Goal: Task Accomplishment & Management: Complete application form

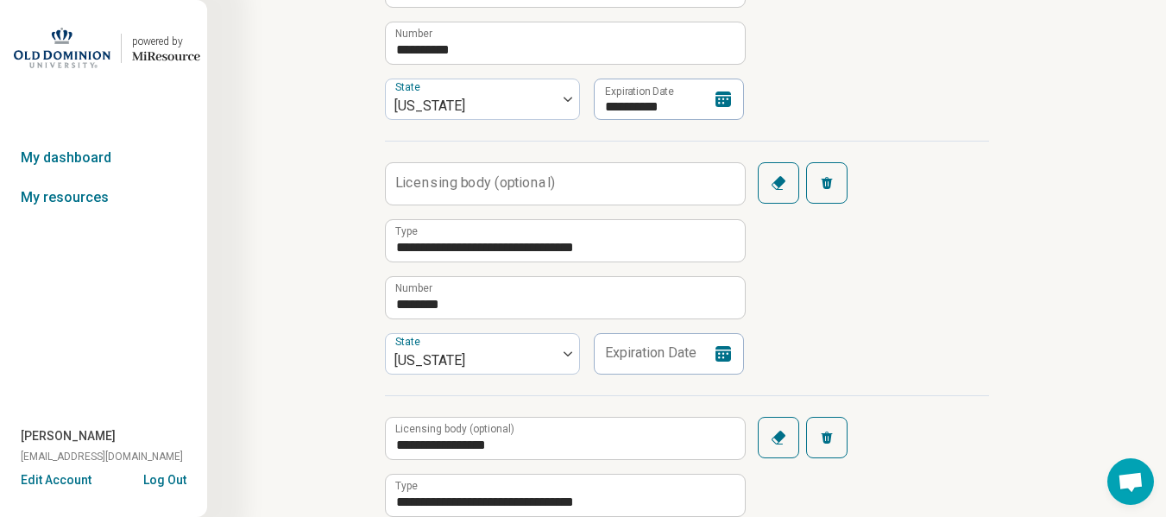
scroll to position [9, 0]
click at [515, 180] on input "Licensing body (optional)" at bounding box center [565, 183] width 359 height 41
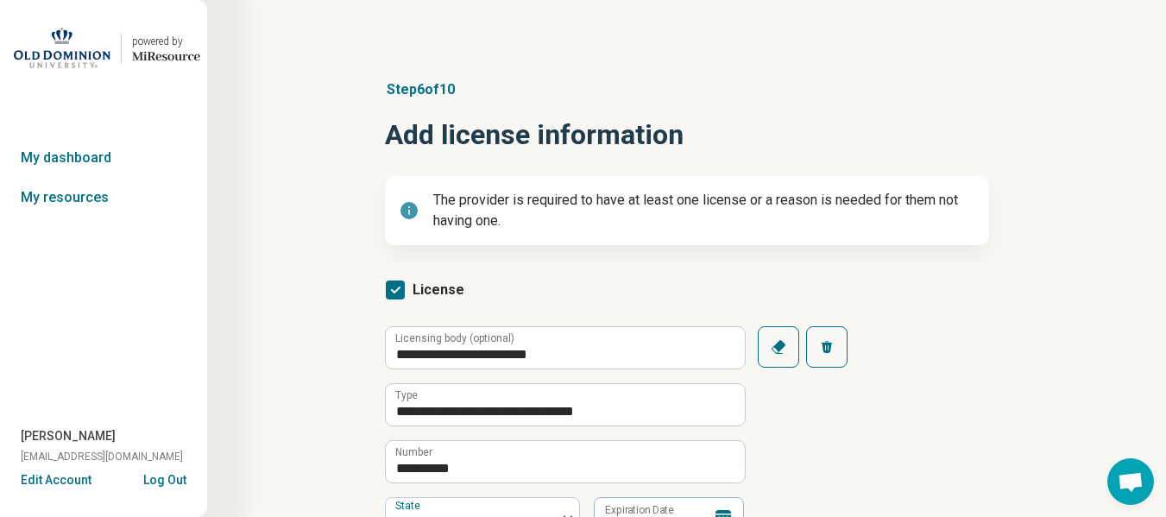
scroll to position [452, 0]
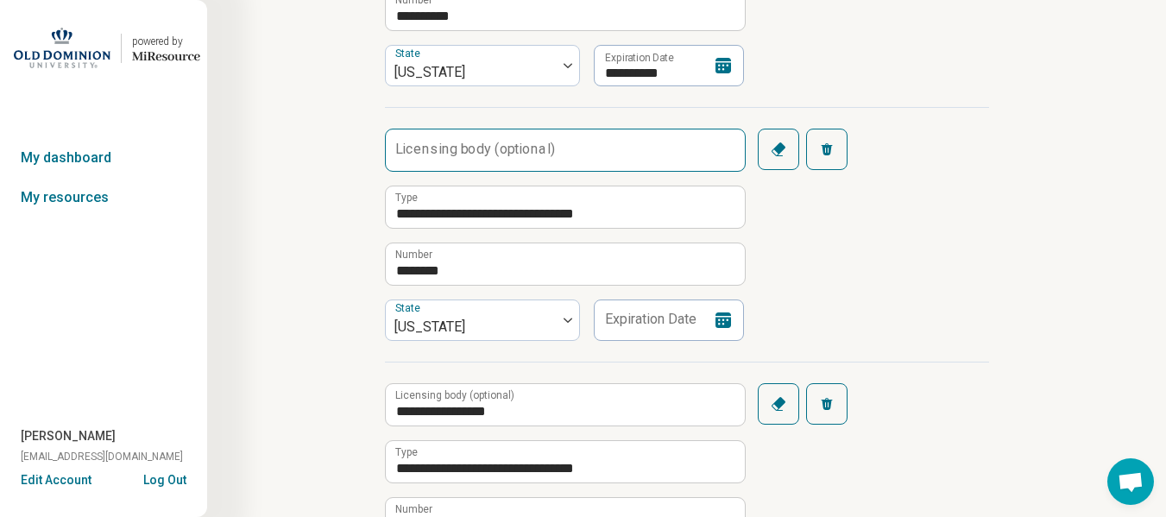
click at [509, 163] on input "Licensing body (optional)" at bounding box center [565, 149] width 359 height 41
click at [399, 156] on input "**********" at bounding box center [565, 149] width 359 height 41
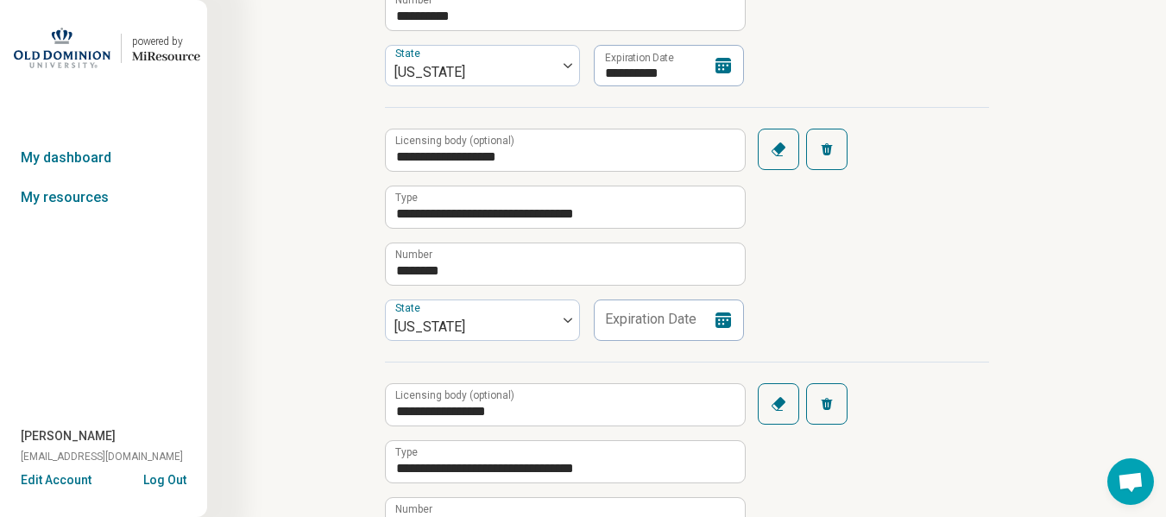
click at [505, 144] on label "Licensing body (optional)" at bounding box center [454, 140] width 119 height 10
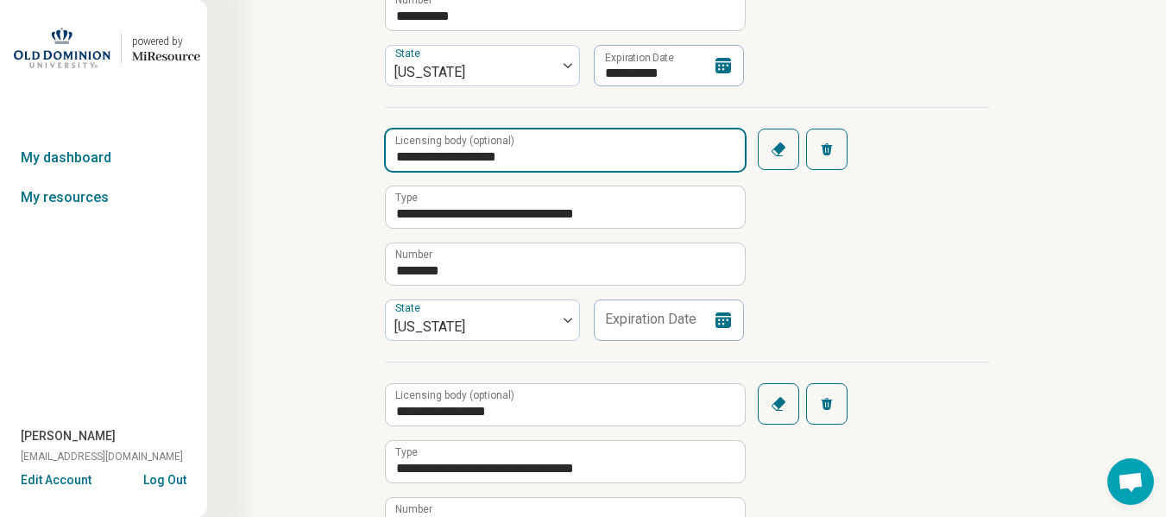
click at [534, 153] on input "**********" at bounding box center [565, 149] width 359 height 41
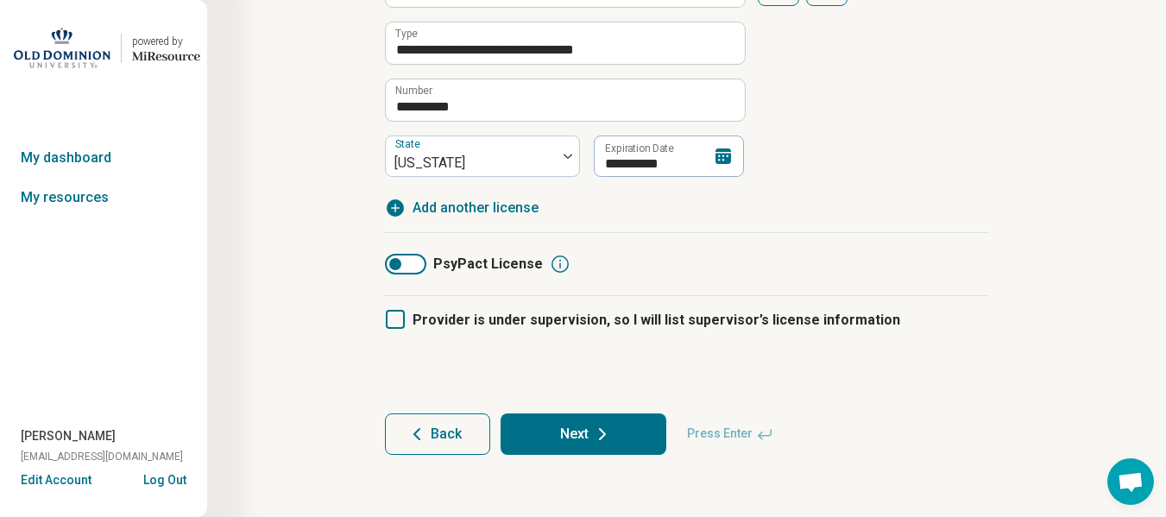
scroll to position [418, 0]
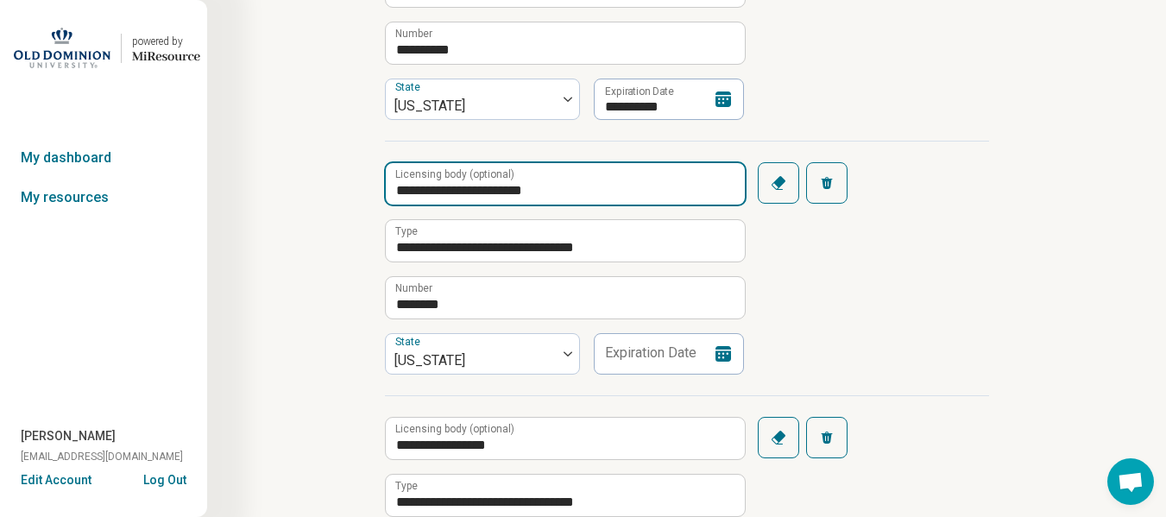
drag, startPoint x: 576, startPoint y: 189, endPoint x: 448, endPoint y: 187, distance: 128.6
click at [438, 187] on input "**********" at bounding box center [565, 183] width 359 height 41
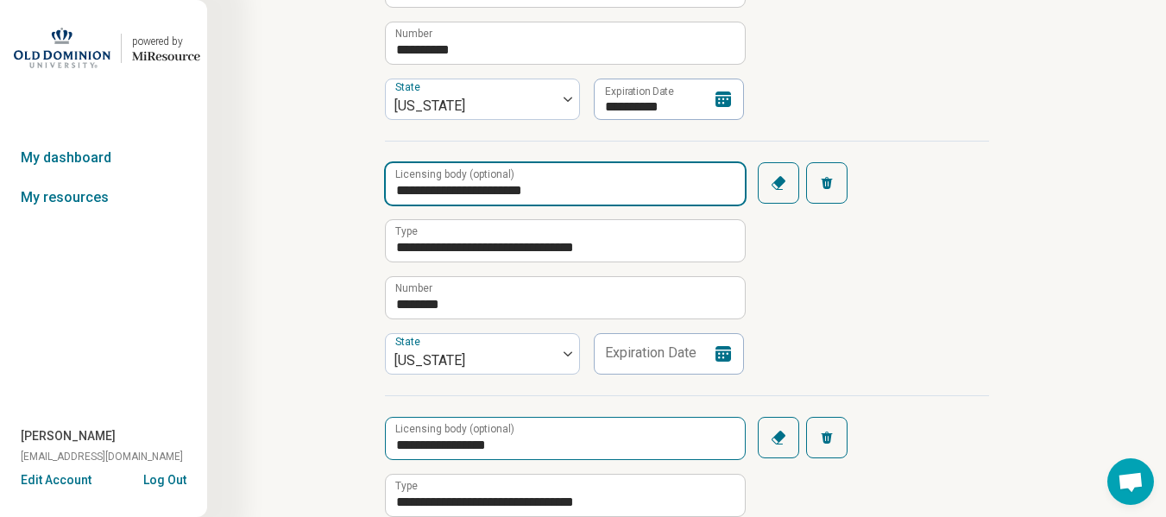
type input "**********"
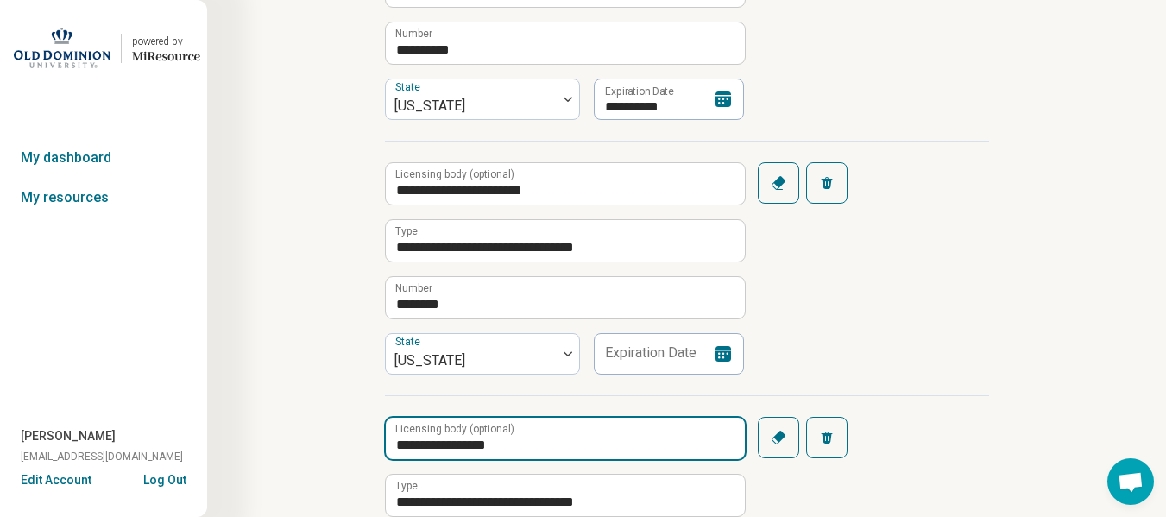
click at [515, 439] on input "**********" at bounding box center [565, 438] width 359 height 41
drag, startPoint x: 448, startPoint y: 441, endPoint x: 309, endPoint y: 449, distance: 139.2
click at [309, 449] on div "**********" at bounding box center [686, 283] width 793 height 1315
click at [490, 440] on input "********" at bounding box center [565, 438] width 359 height 41
paste input "**********"
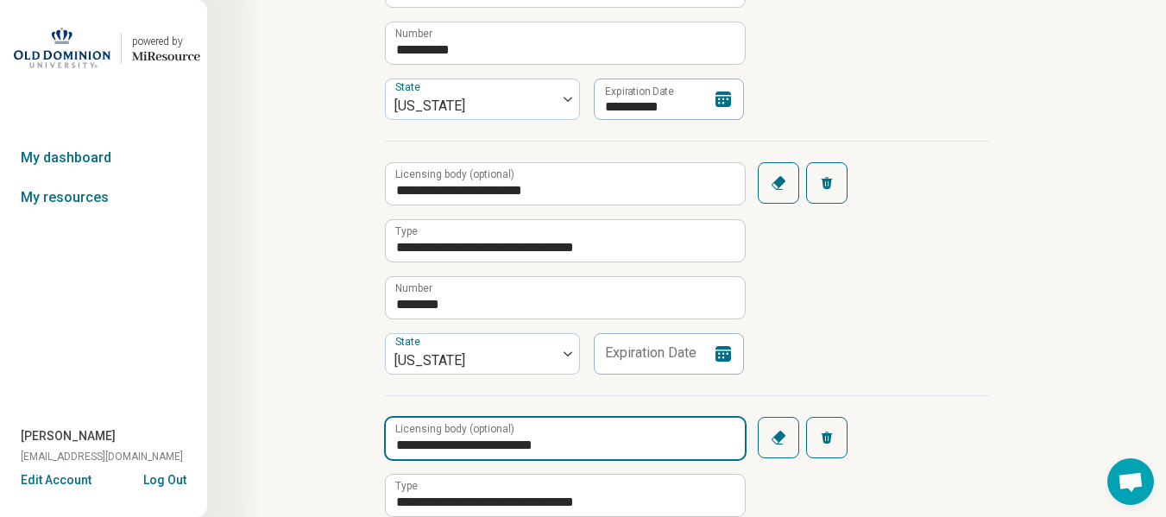
click at [462, 445] on input "**********" at bounding box center [565, 438] width 359 height 41
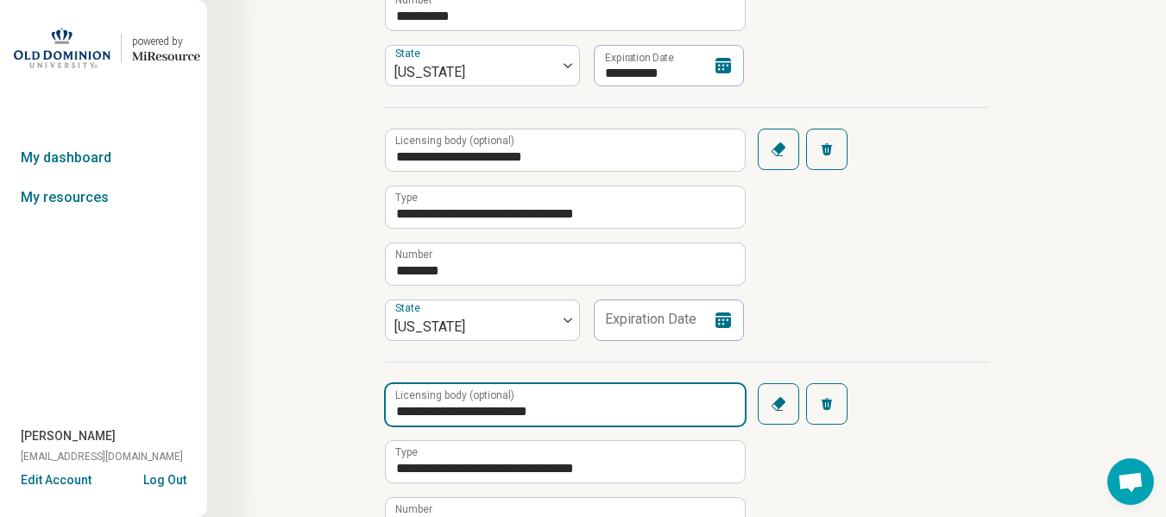
scroll to position [870, 0]
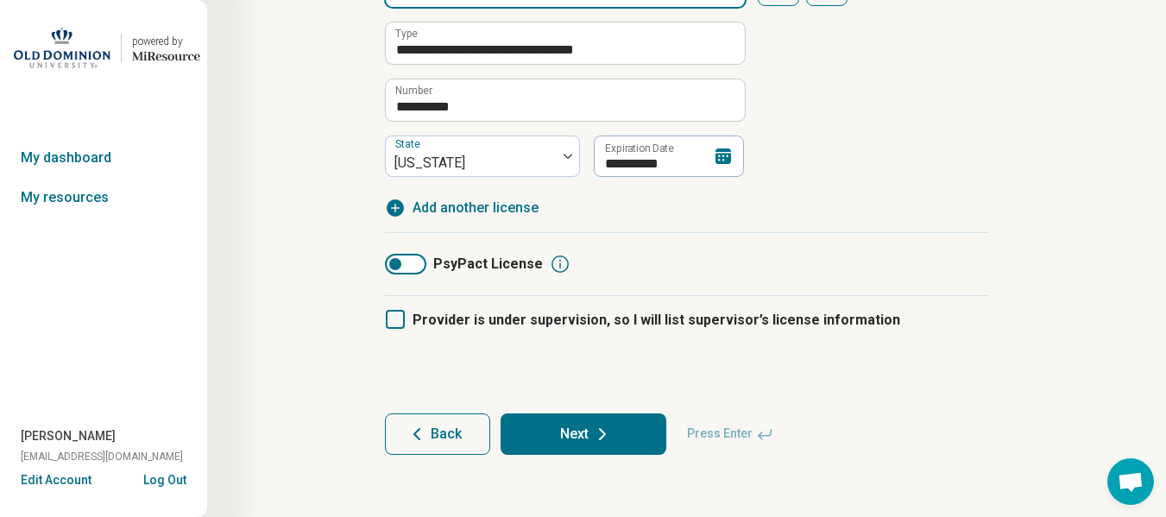
type input "**********"
click at [549, 430] on button "Next" at bounding box center [583, 433] width 166 height 41
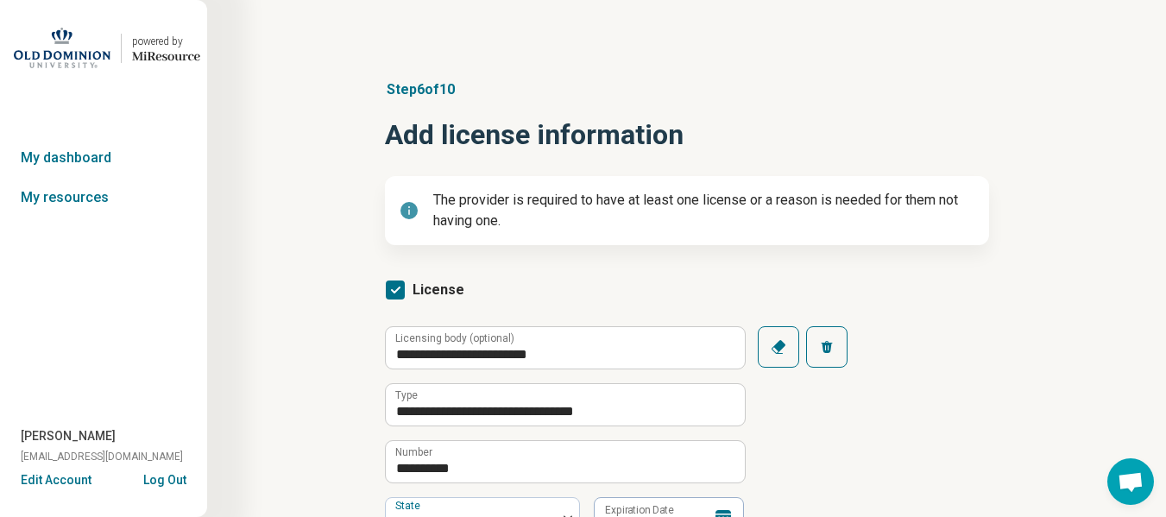
scroll to position [452, 0]
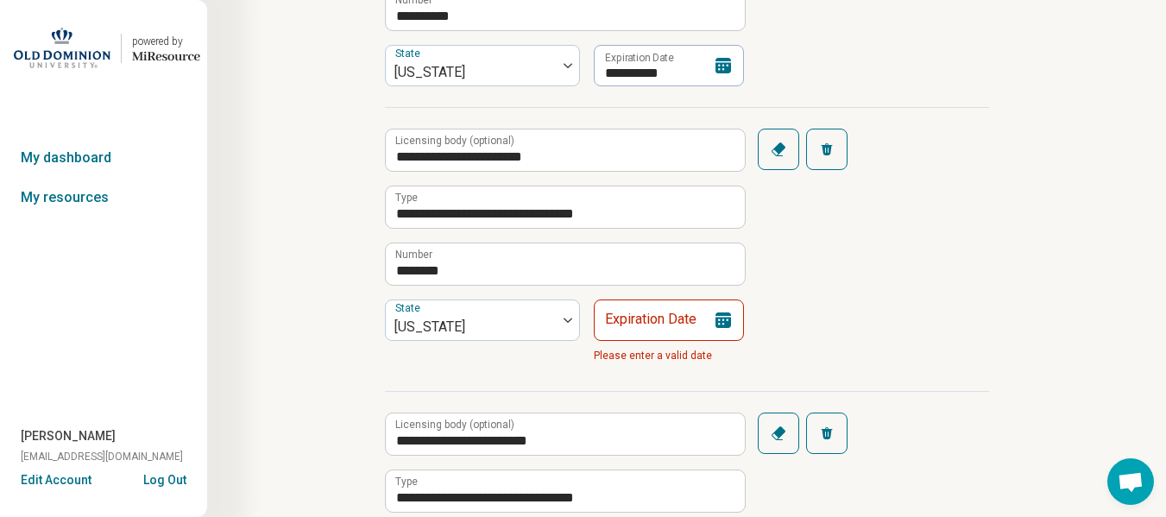
click at [721, 314] on icon at bounding box center [723, 320] width 16 height 16
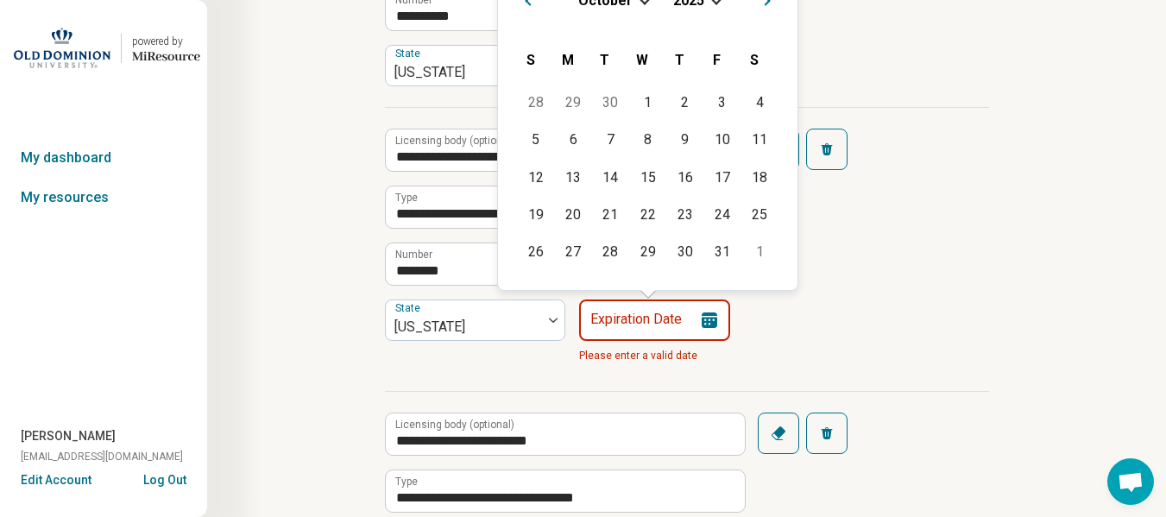
click at [675, 310] on input "Expiration Date" at bounding box center [654, 319] width 151 height 41
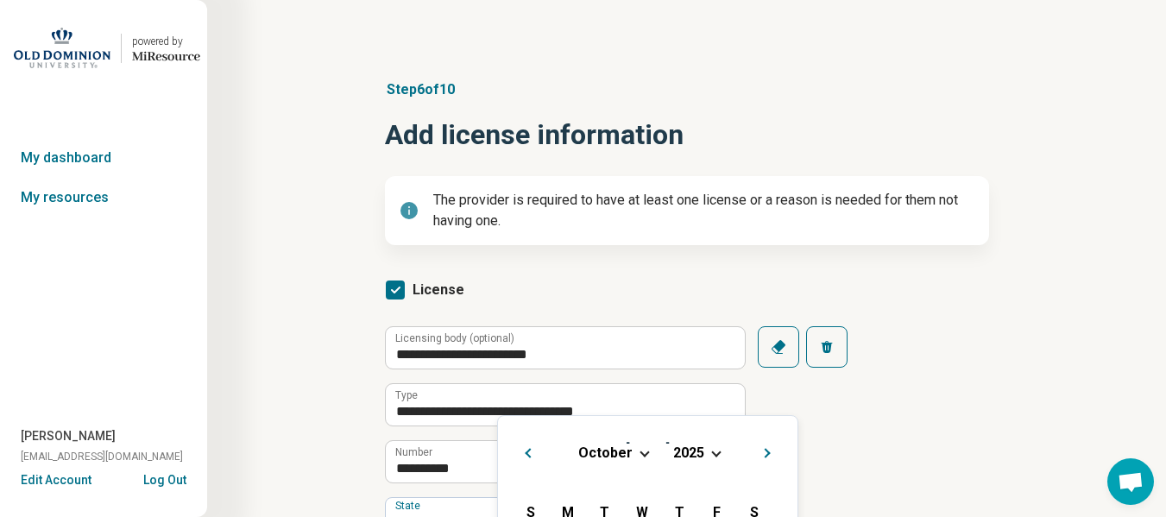
click at [718, 456] on div "[DATE]" at bounding box center [648, 452] width 272 height 18
click at [711, 449] on span "Choose Date" at bounding box center [715, 451] width 9 height 9
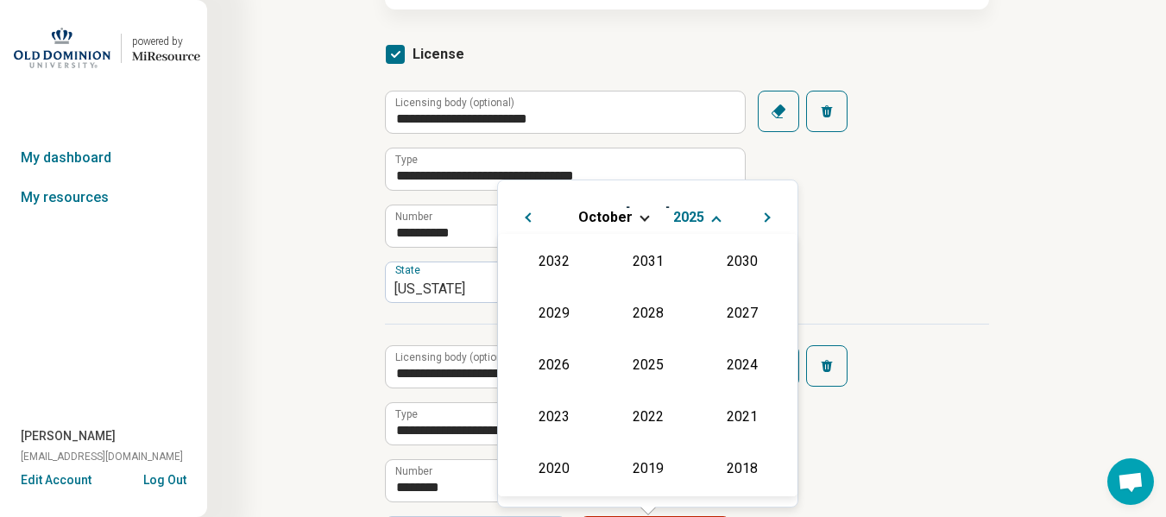
scroll to position [342, 0]
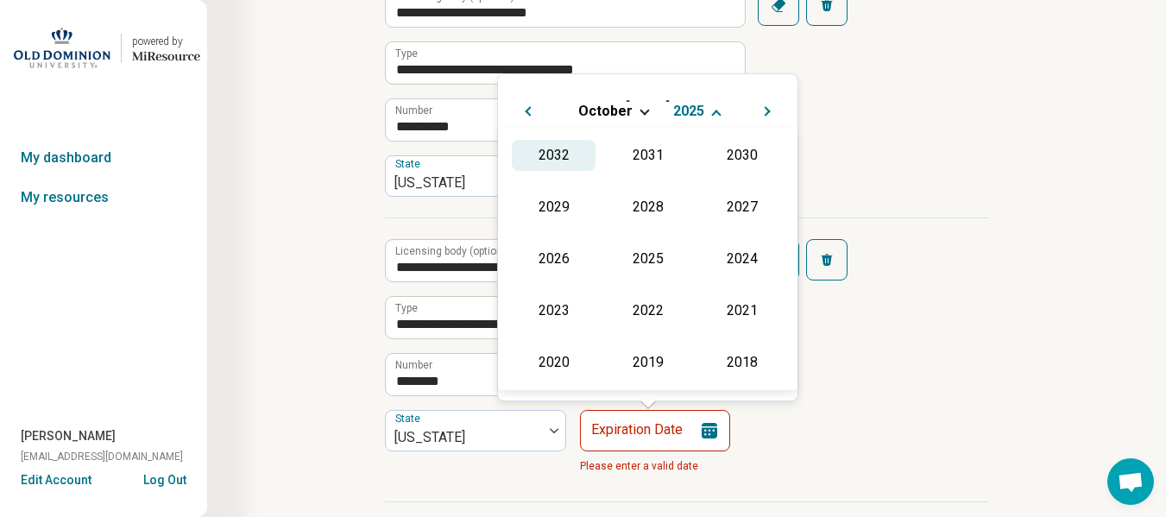
click at [556, 163] on div "2032" at bounding box center [554, 155] width 84 height 31
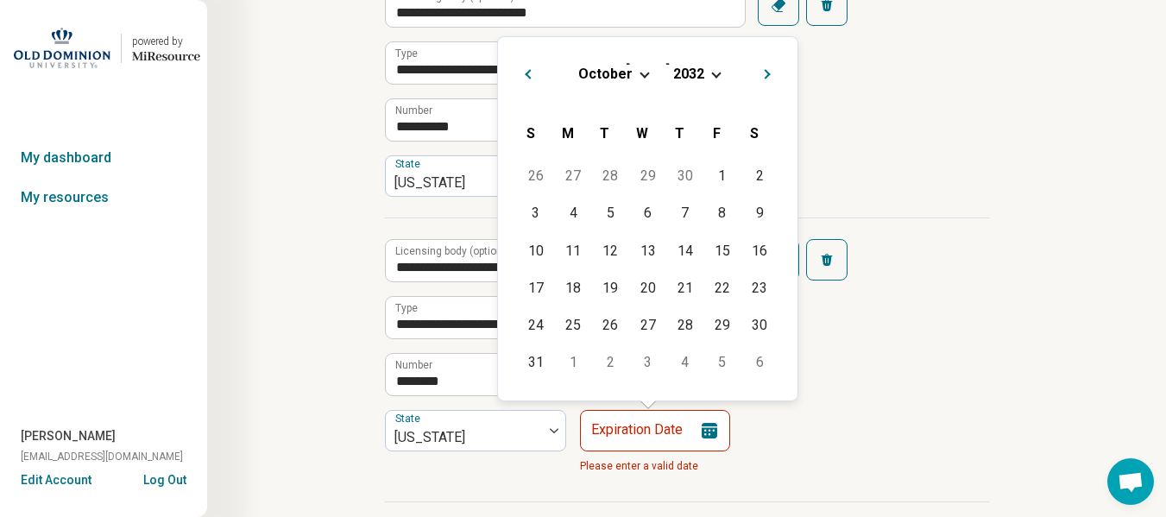
click at [523, 79] on button "Previous Month" at bounding box center [526, 72] width 28 height 28
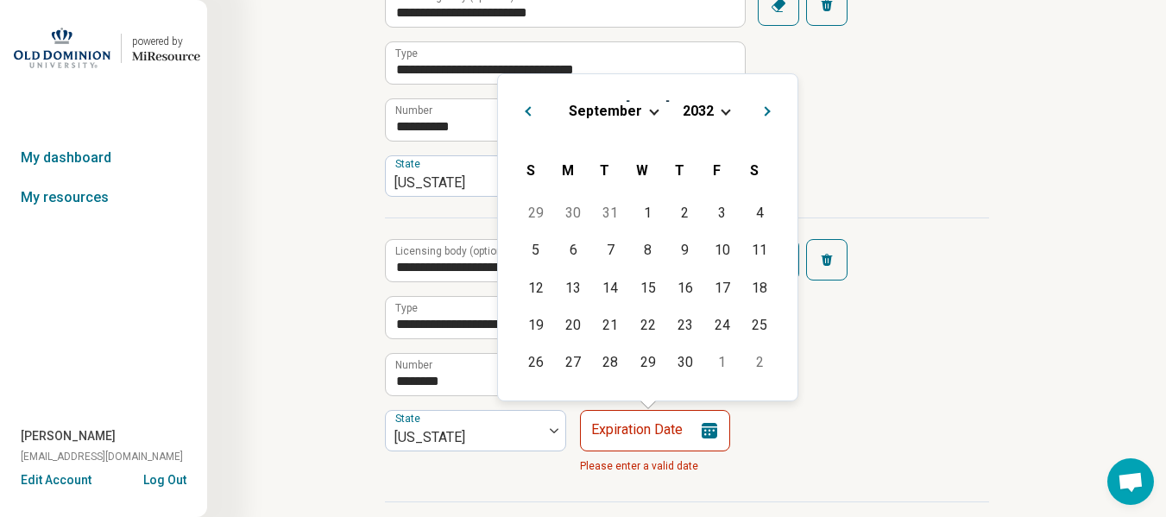
click at [522, 114] on button "Previous Month" at bounding box center [526, 109] width 28 height 28
click at [542, 284] on div "15" at bounding box center [535, 287] width 37 height 37
type input "**********"
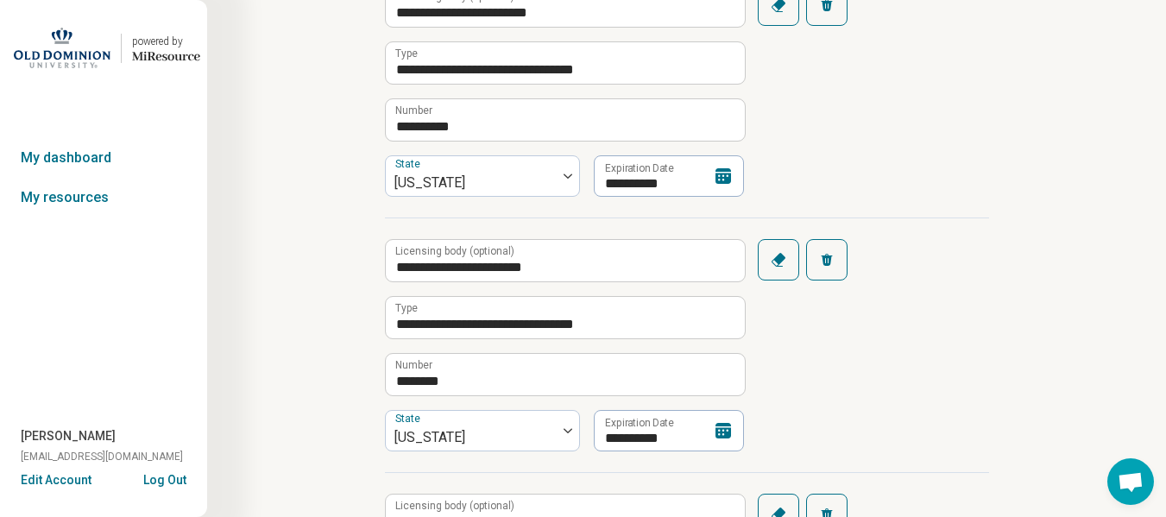
click at [991, 310] on article "**********" at bounding box center [686, 360] width 659 height 1315
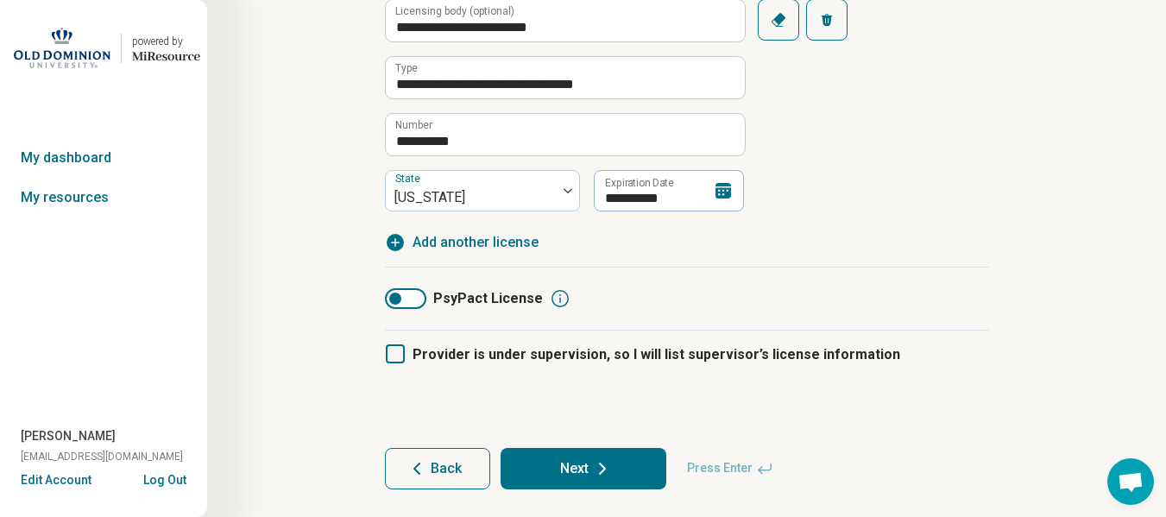
scroll to position [870, 0]
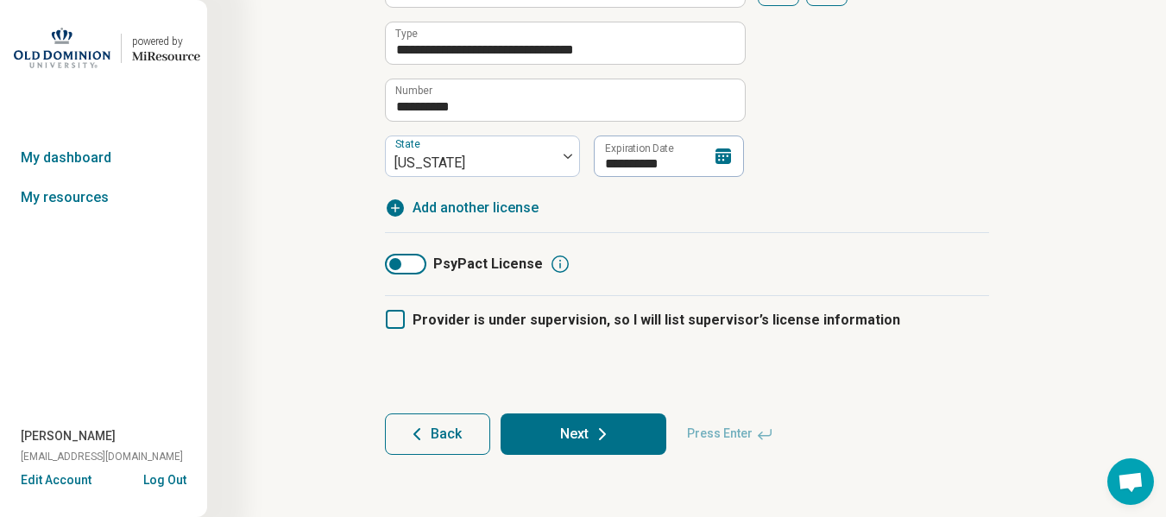
click at [549, 429] on button "Next" at bounding box center [583, 433] width 166 height 41
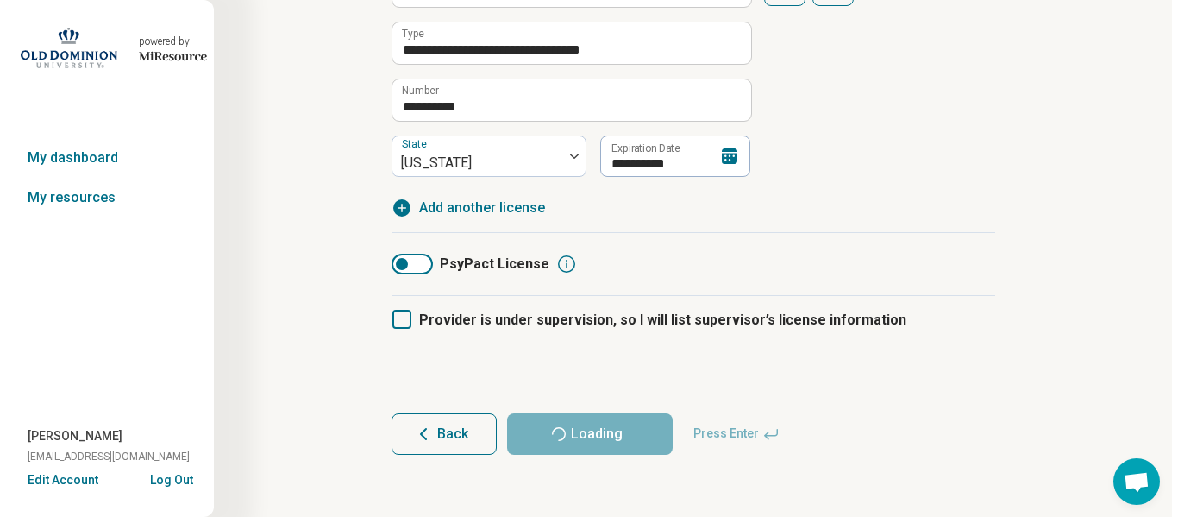
scroll to position [0, 0]
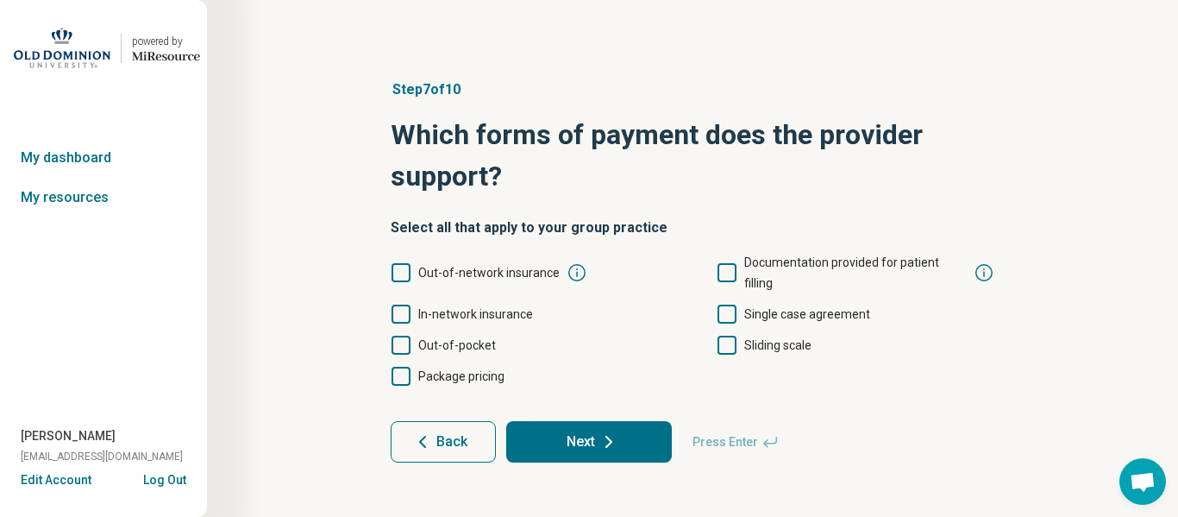
click at [405, 305] on icon at bounding box center [401, 314] width 19 height 19
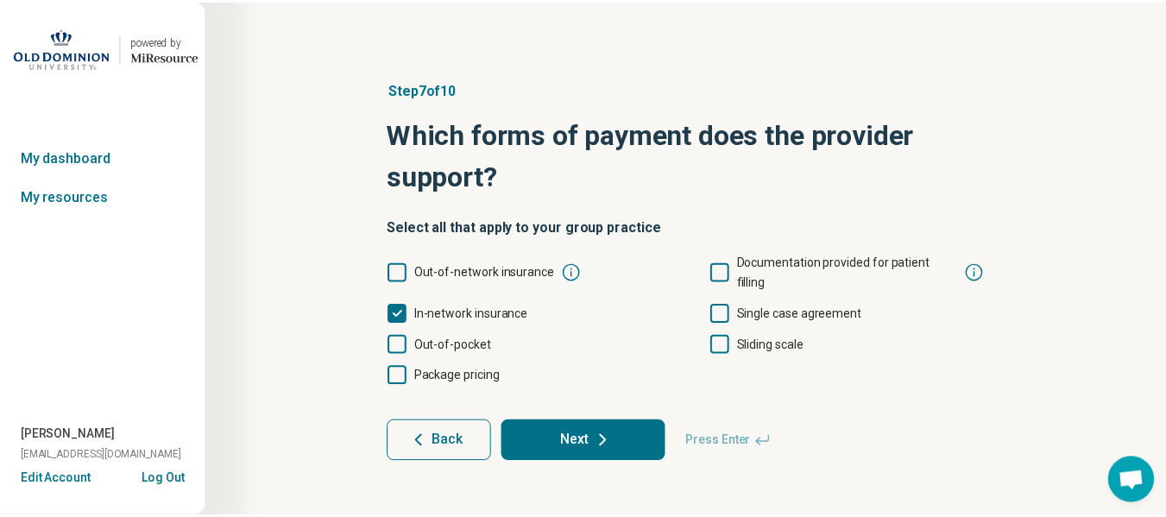
scroll to position [9, 0]
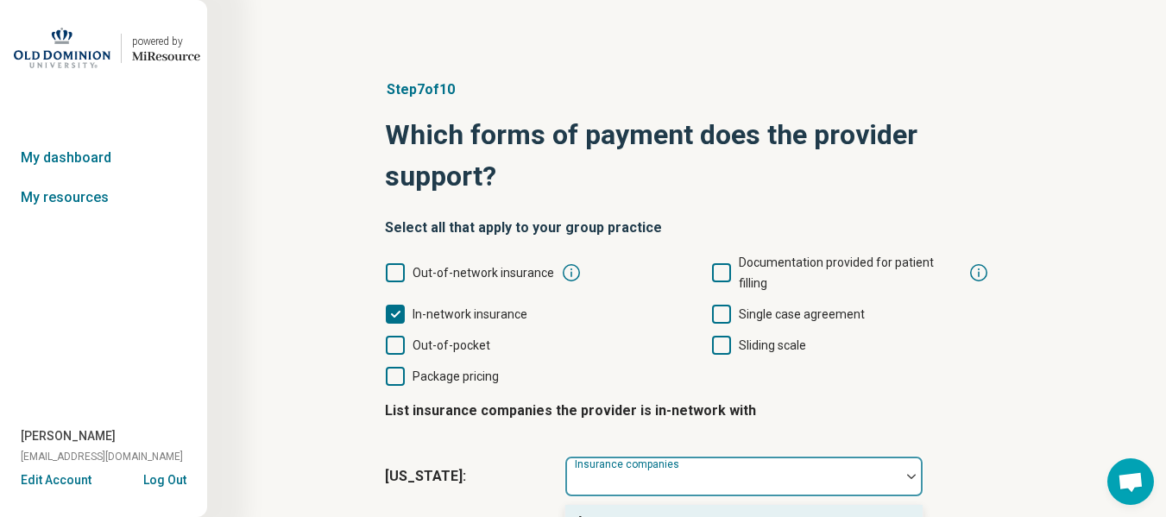
click at [818, 457] on div at bounding box center [732, 476] width 335 height 38
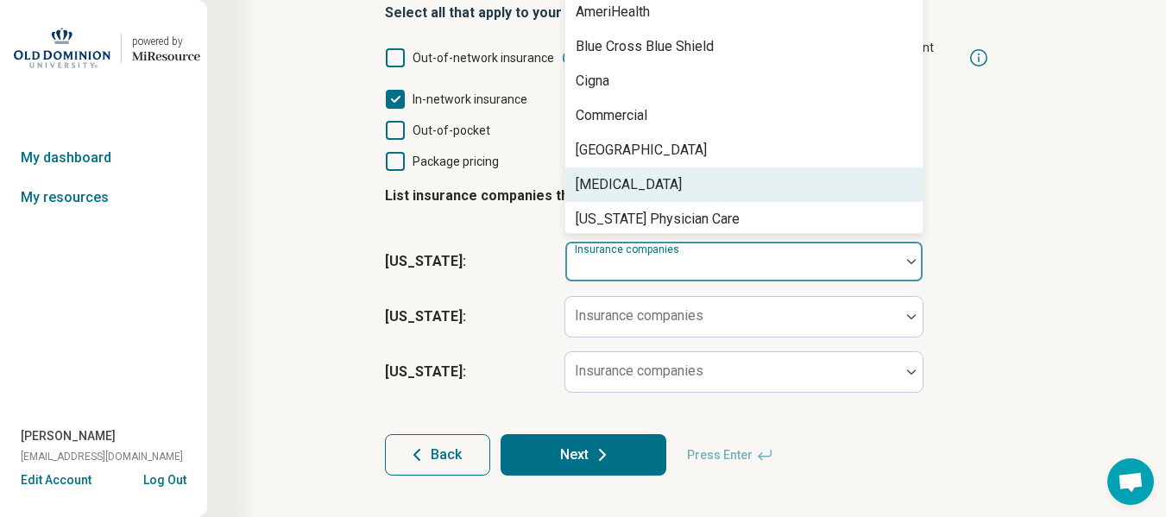
scroll to position [242, 0]
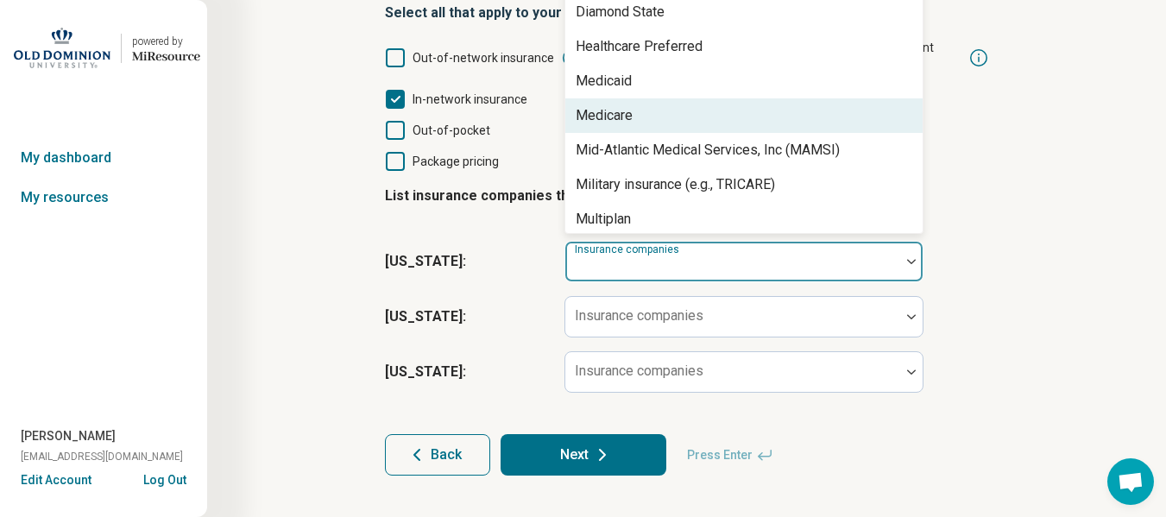
click at [633, 98] on div "Medicare" at bounding box center [743, 115] width 357 height 35
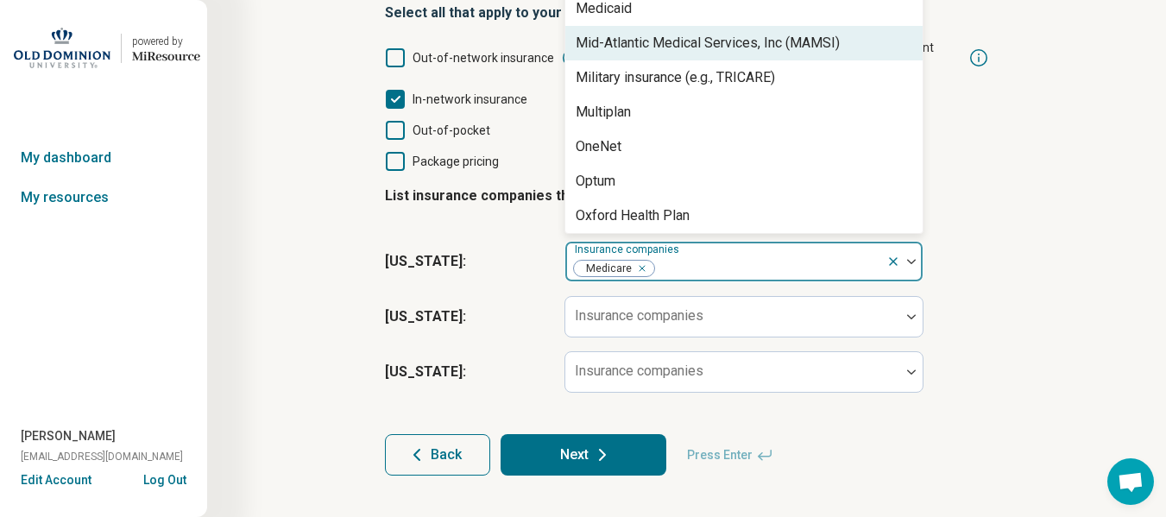
scroll to position [352, 0]
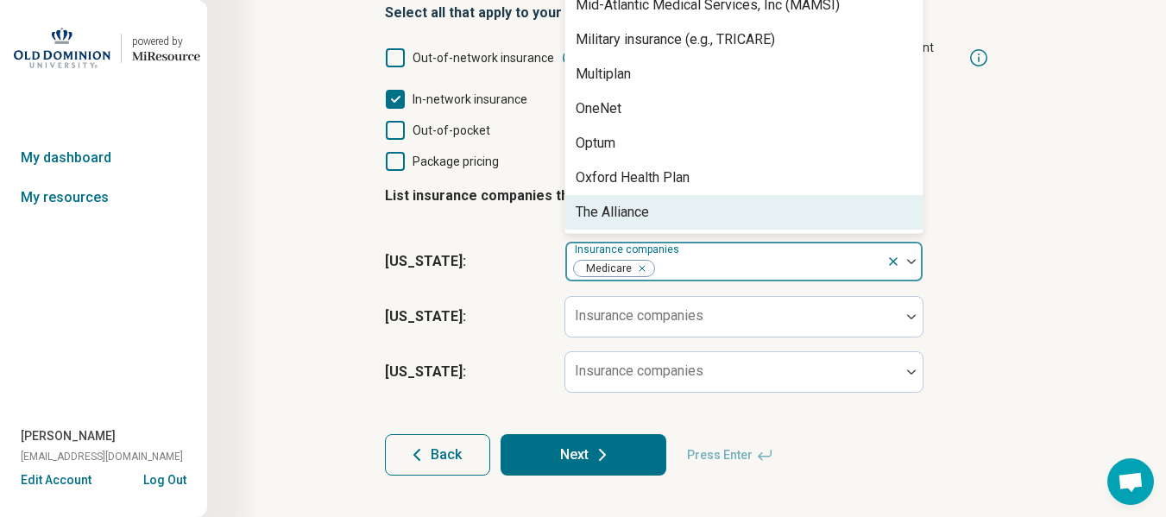
click at [640, 258] on div "Remove [object Object]" at bounding box center [639, 268] width 21 height 21
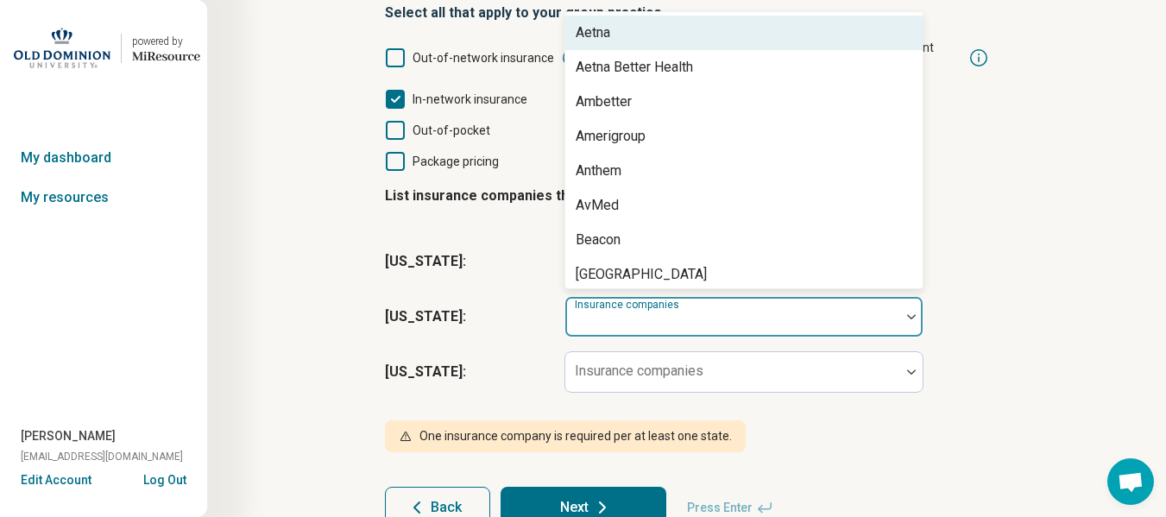
click at [617, 296] on div "Insurance companies" at bounding box center [743, 316] width 359 height 41
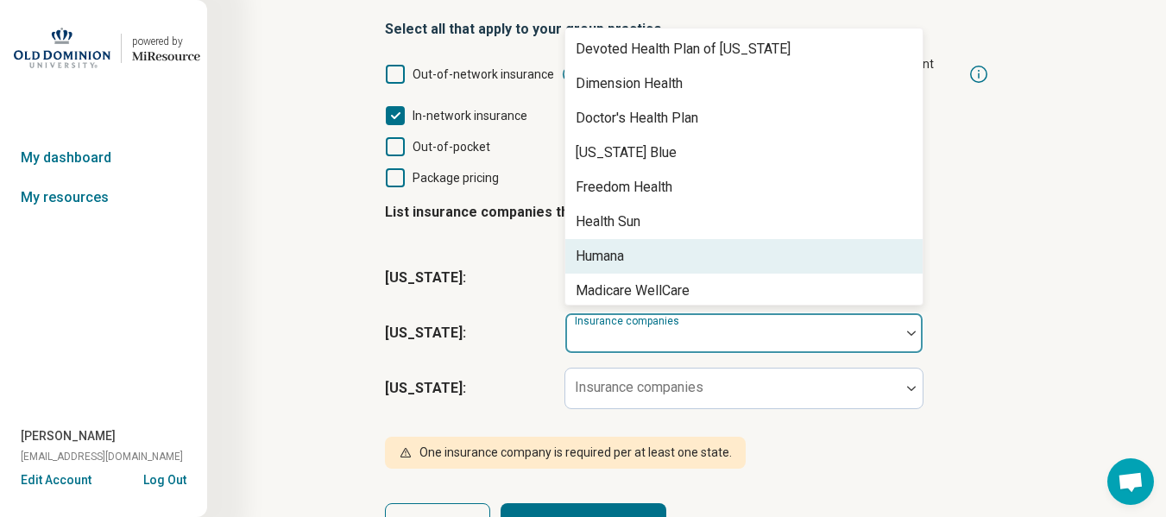
scroll to position [966, 0]
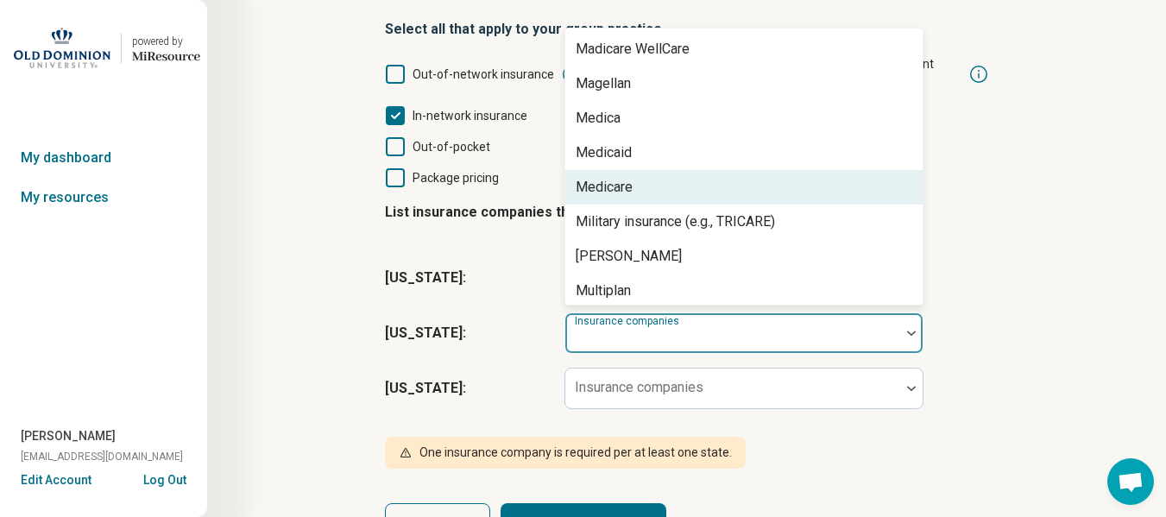
click at [606, 177] on div "Medicare" at bounding box center [603, 187] width 57 height 21
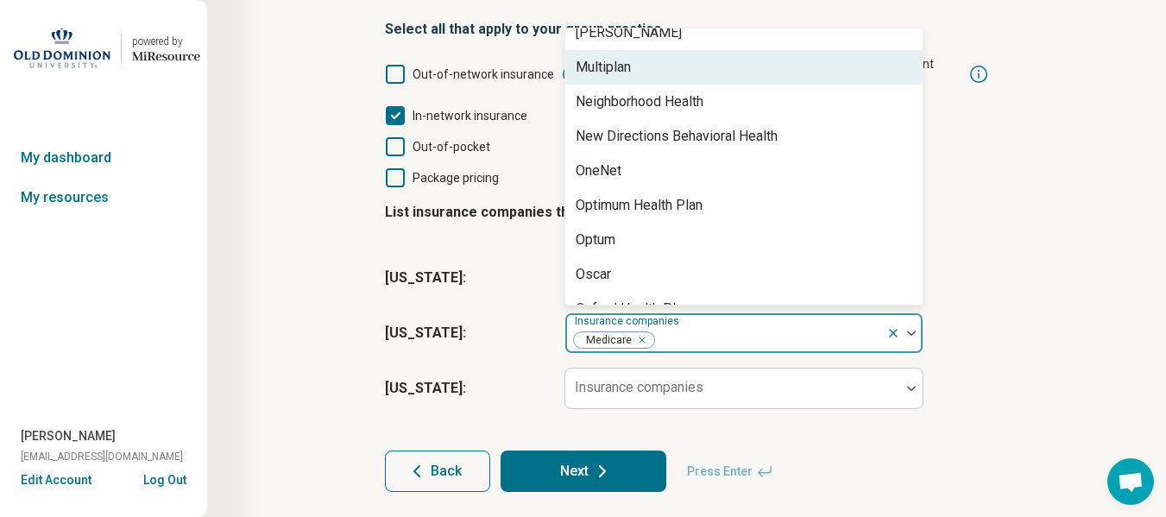
scroll to position [1208, 0]
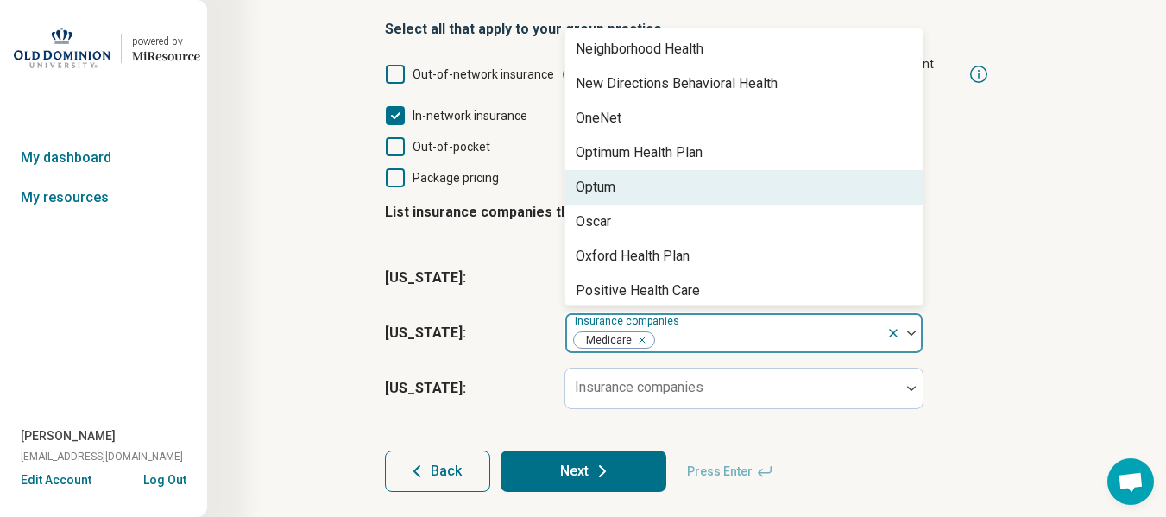
click at [602, 177] on div "Optum" at bounding box center [595, 187] width 40 height 21
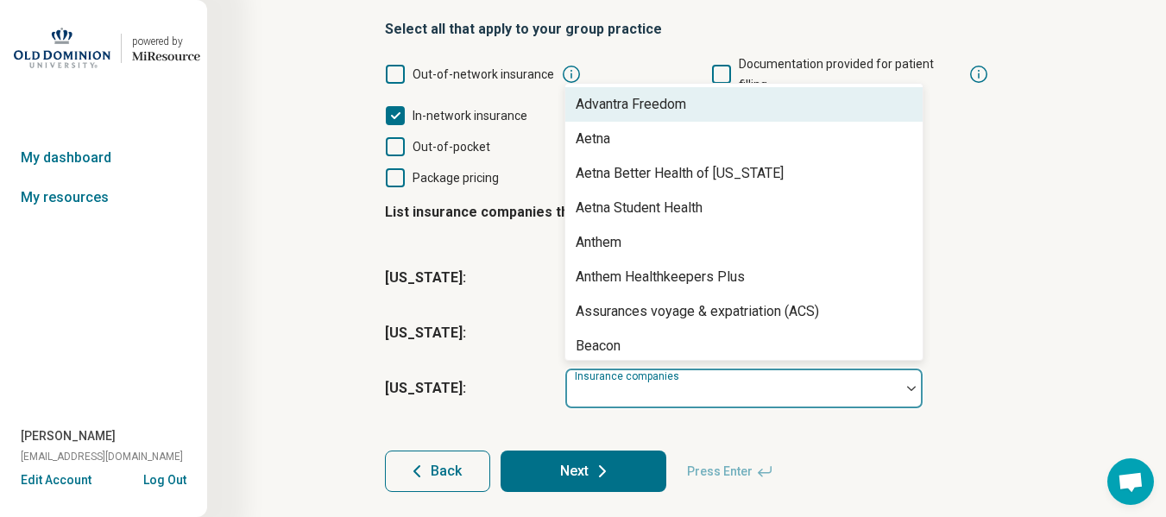
click at [641, 373] on div "Insurance companies" at bounding box center [743, 388] width 359 height 41
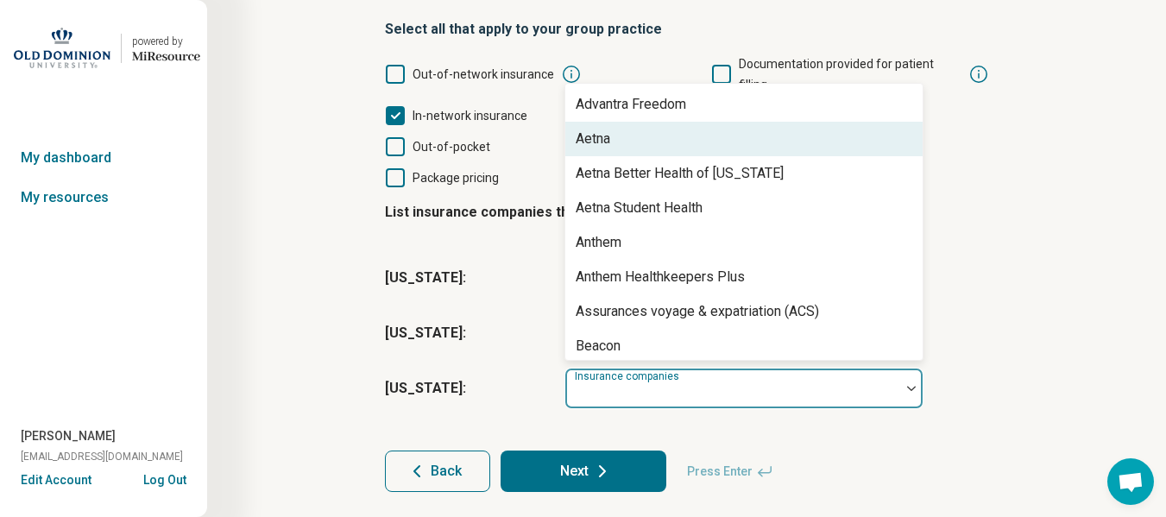
click at [594, 129] on div "Aetna" at bounding box center [592, 139] width 35 height 21
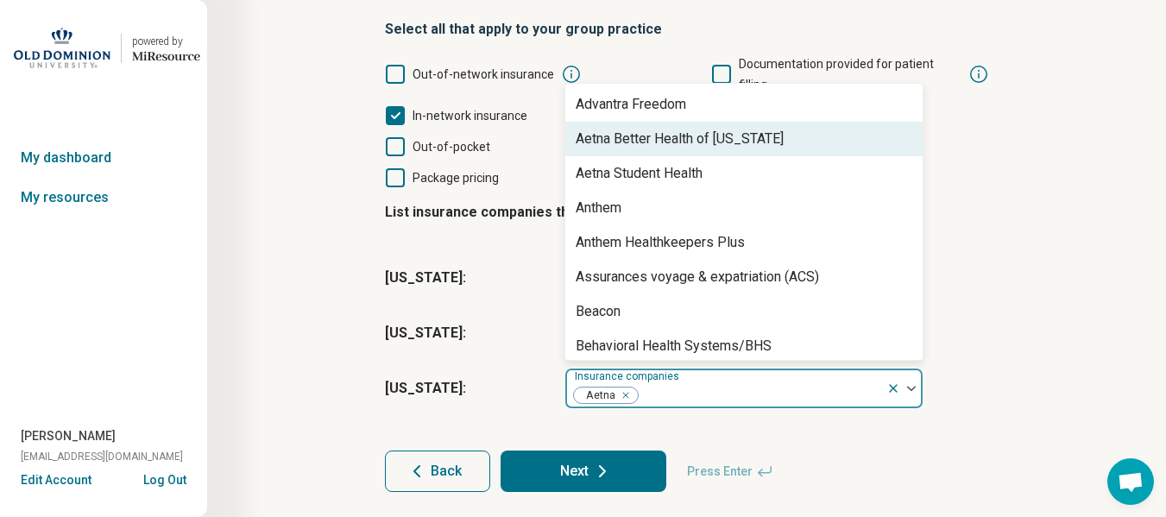
click at [594, 129] on div "Aetna Better Health of [US_STATE]" at bounding box center [679, 139] width 208 height 21
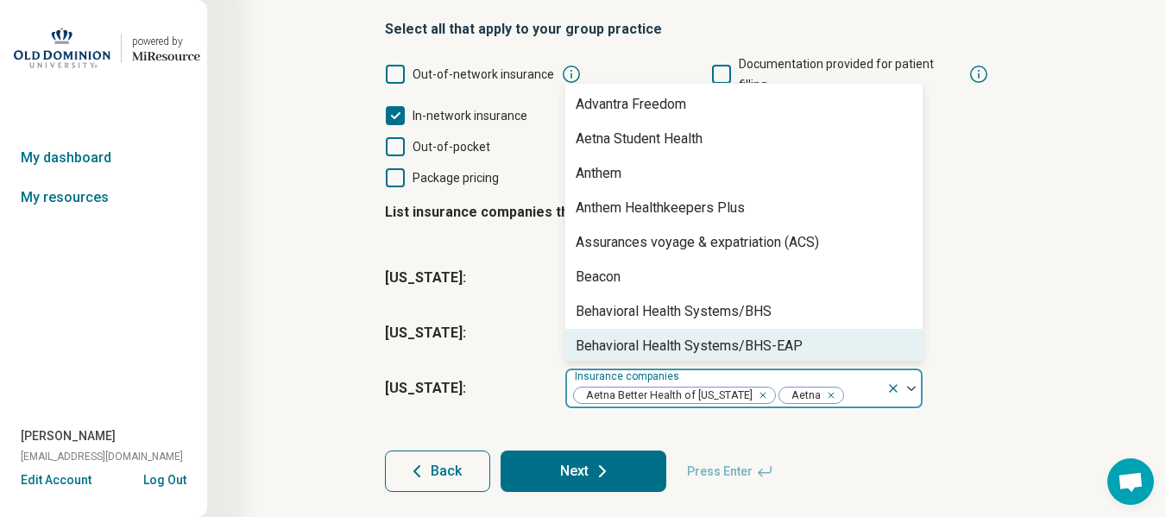
scroll to position [242, 0]
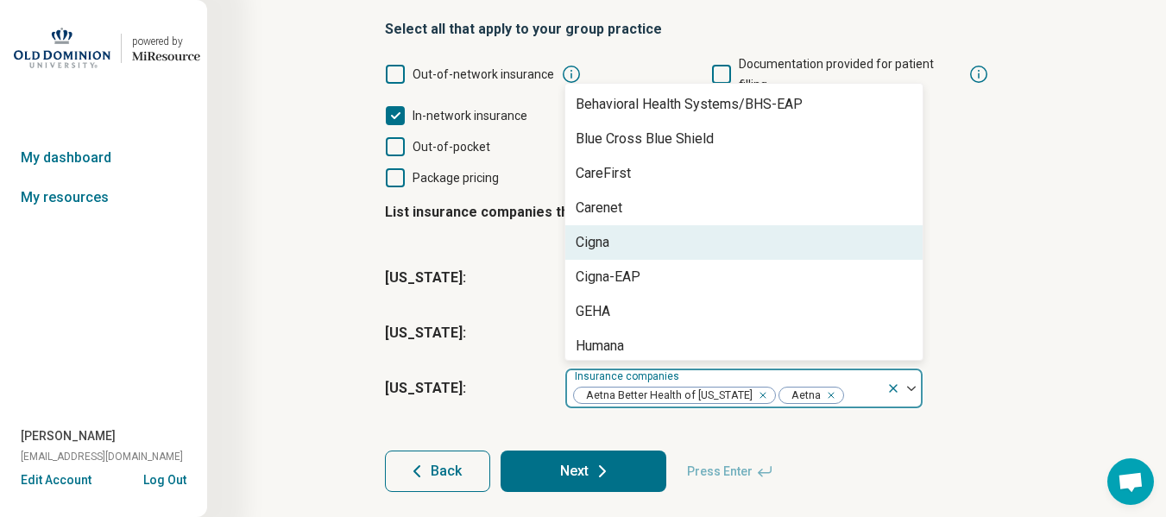
click at [590, 232] on div "Cigna" at bounding box center [592, 242] width 34 height 21
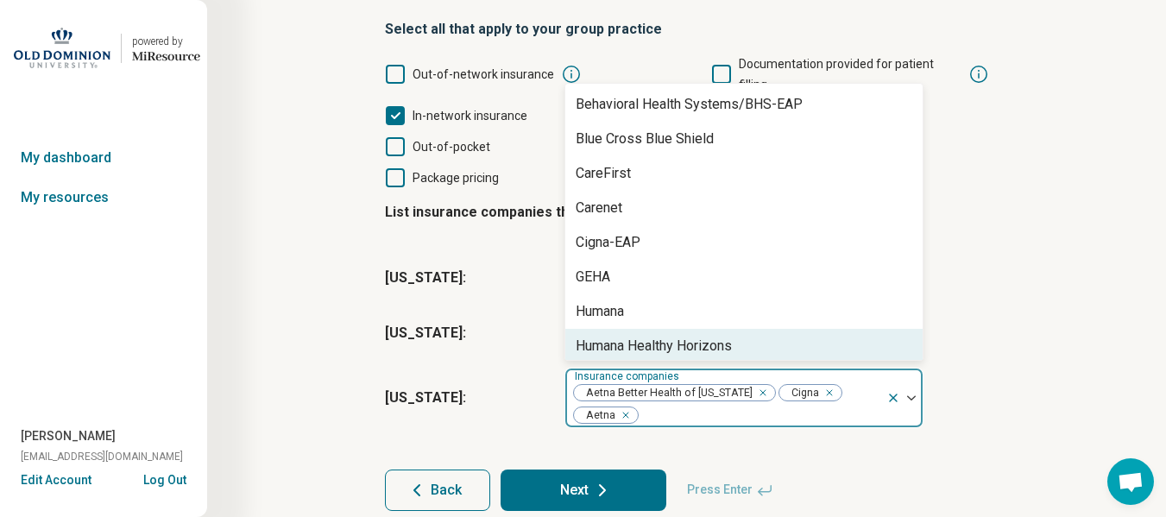
click at [600, 336] on div "Humana Healthy Horizons" at bounding box center [653, 346] width 156 height 21
click at [595, 336] on div "Humana Healthy Horizons" at bounding box center [653, 346] width 156 height 21
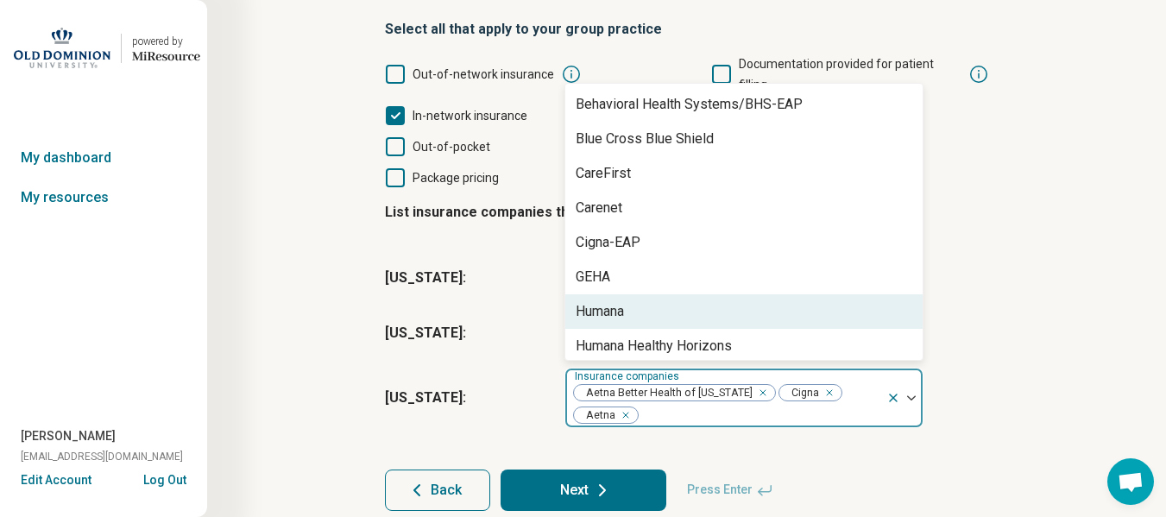
scroll to position [483, 0]
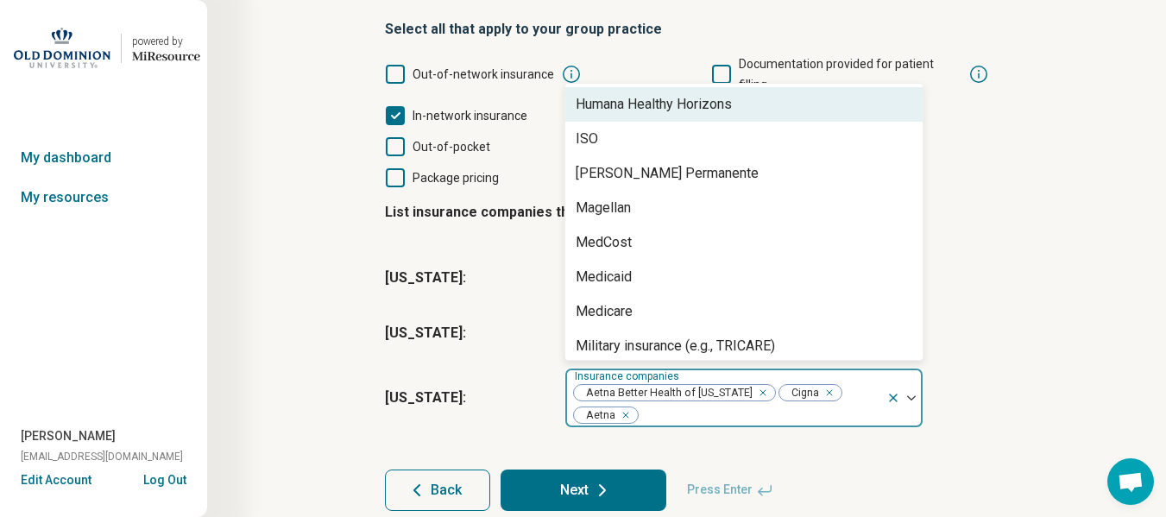
click at [637, 94] on div "Humana Healthy Horizons" at bounding box center [653, 104] width 156 height 21
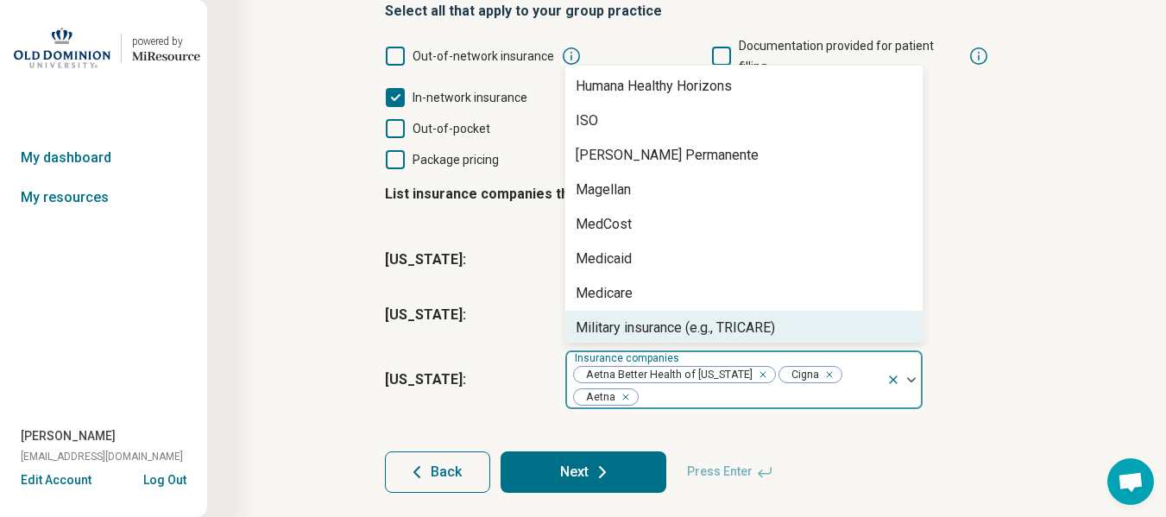
scroll to position [234, 0]
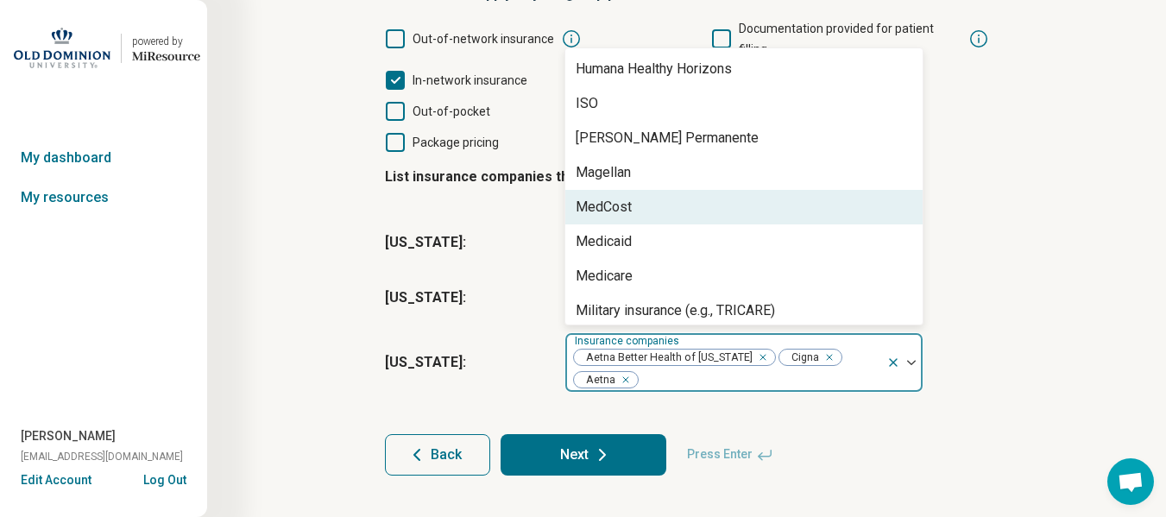
click at [595, 190] on div "MedCost" at bounding box center [743, 207] width 357 height 35
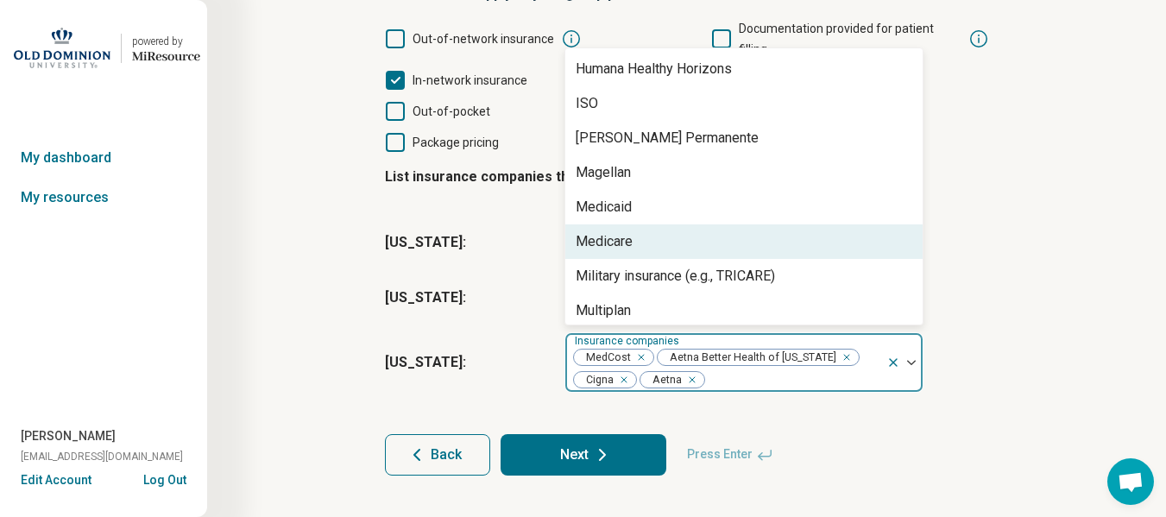
click at [600, 231] on div "Medicare" at bounding box center [603, 241] width 57 height 21
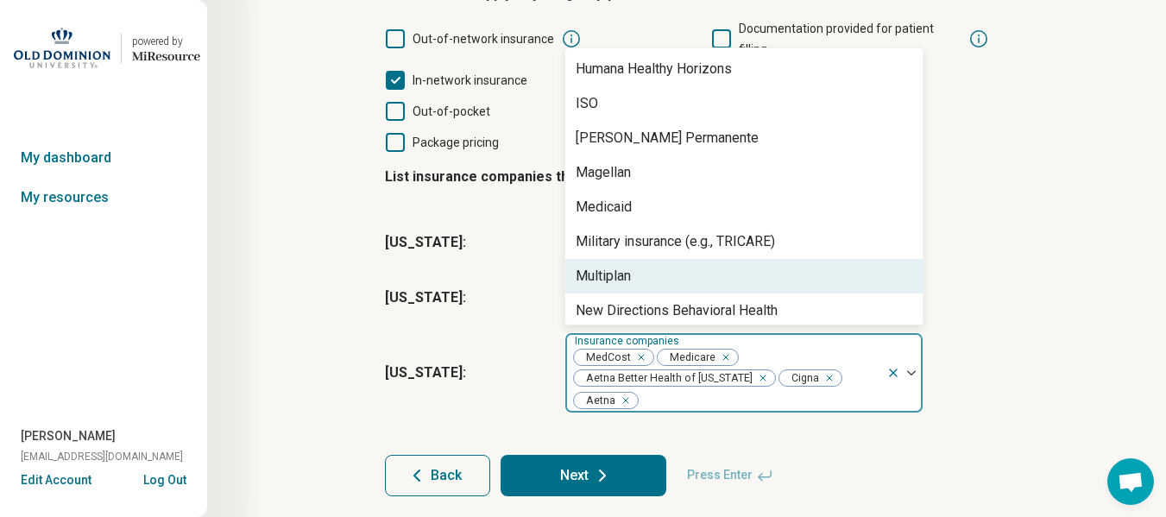
click at [607, 266] on div "Multiplan" at bounding box center [602, 276] width 55 height 21
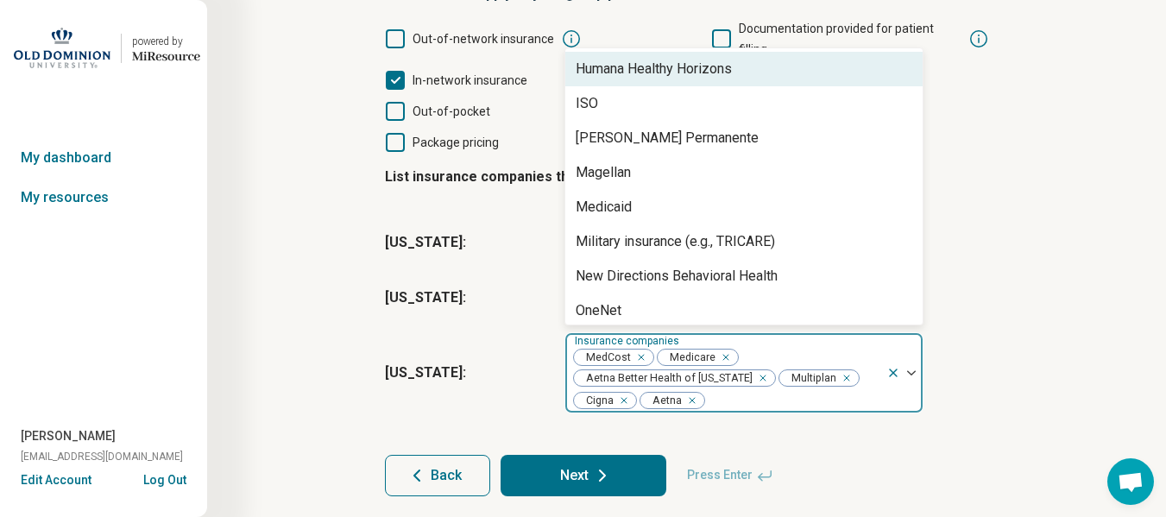
click at [626, 59] on div "Humana Healthy Horizons" at bounding box center [653, 69] width 156 height 21
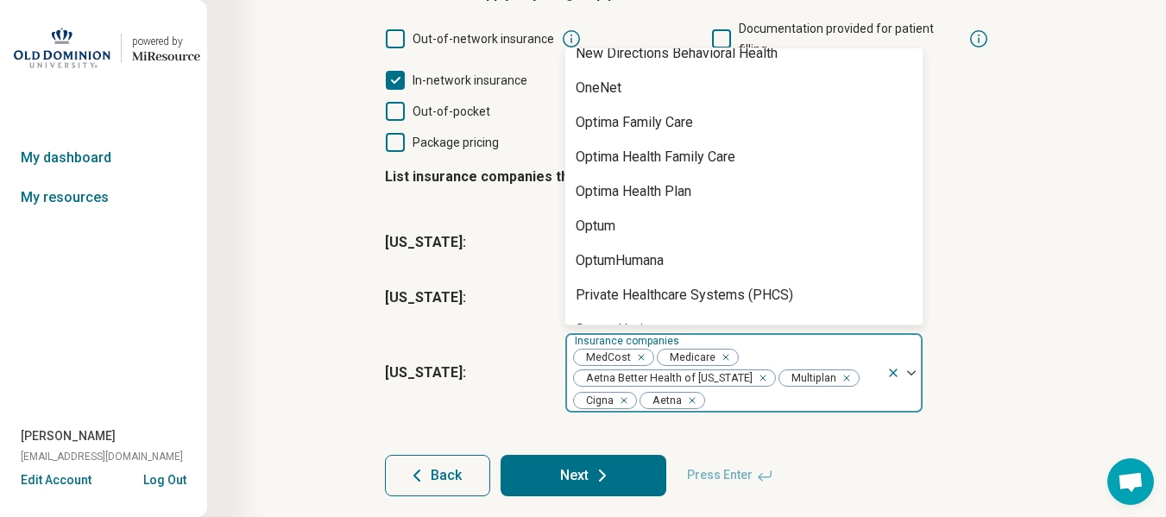
scroll to position [725, 0]
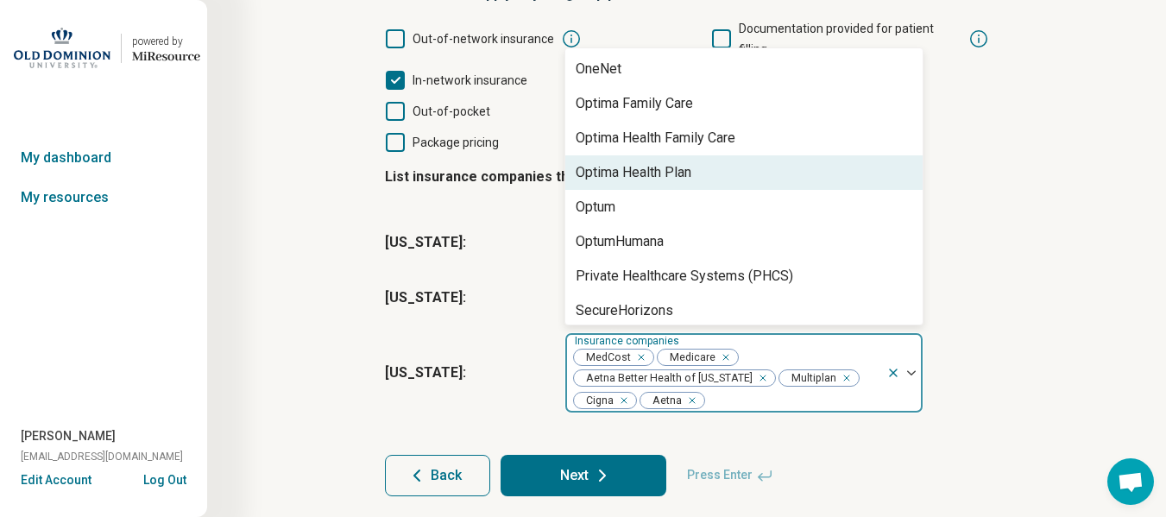
click at [606, 162] on div "Optima Health Plan" at bounding box center [633, 172] width 116 height 21
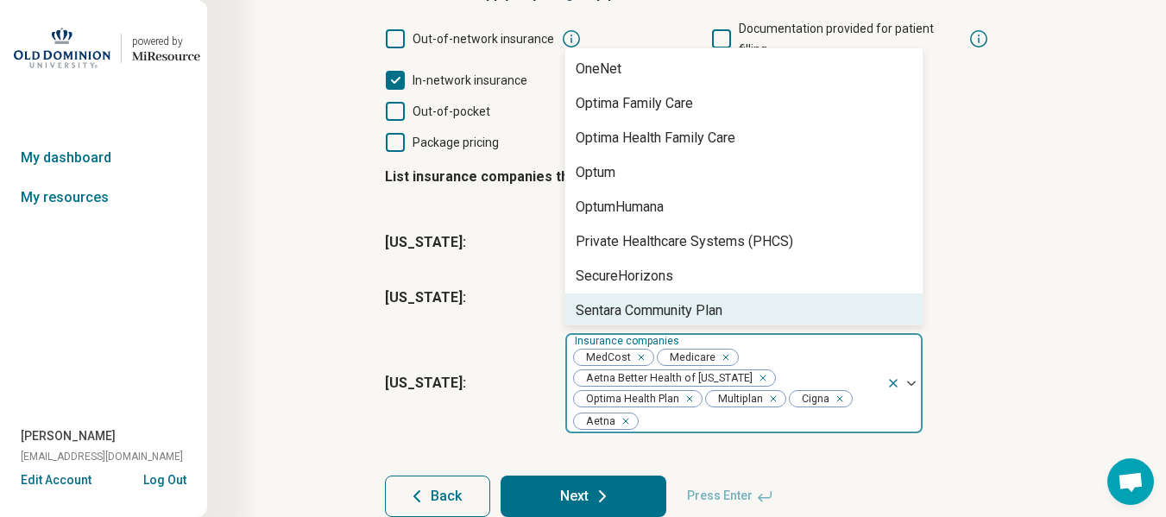
click at [633, 293] on div "Sentara Community Plan" at bounding box center [743, 310] width 357 height 35
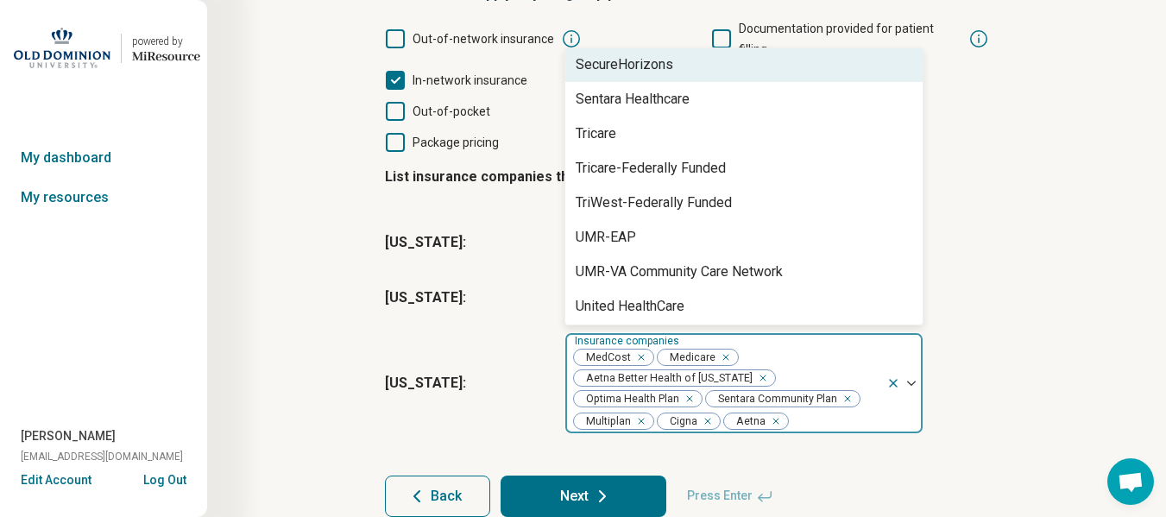
scroll to position [966, 0]
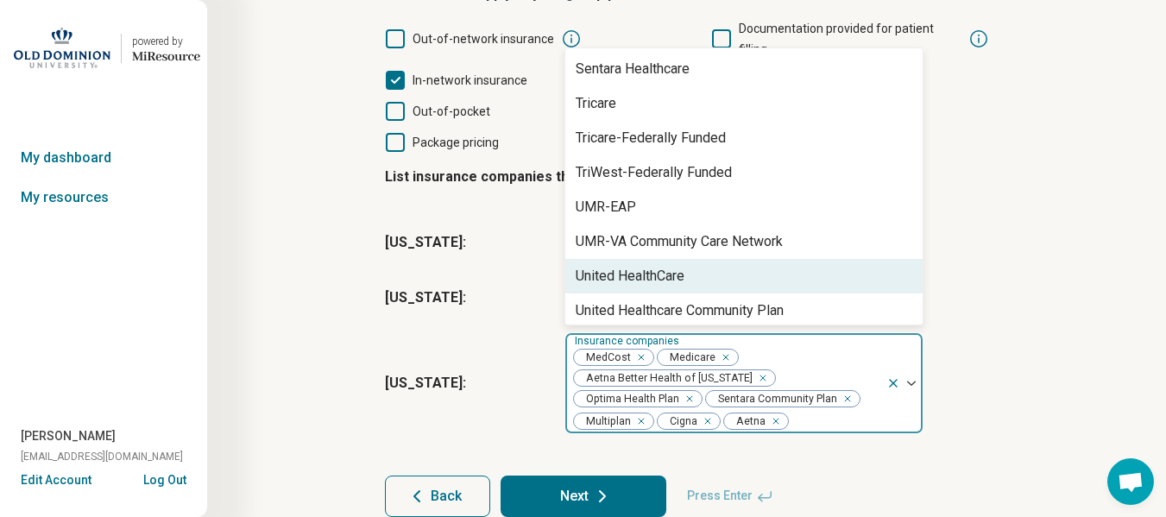
click at [631, 266] on div "United HealthCare" at bounding box center [629, 276] width 109 height 21
click at [631, 266] on div "United Healthcare Community Plan" at bounding box center [679, 276] width 208 height 21
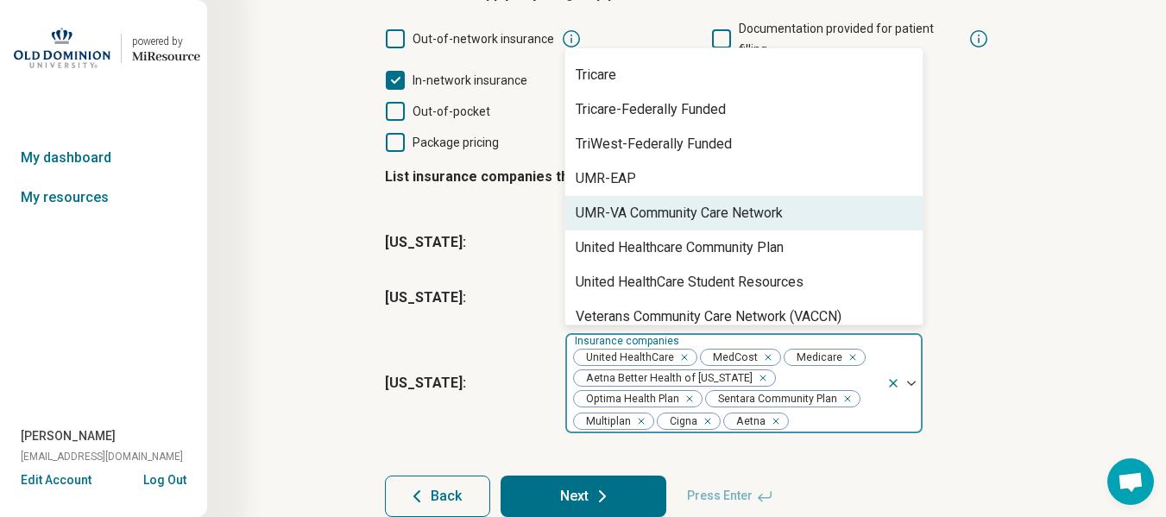
scroll to position [1008, 0]
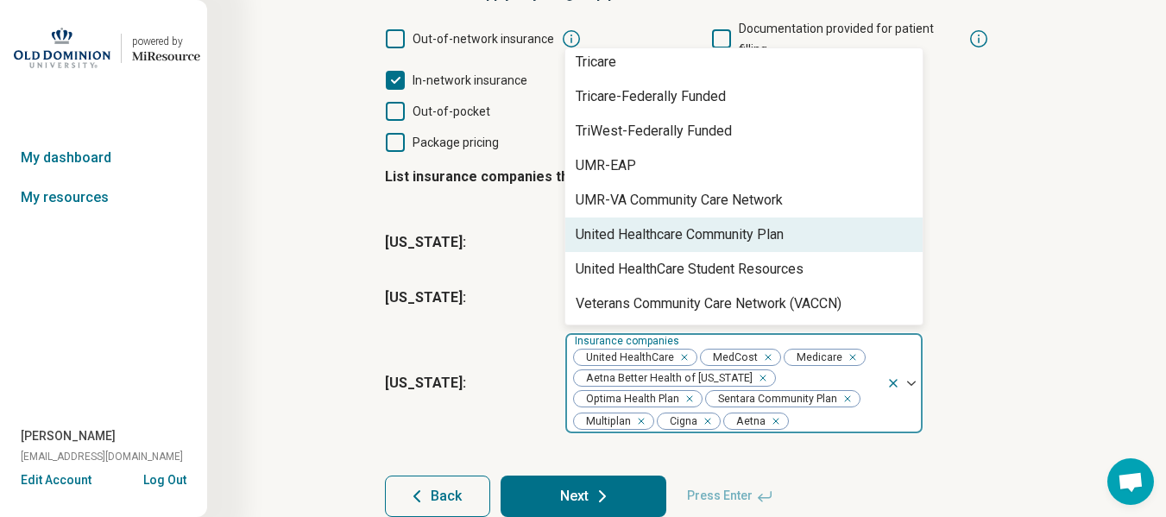
click at [622, 217] on div "United Healthcare Community Plan" at bounding box center [743, 234] width 357 height 35
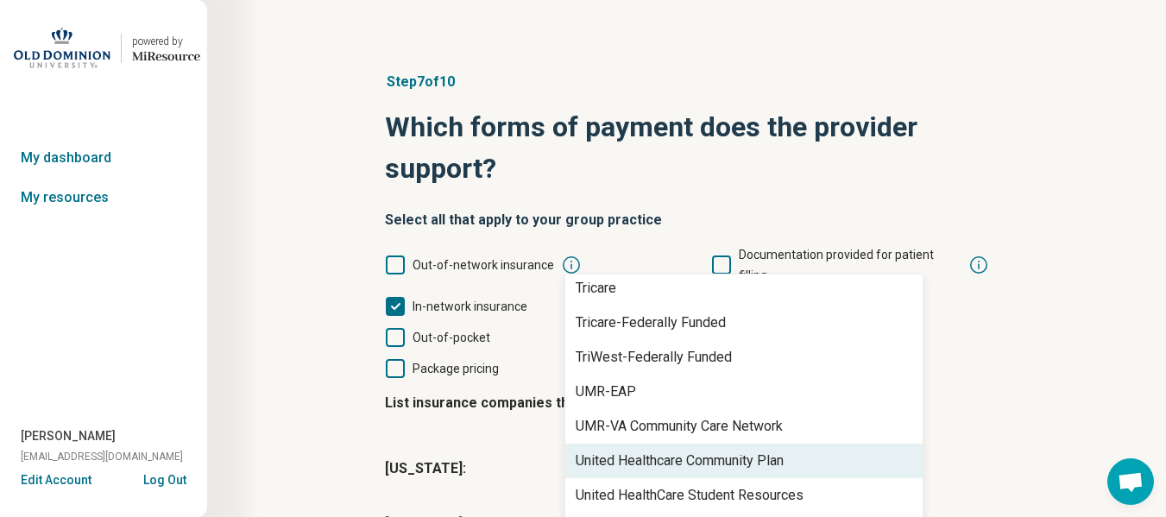
scroll to position [275, 0]
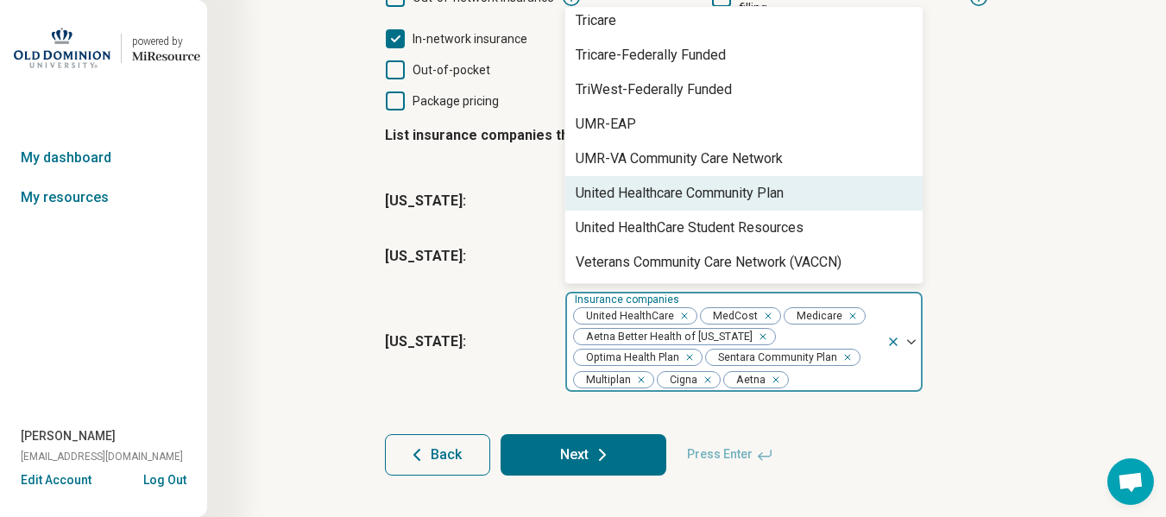
click at [610, 183] on div "United Healthcare Community Plan" at bounding box center [679, 193] width 208 height 21
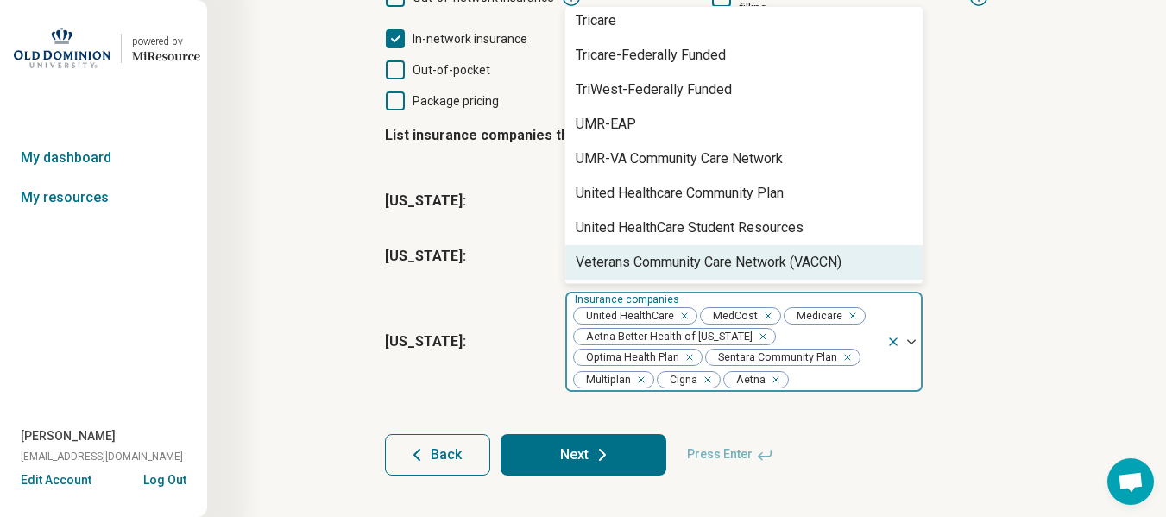
click at [1068, 318] on div "Step 7 of 10 Which forms of payment does the provider support? Select all that …" at bounding box center [686, 140] width 793 height 740
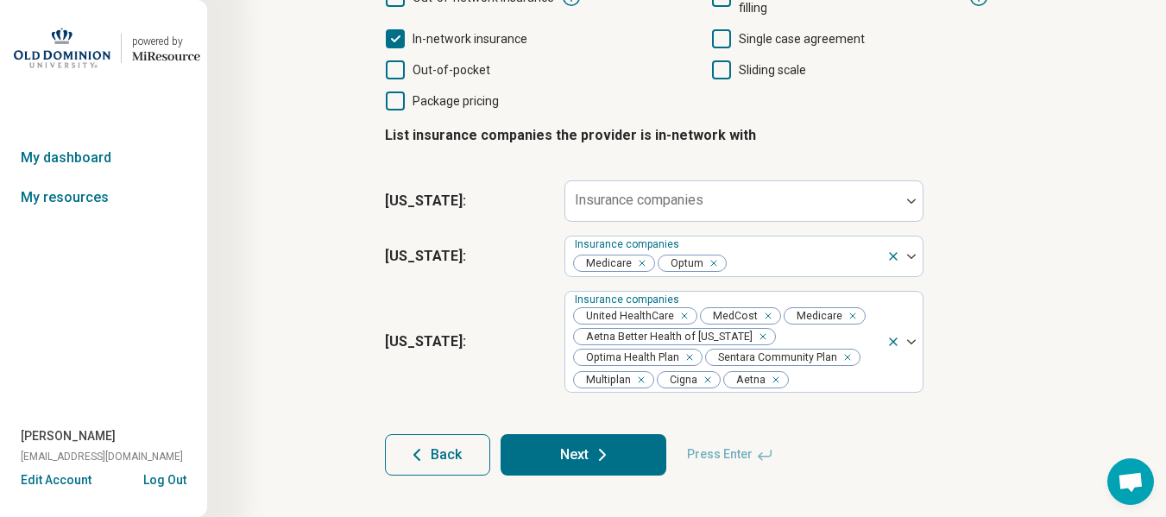
click at [1034, 377] on div "Step 7 of 10 Which forms of payment does the provider support? Select all that …" at bounding box center [686, 140] width 793 height 740
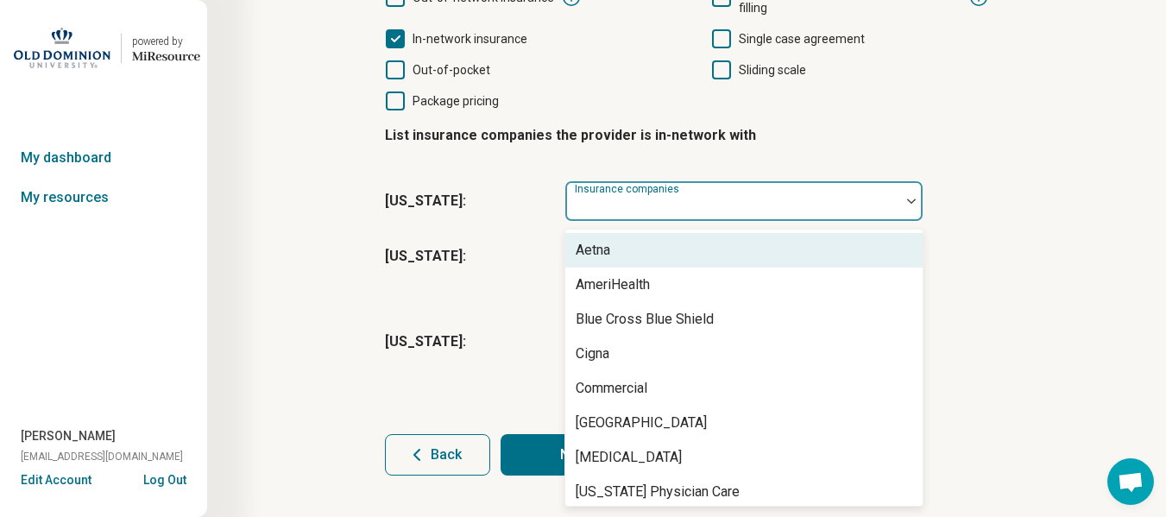
click at [642, 196] on div at bounding box center [732, 208] width 321 height 24
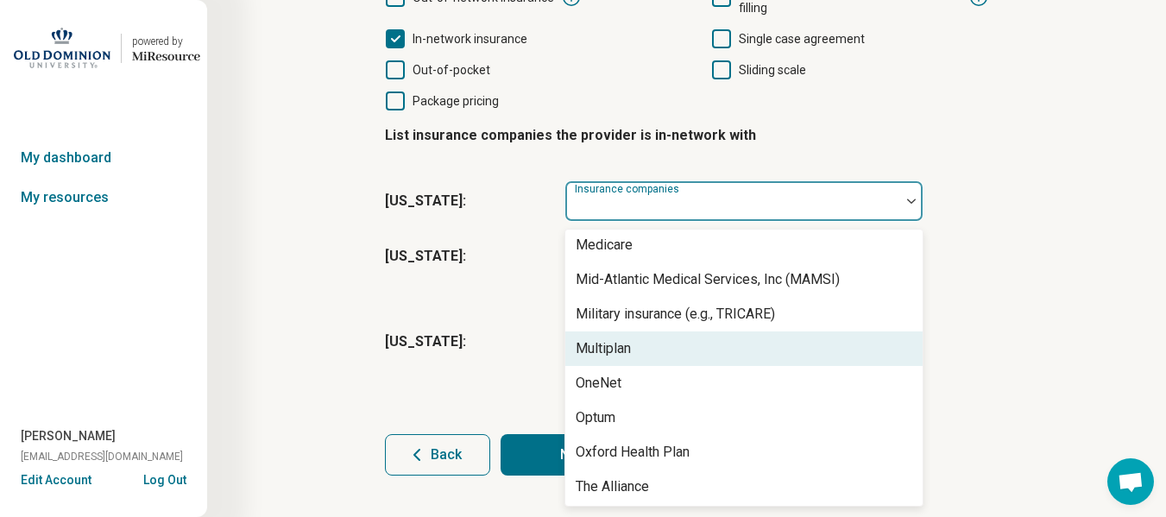
scroll to position [386, 0]
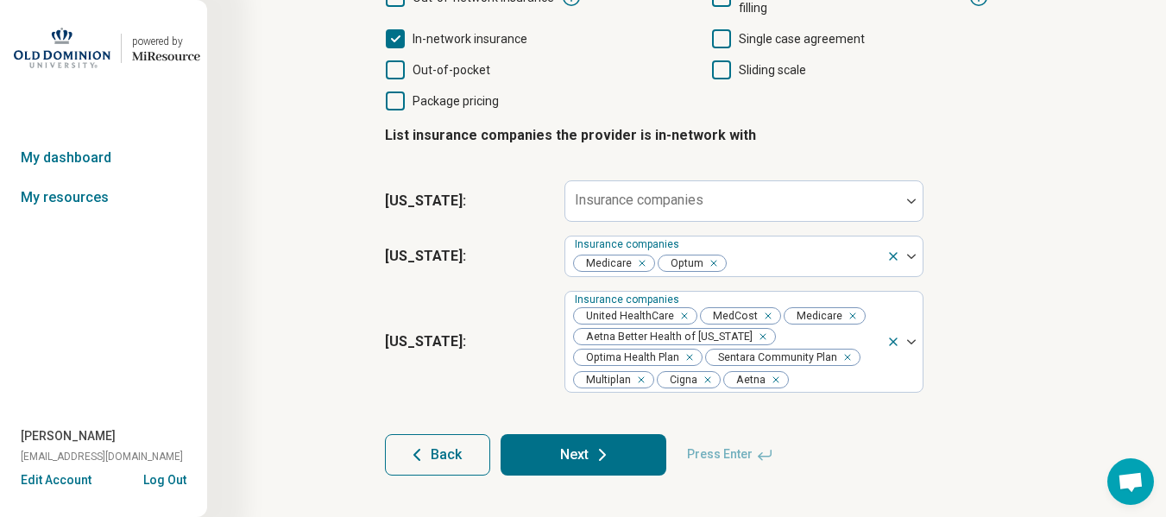
click at [459, 338] on div "[US_STATE] : Insurance companies United HealthCare MedCost Medicare Aetna Bette…" at bounding box center [687, 342] width 604 height 116
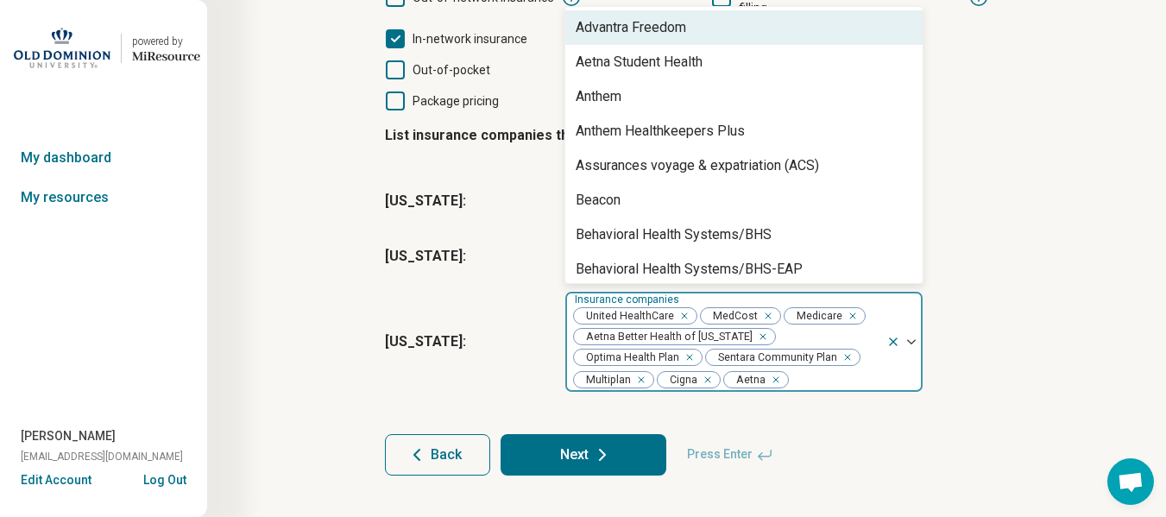
click at [911, 315] on div at bounding box center [904, 342] width 36 height 100
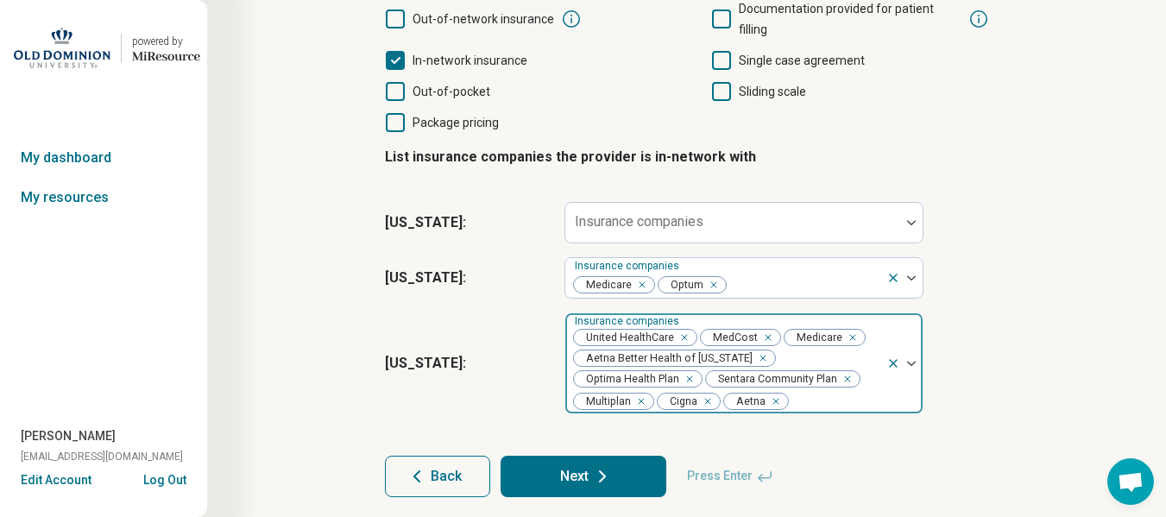
click at [909, 337] on div at bounding box center [904, 363] width 36 height 100
click at [909, 338] on div at bounding box center [904, 363] width 36 height 100
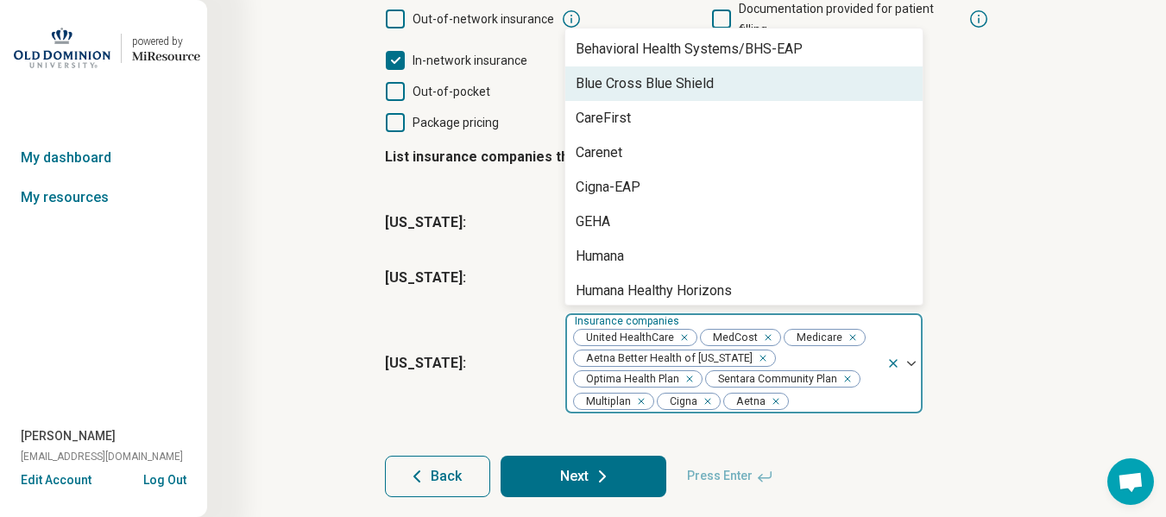
scroll to position [483, 0]
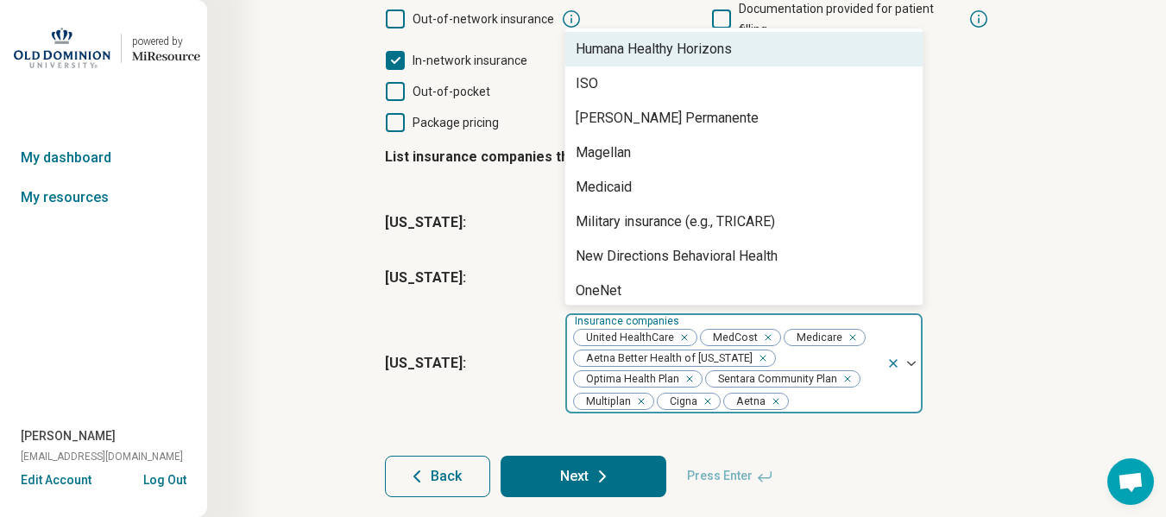
click at [721, 39] on div "Humana Healthy Horizons" at bounding box center [743, 49] width 357 height 35
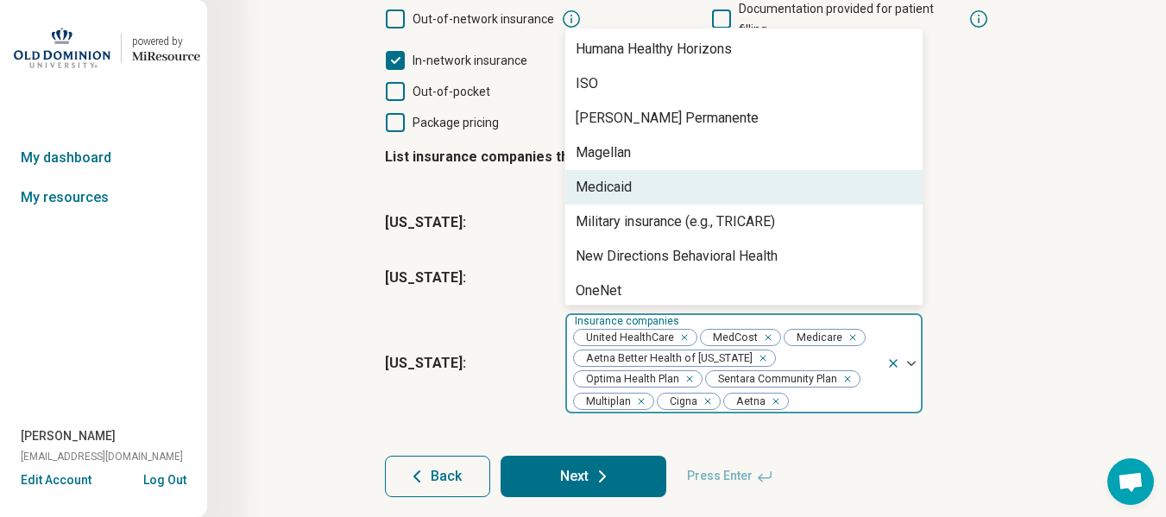
click at [627, 177] on div "Medicaid" at bounding box center [603, 187] width 56 height 21
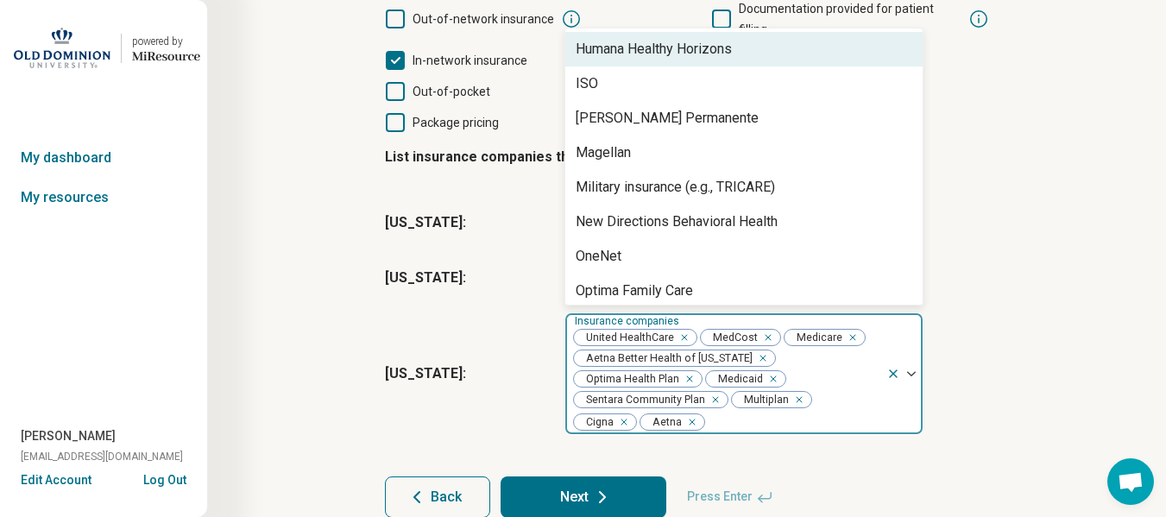
click at [701, 39] on div "Humana Healthy Horizons" at bounding box center [743, 49] width 357 height 35
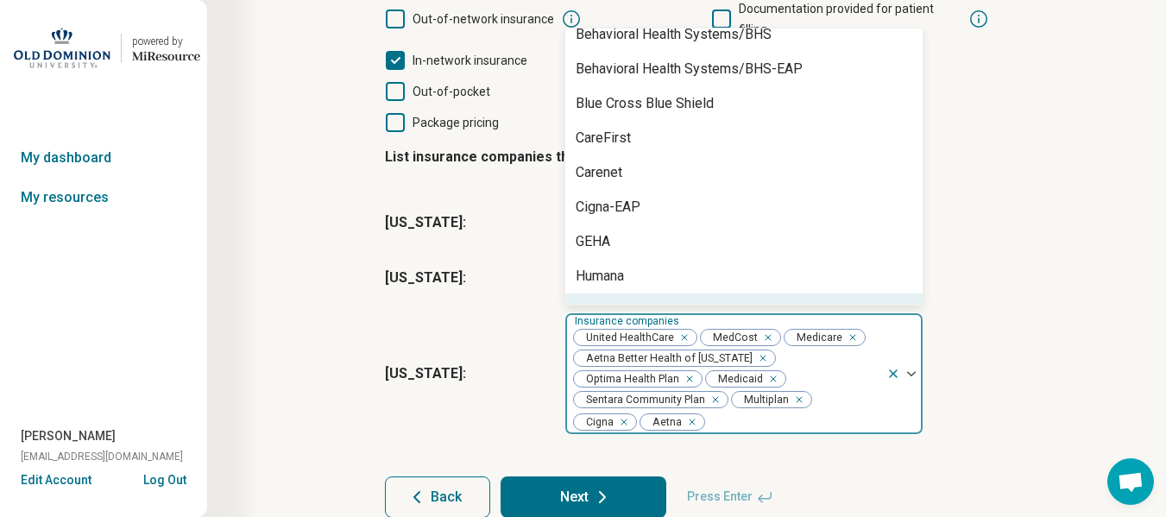
scroll to position [256, 0]
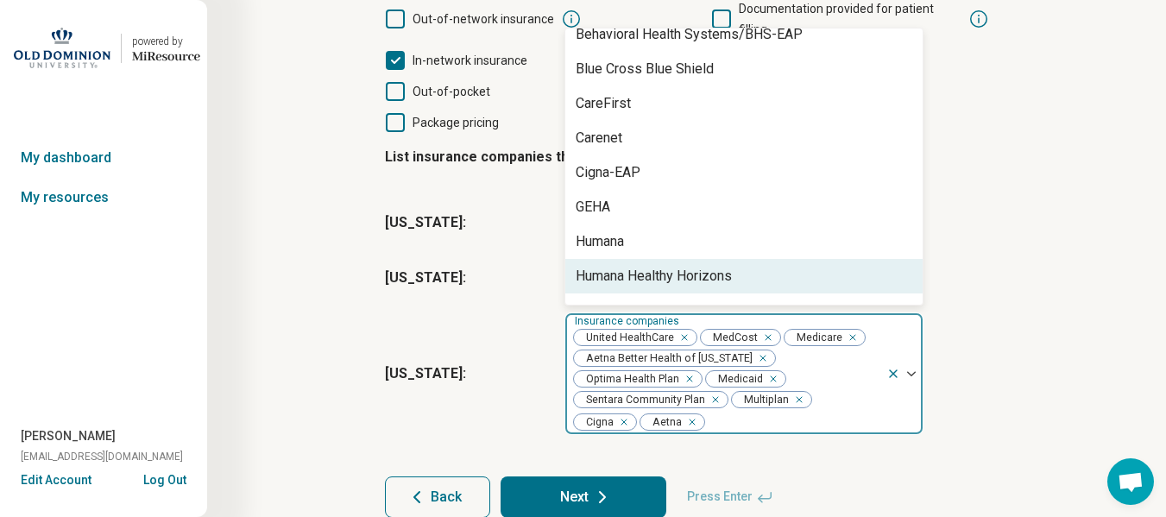
click at [624, 266] on div "Humana Healthy Horizons" at bounding box center [653, 276] width 156 height 21
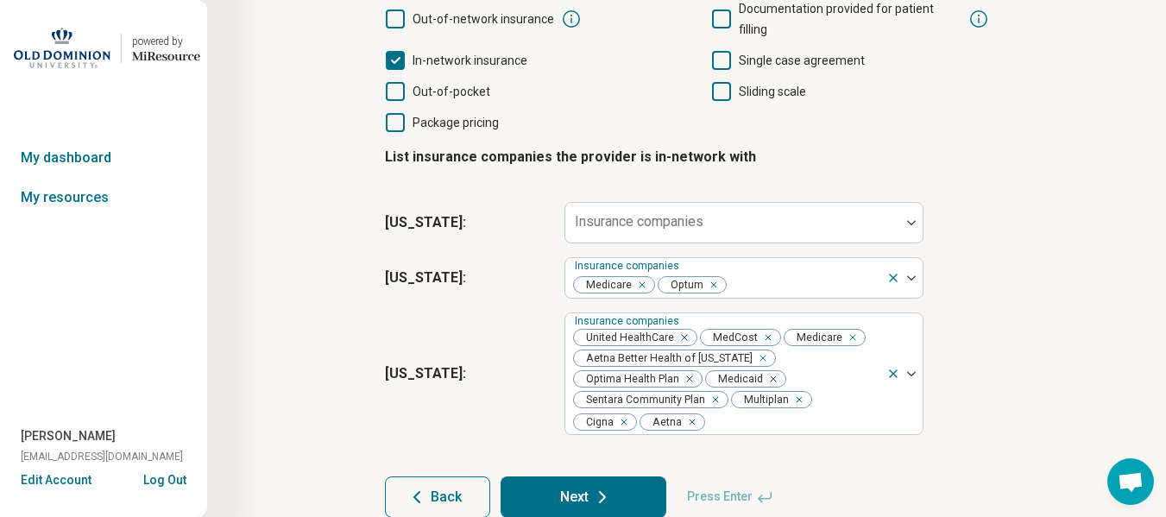
click at [1065, 324] on div "Step 7 of 10 Which forms of payment does the provider support? Select all that …" at bounding box center [686, 171] width 793 height 761
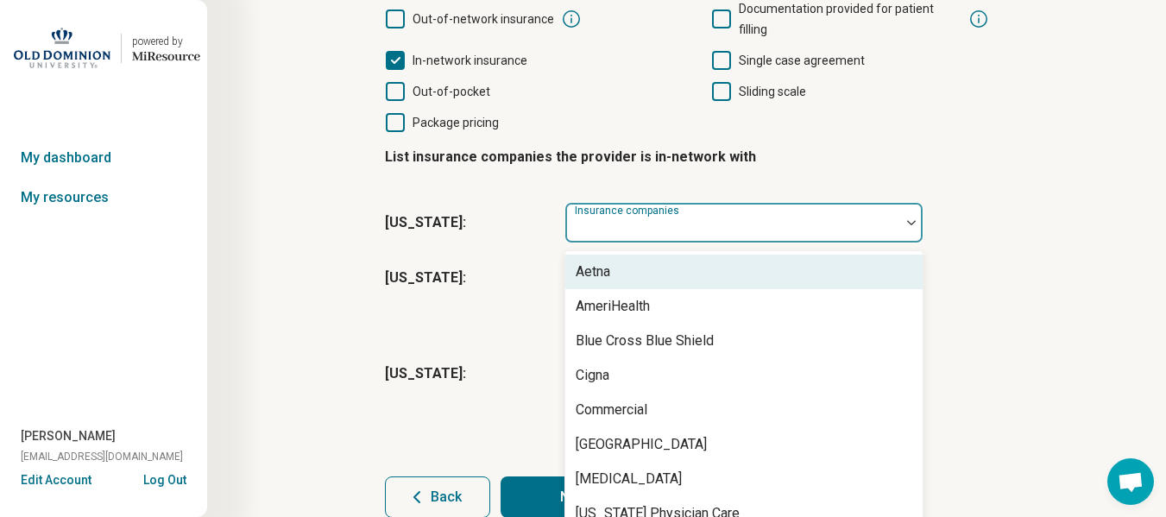
click at [836, 217] on div at bounding box center [732, 229] width 321 height 24
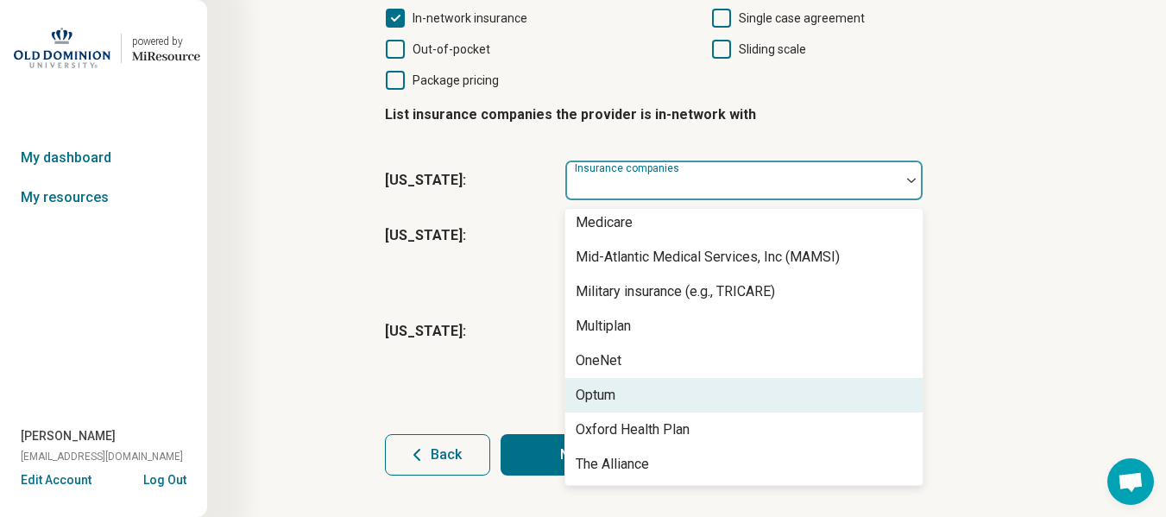
scroll to position [0, 0]
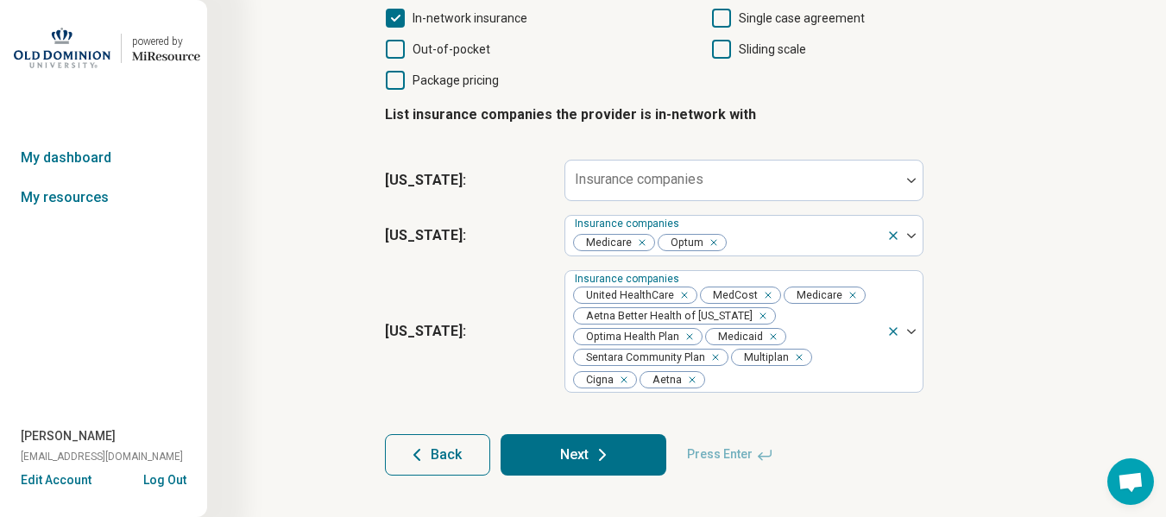
click at [1082, 207] on div "Step 7 of 10 Which forms of payment does the provider support? Select all that …" at bounding box center [686, 129] width 793 height 761
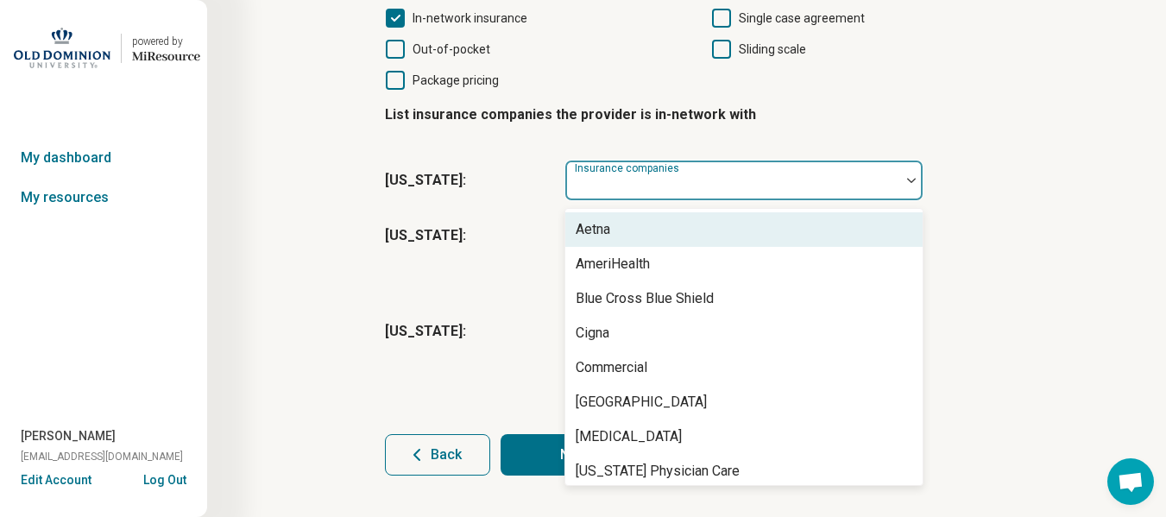
click at [895, 161] on div at bounding box center [732, 180] width 335 height 38
click at [412, 267] on div "[US_STATE] : Insurance companies United HealthCare MedCost Medicare Aetna Bette…" at bounding box center [687, 331] width 604 height 136
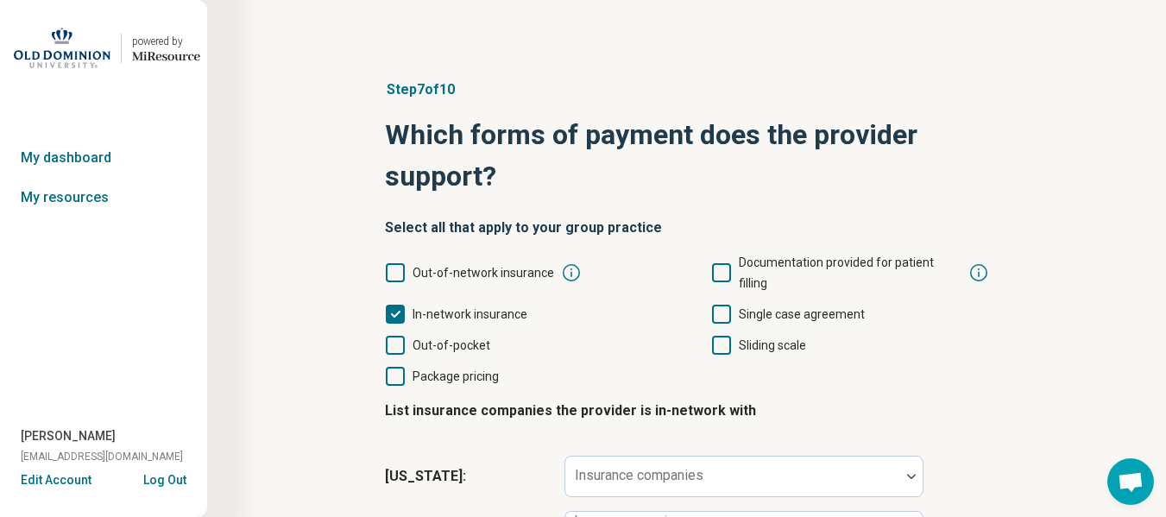
click at [397, 263] on icon at bounding box center [395, 272] width 19 height 19
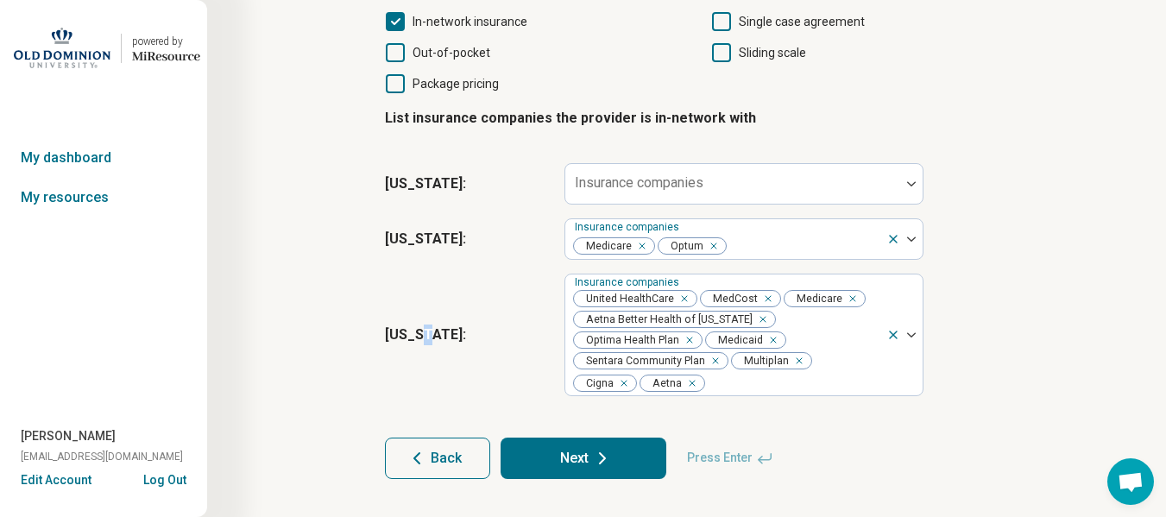
scroll to position [296, 0]
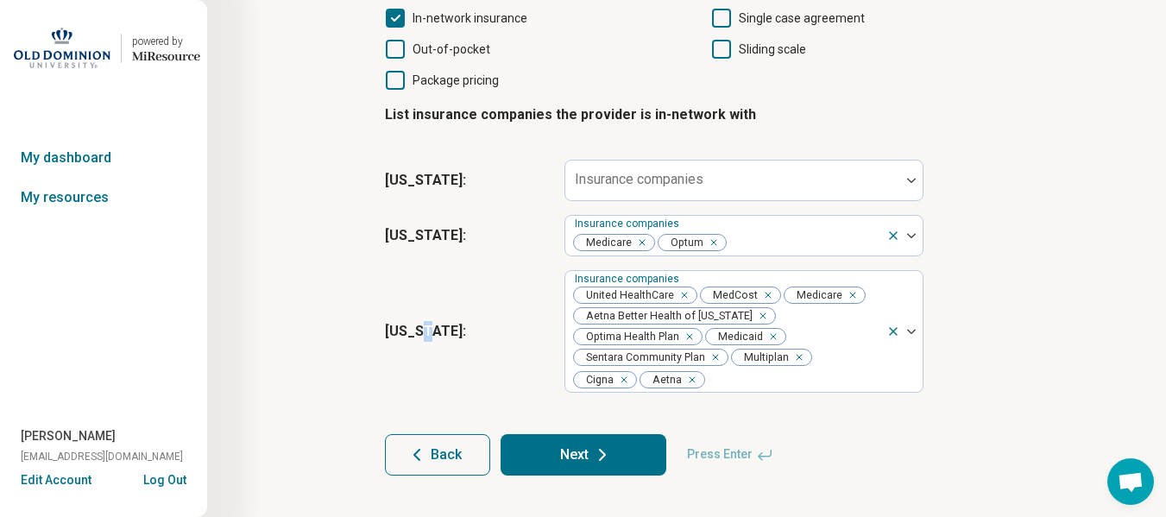
click at [391, 40] on icon at bounding box center [395, 49] width 19 height 19
click at [714, 40] on icon at bounding box center [721, 49] width 19 height 19
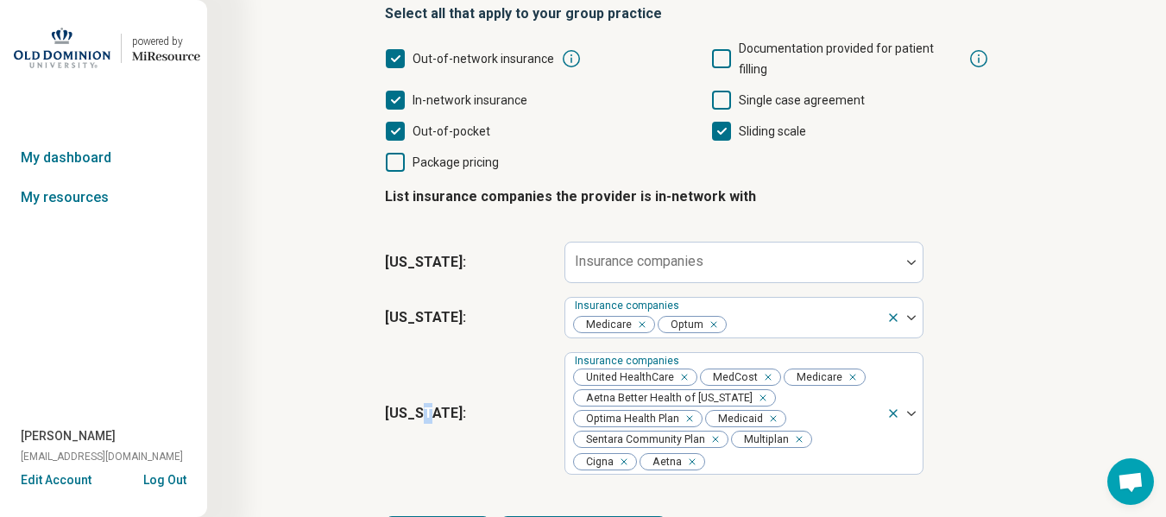
scroll to position [206, 0]
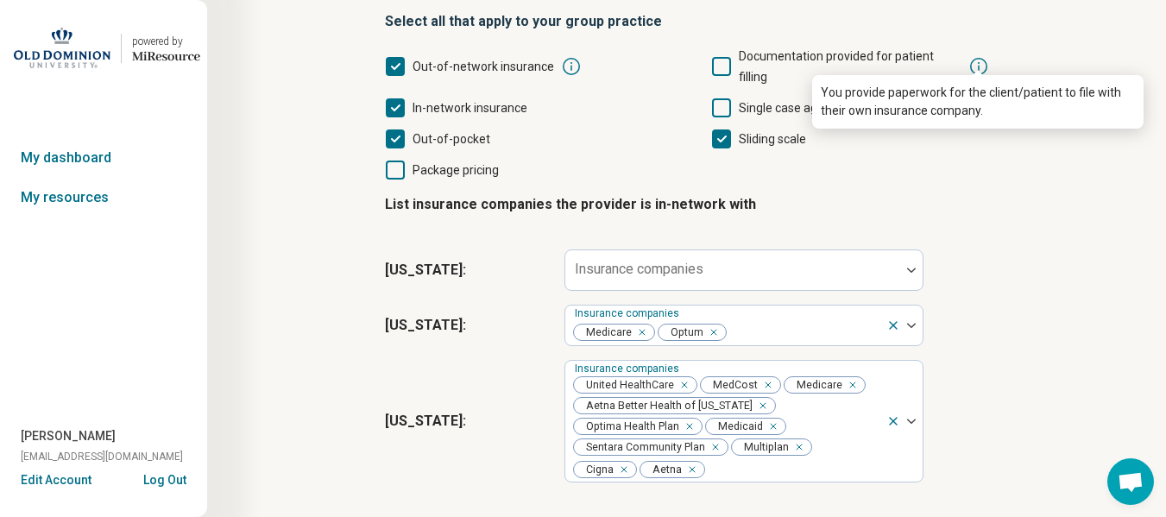
click at [972, 58] on icon at bounding box center [978, 66] width 21 height 21
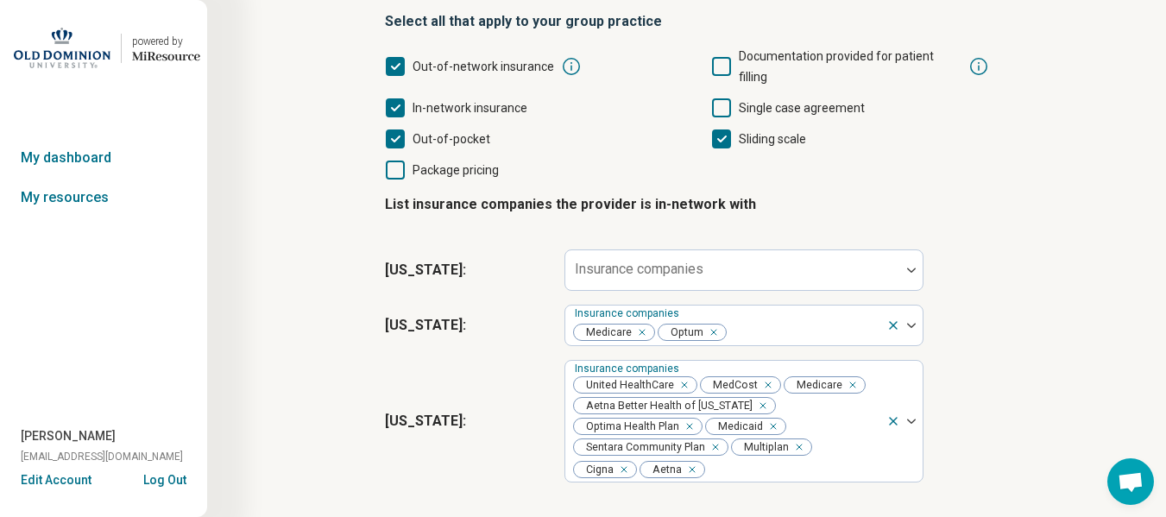
click at [1059, 317] on div "Step 7 of 10 Which forms of payment does the provider support? Select all that …" at bounding box center [686, 219] width 793 height 761
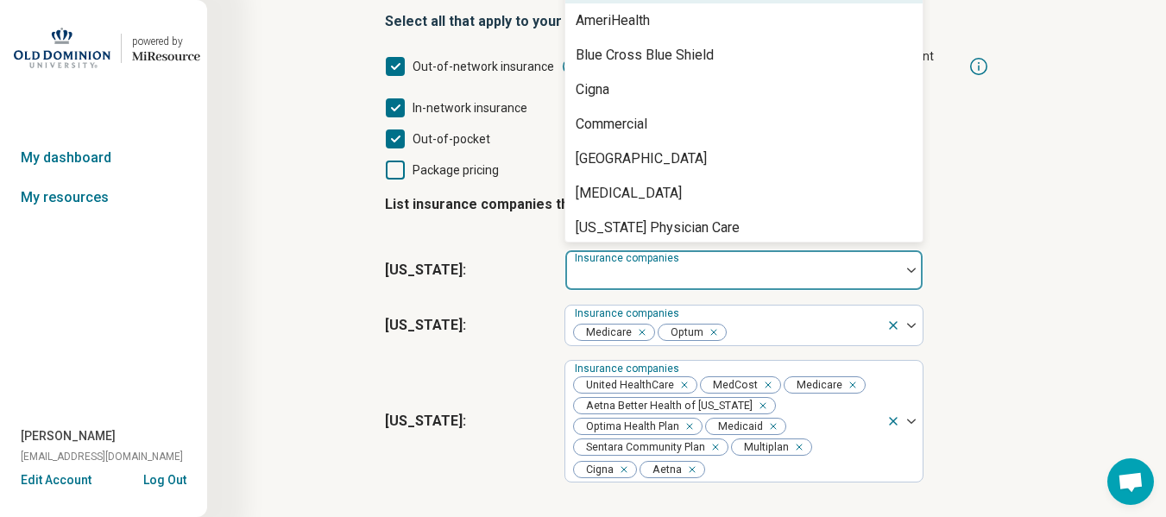
click at [911, 250] on div at bounding box center [911, 270] width 22 height 40
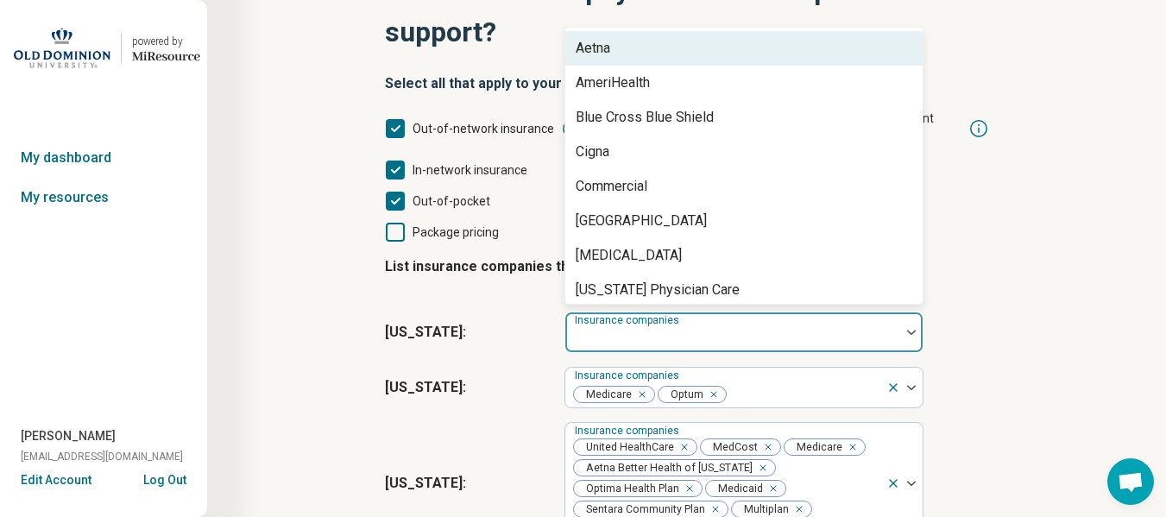
scroll to position [143, 0]
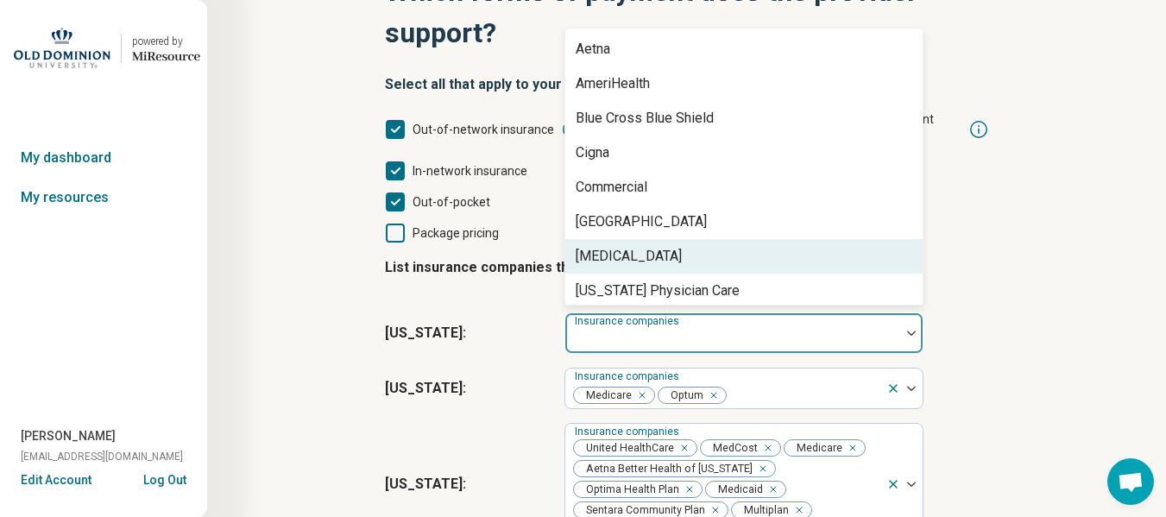
click at [948, 271] on fieldset "List insurance companies the provider is in-network with [US_STATE] : 19 result…" at bounding box center [687, 397] width 604 height 309
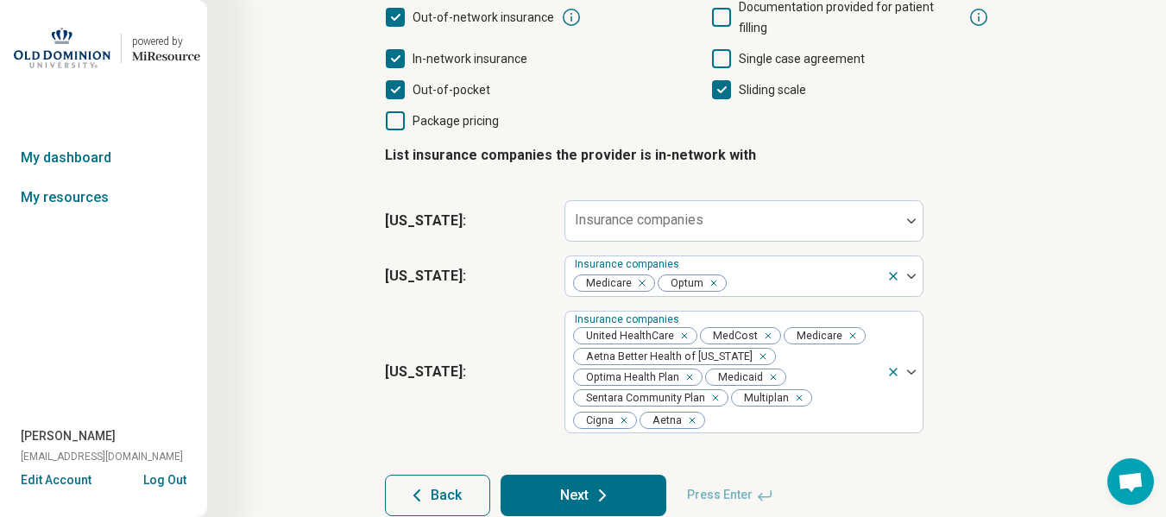
scroll to position [296, 0]
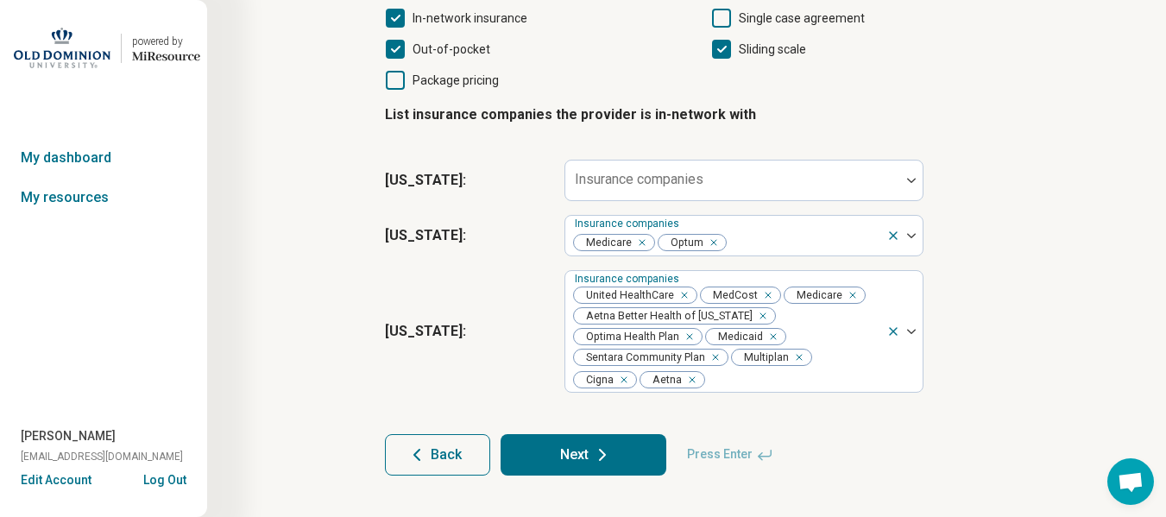
click at [441, 448] on span "Back" at bounding box center [445, 455] width 31 height 14
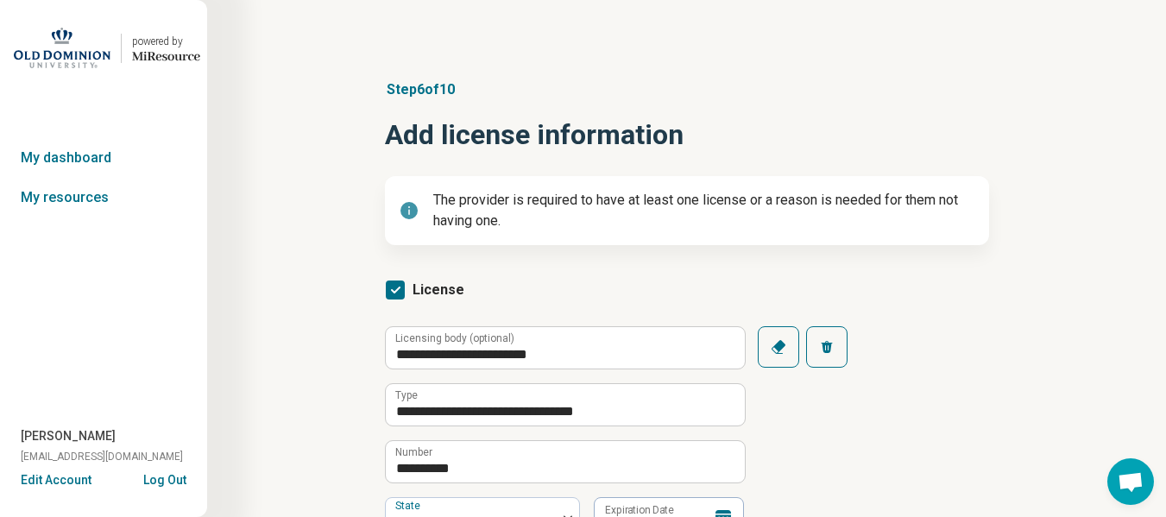
scroll to position [452, 0]
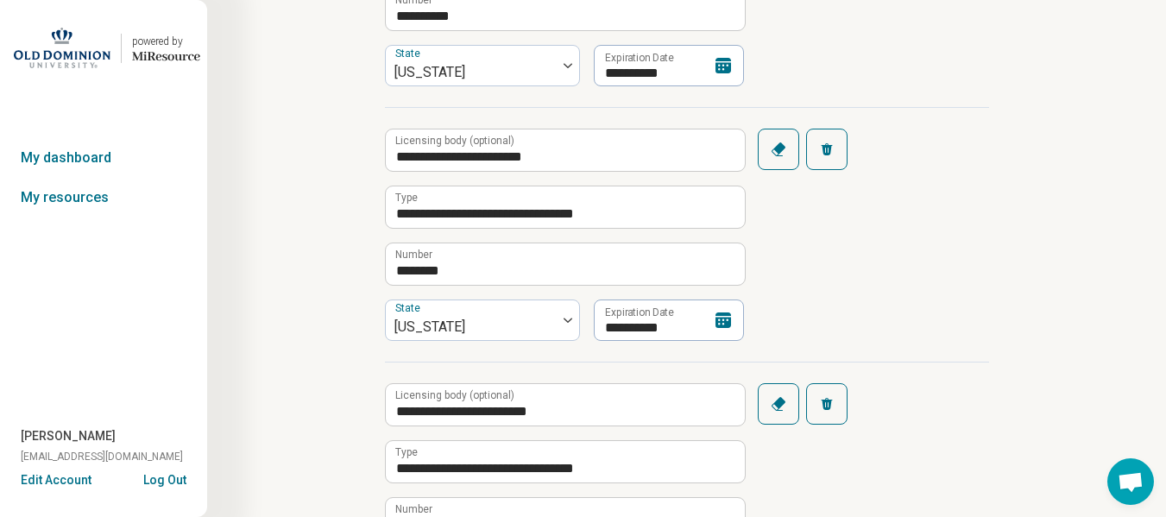
click at [829, 408] on icon "button" at bounding box center [825, 404] width 11 height 12
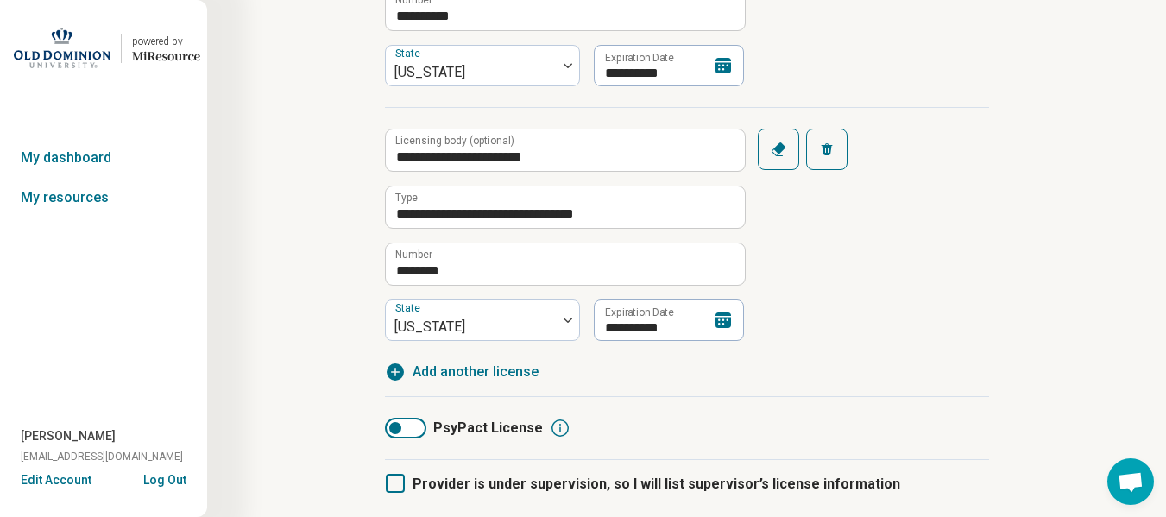
scroll to position [616, 0]
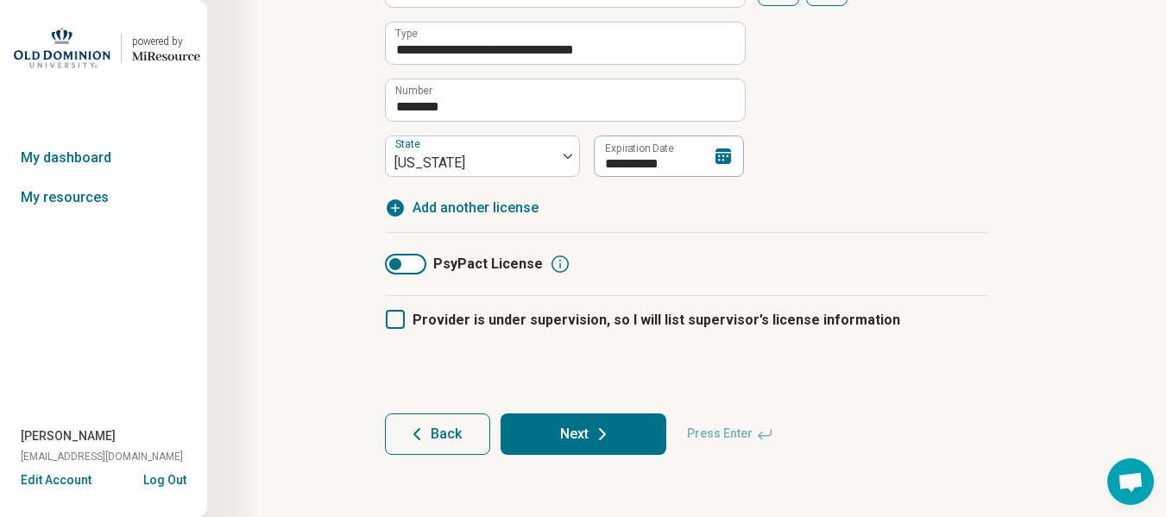
click at [527, 428] on button "Next" at bounding box center [583, 433] width 166 height 41
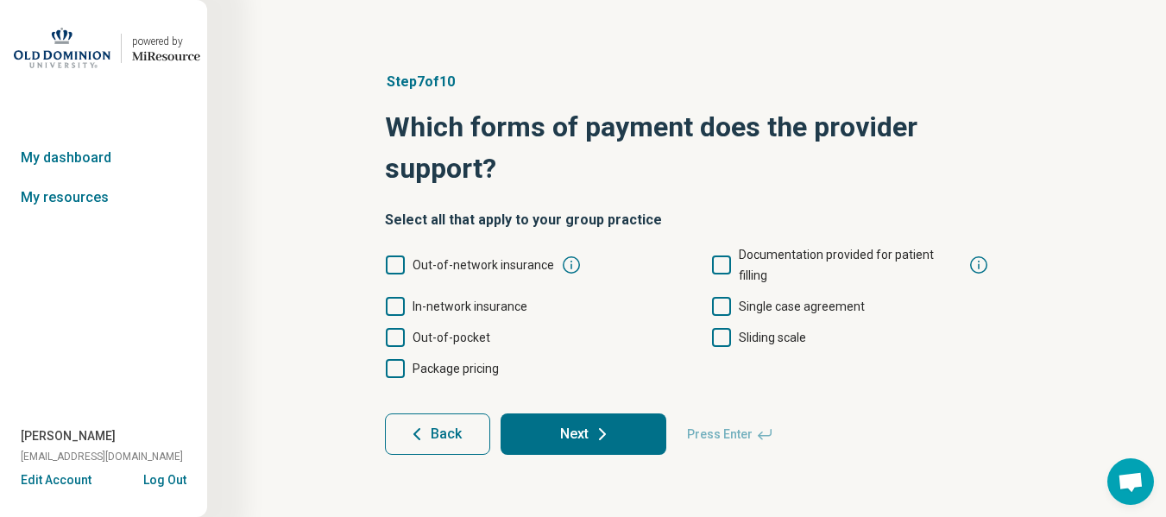
scroll to position [0, 0]
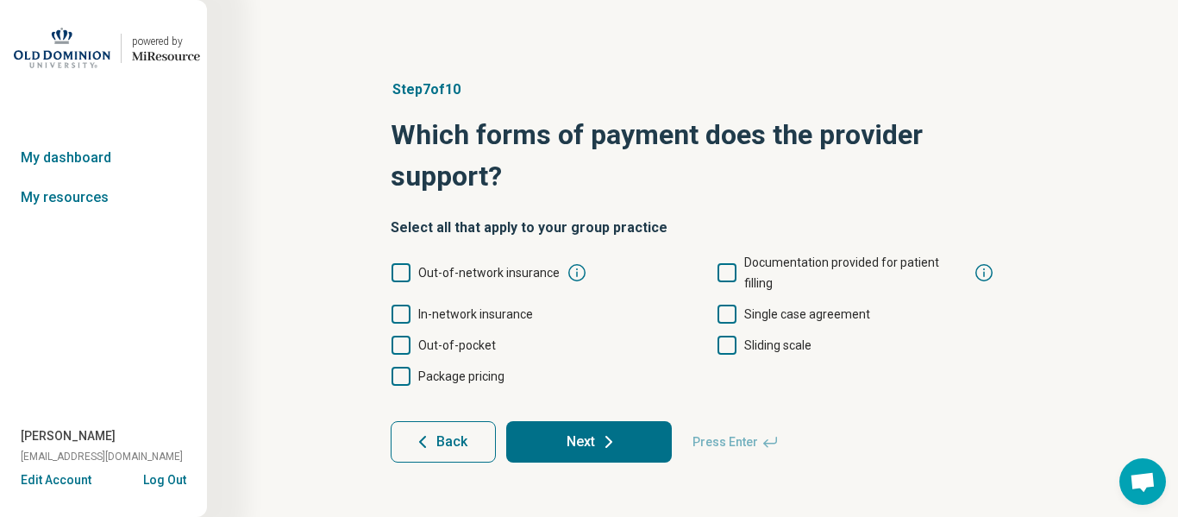
click at [410, 304] on label "In-network insurance" at bounding box center [462, 314] width 142 height 21
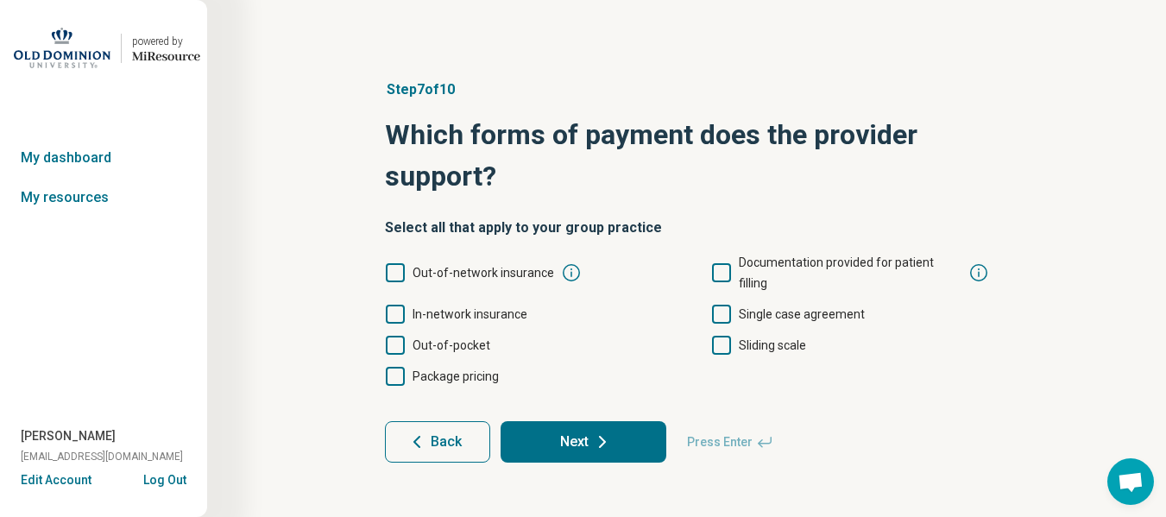
scroll to position [9, 0]
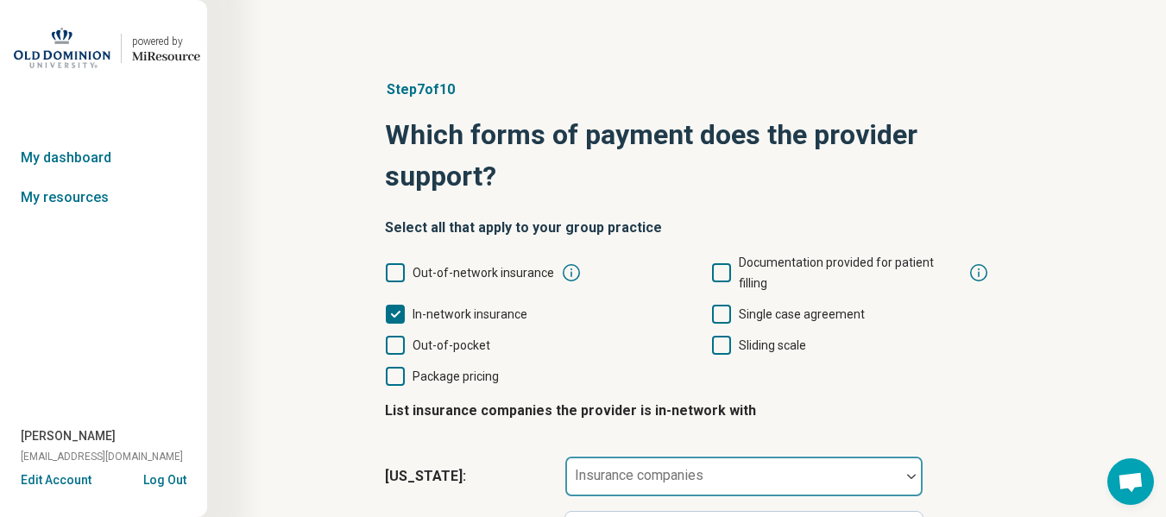
click at [608, 456] on div "Insurance companies" at bounding box center [743, 476] width 359 height 41
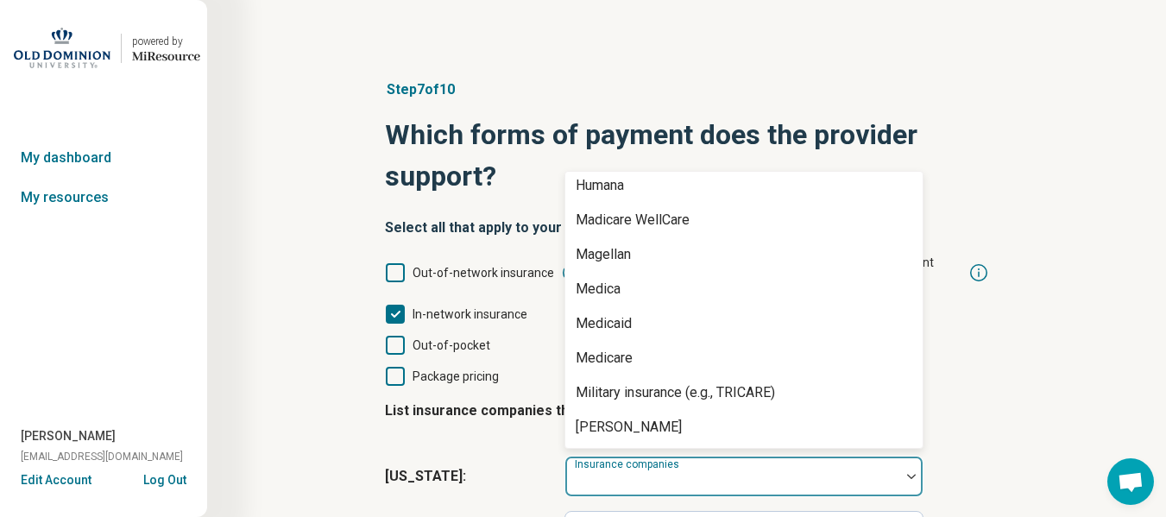
scroll to position [966, 0]
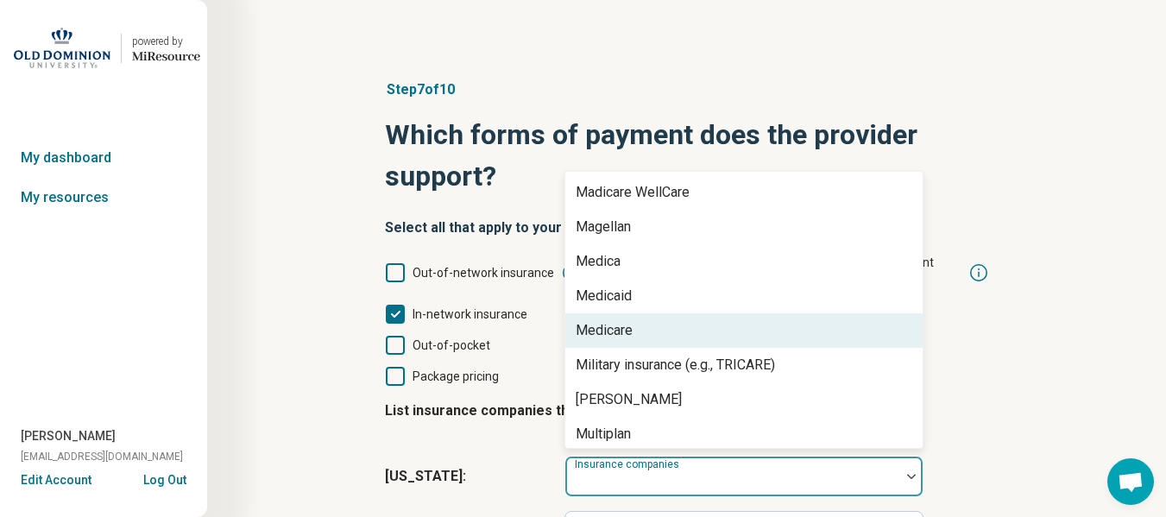
click at [590, 320] on div "Medicare" at bounding box center [603, 330] width 57 height 21
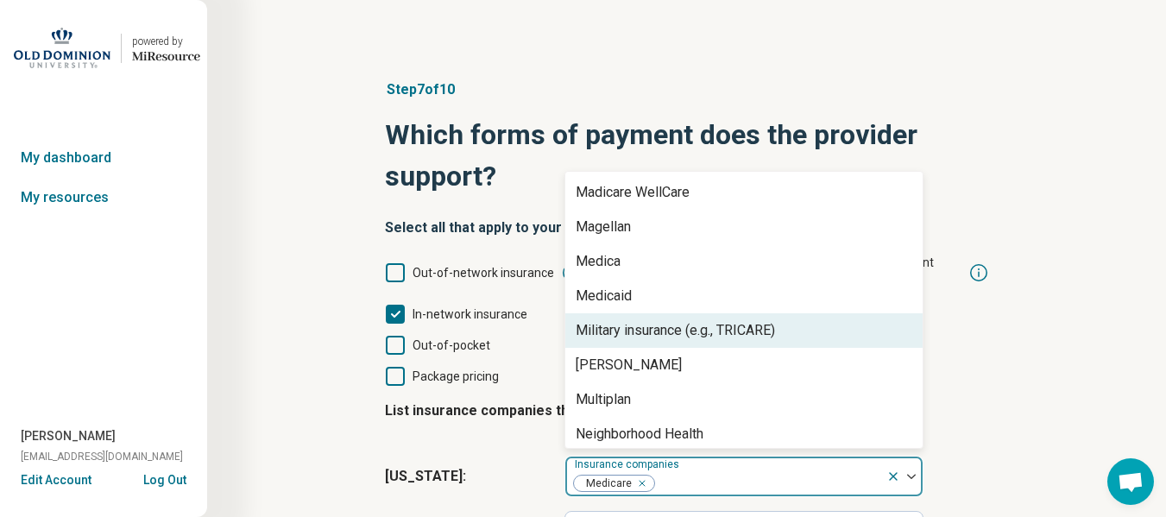
scroll to position [1208, 0]
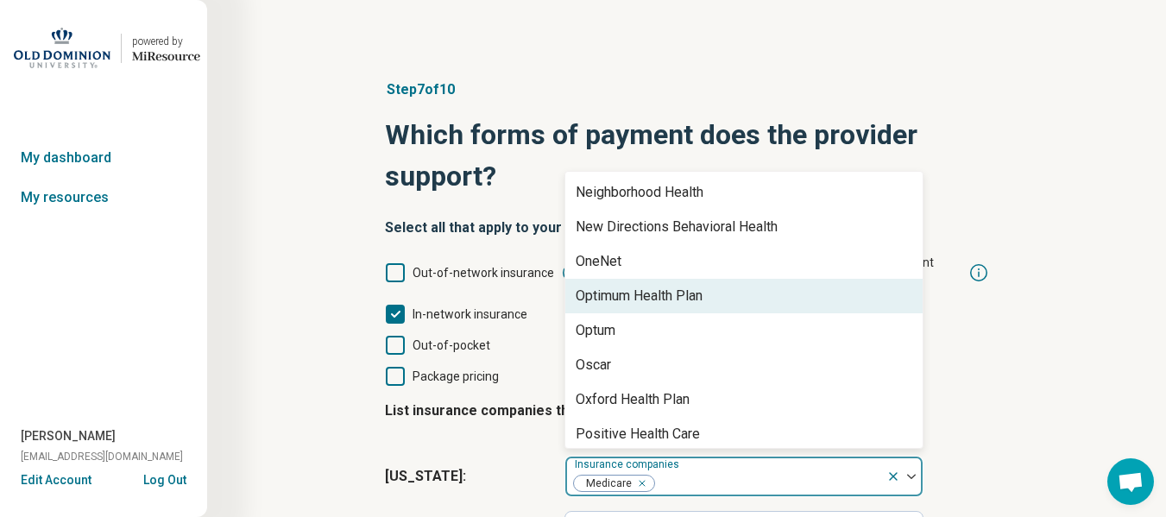
click at [606, 286] on div "Optimum Health Plan" at bounding box center [638, 296] width 127 height 21
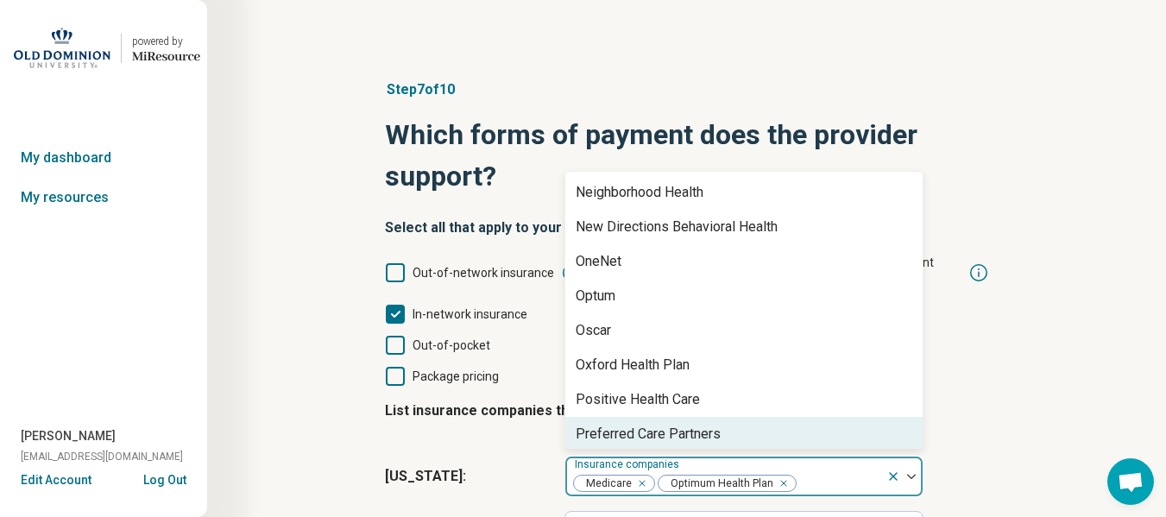
click at [1051, 406] on div "Step 7 of 10 Which forms of payment does the provider support? Select all that …" at bounding box center [686, 357] width 793 height 625
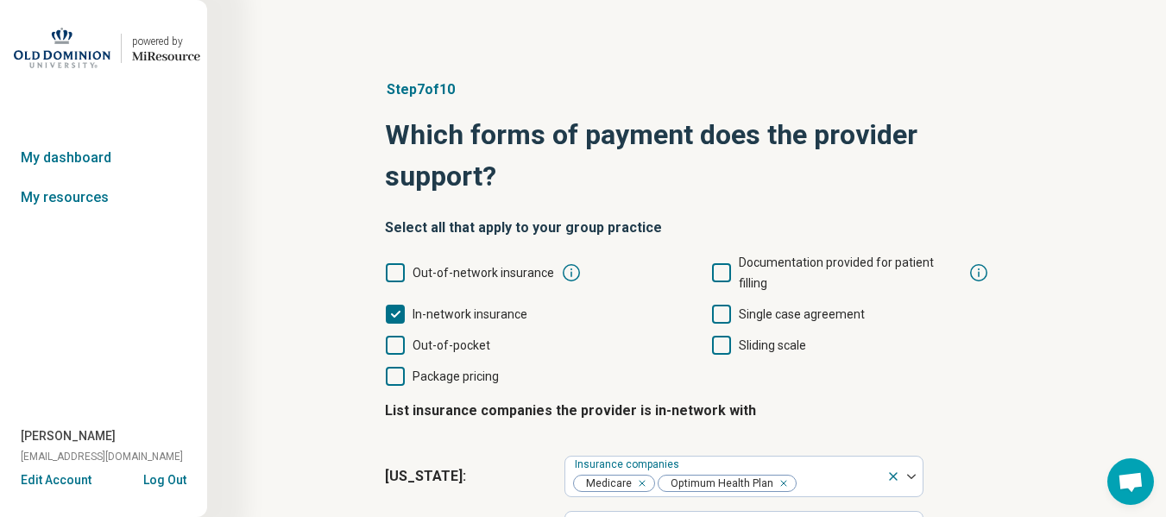
click at [396, 263] on icon at bounding box center [395, 272] width 19 height 19
click at [388, 336] on icon at bounding box center [395, 345] width 19 height 19
click at [707, 326] on div "Out-of-network insurance Documentation provided for patient filling In-network …" at bounding box center [687, 319] width 604 height 135
click at [711, 335] on label "Sliding scale" at bounding box center [758, 345] width 95 height 21
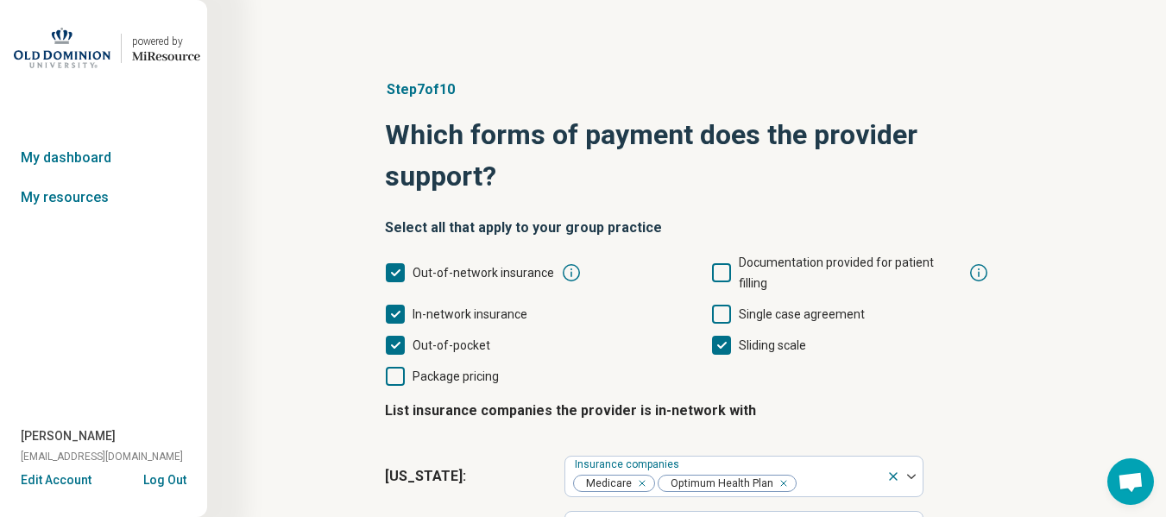
scroll to position [160, 0]
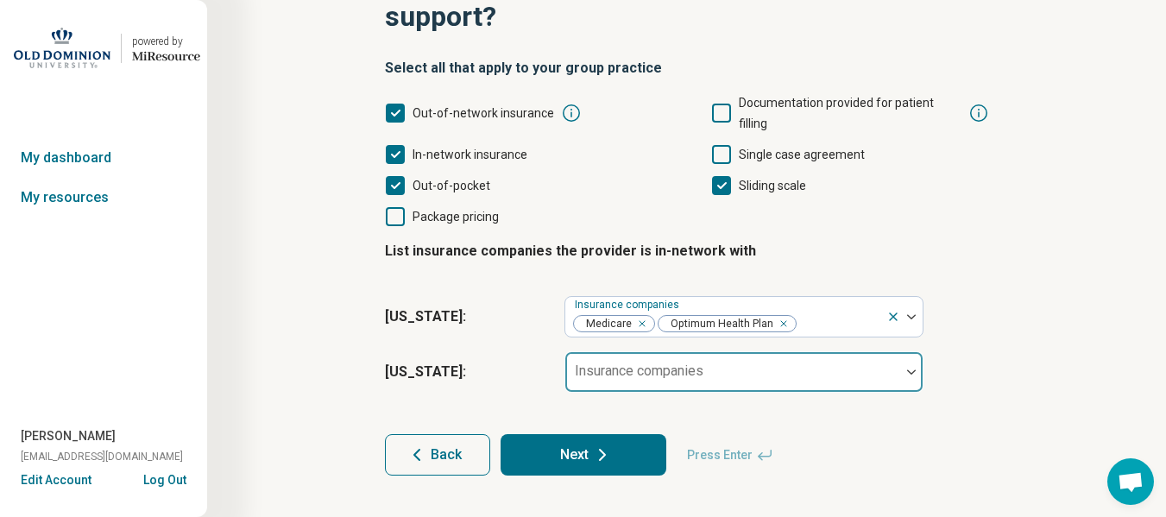
click at [713, 351] on div "Insurance companies" at bounding box center [743, 371] width 359 height 41
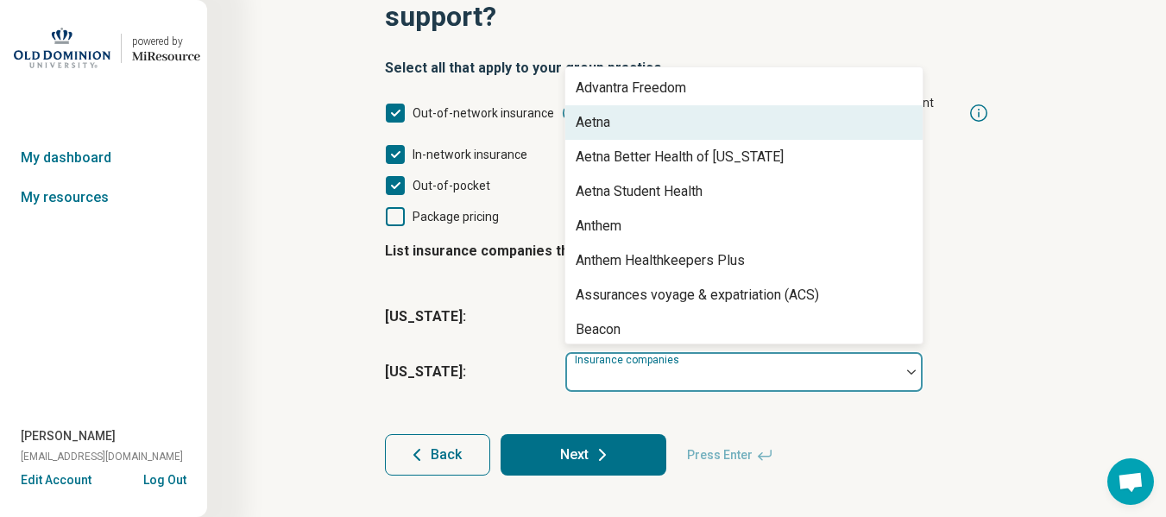
click at [695, 105] on div "Aetna" at bounding box center [743, 122] width 357 height 35
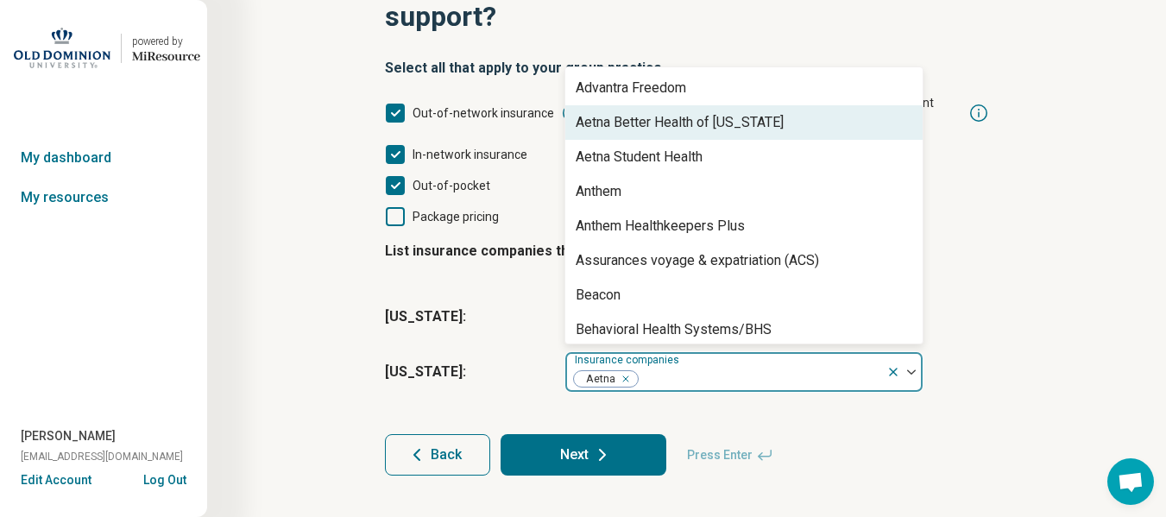
click at [695, 112] on div "Aetna Better Health of [US_STATE]" at bounding box center [679, 122] width 208 height 21
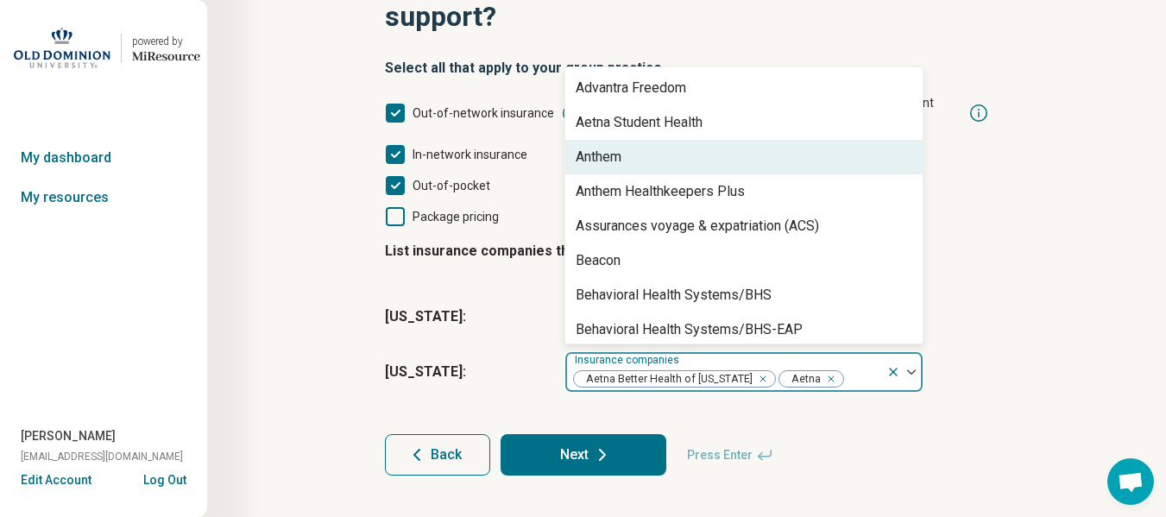
scroll to position [242, 0]
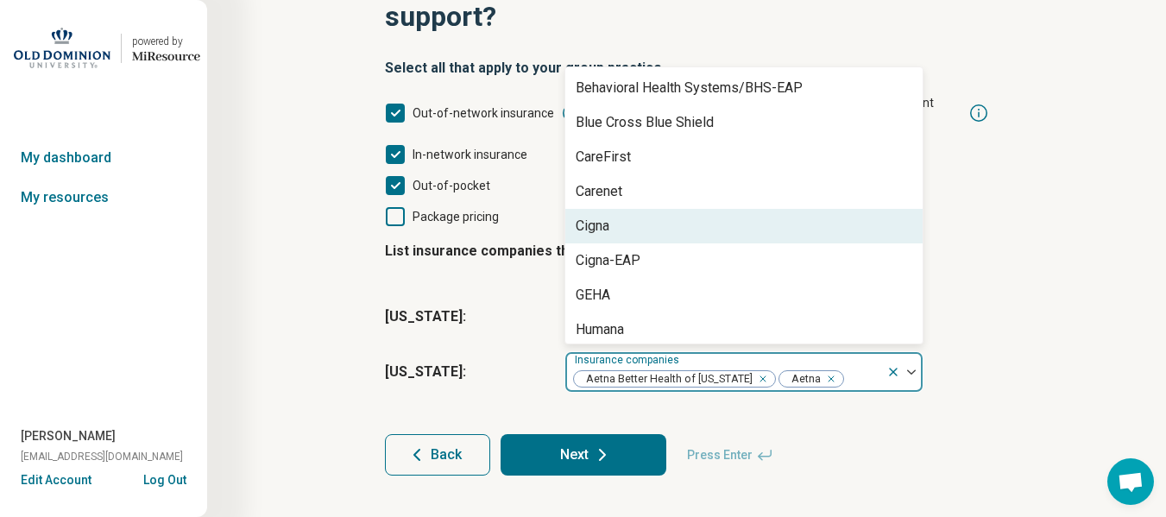
click at [658, 209] on div "Cigna" at bounding box center [743, 226] width 357 height 35
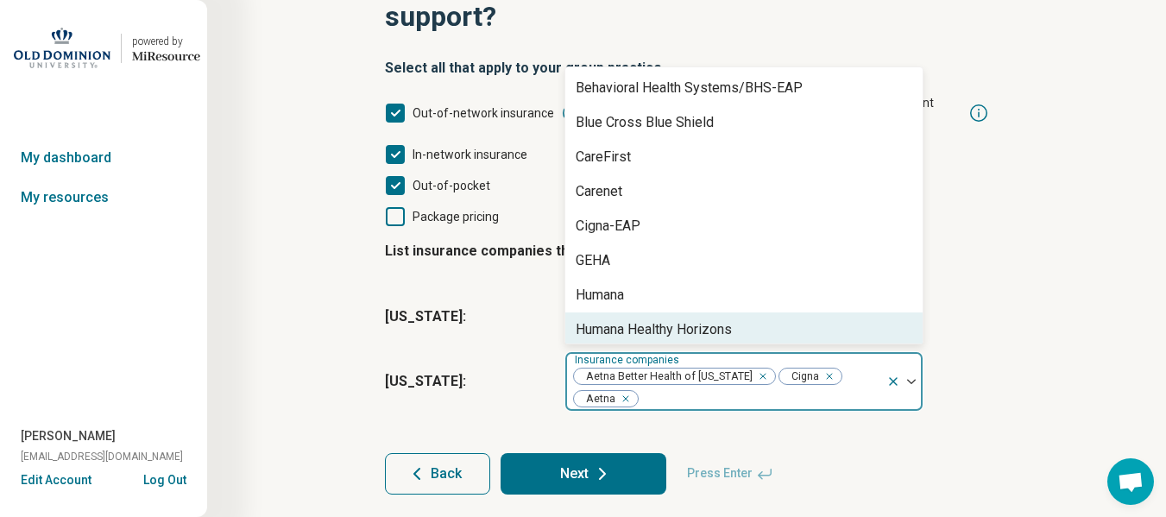
click at [647, 319] on div "Humana Healthy Horizons" at bounding box center [653, 329] width 156 height 21
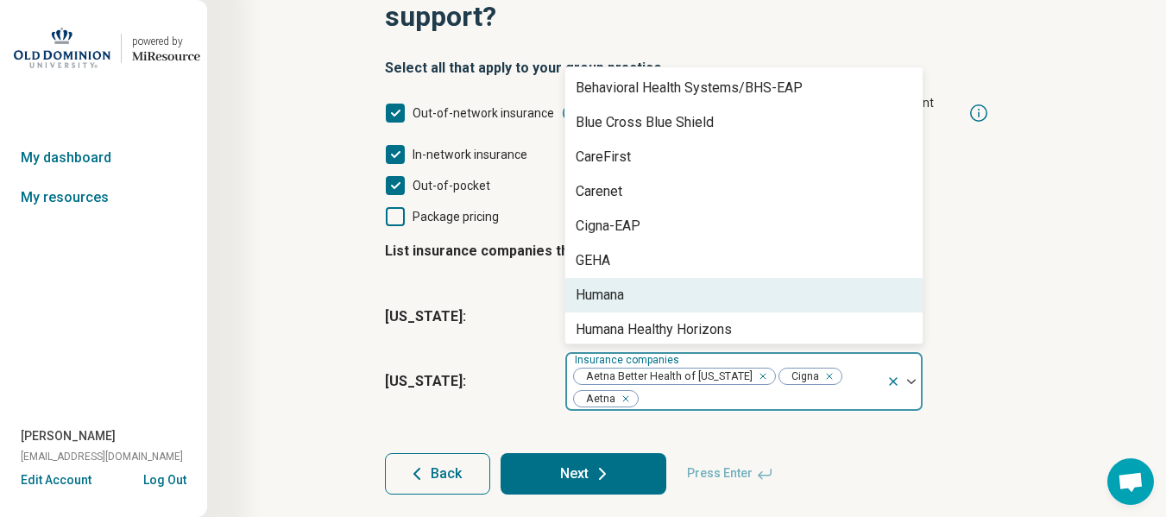
click at [621, 285] on div "Humana" at bounding box center [599, 295] width 48 height 21
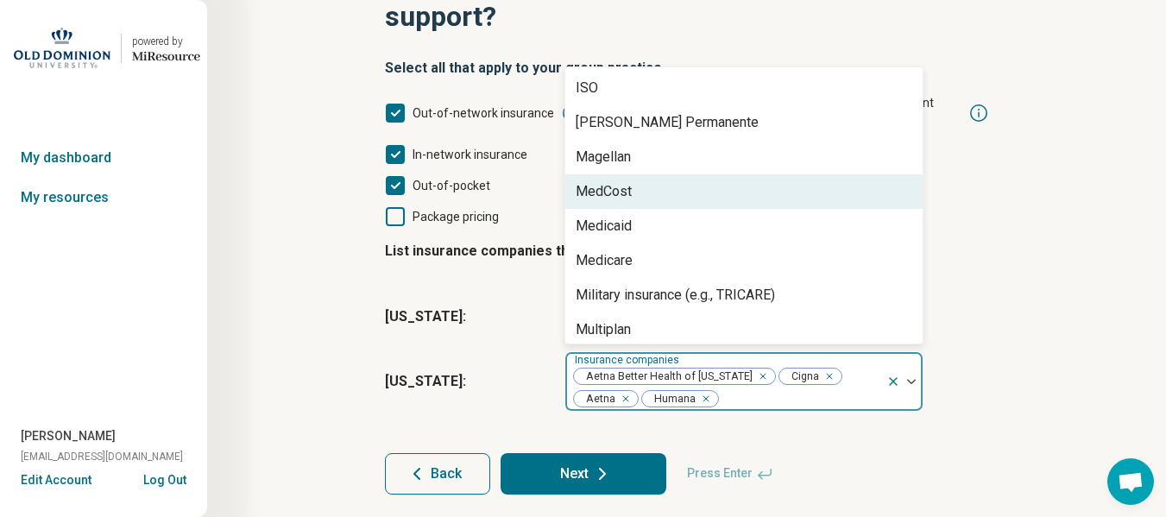
click at [663, 174] on div "MedCost" at bounding box center [743, 191] width 357 height 35
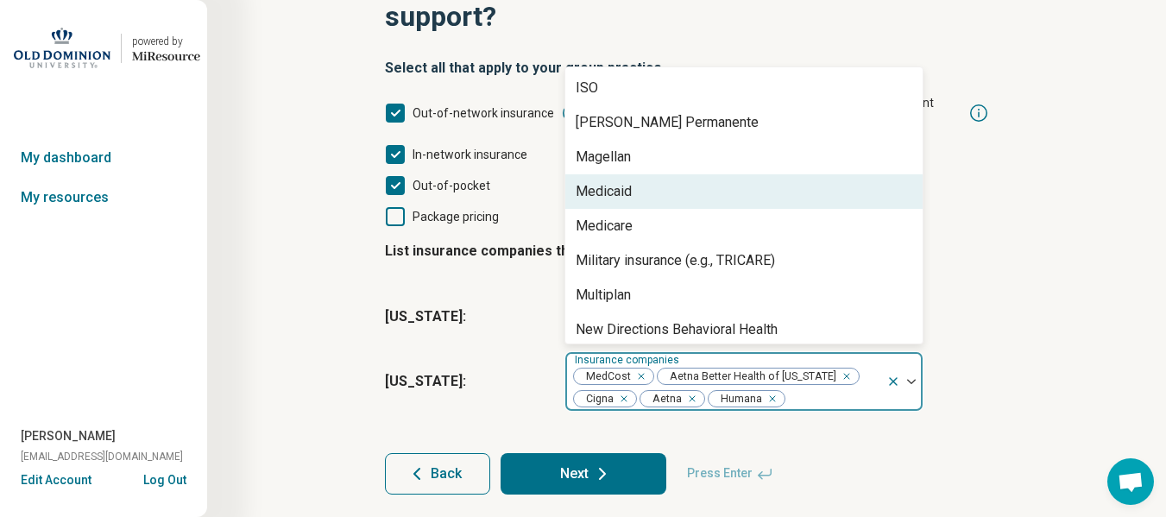
click at [663, 174] on div "Medicaid" at bounding box center [743, 191] width 357 height 35
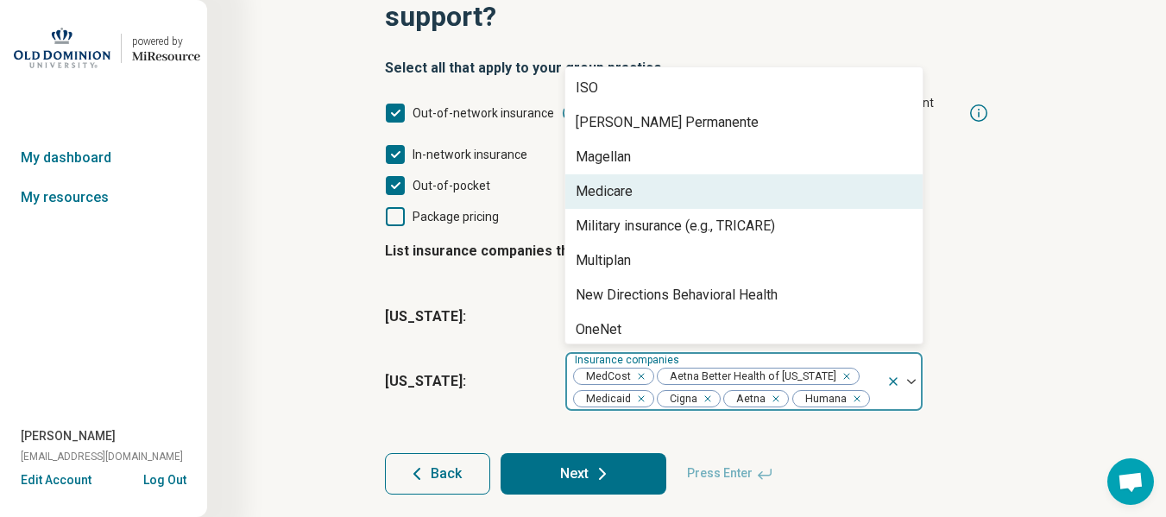
click at [663, 174] on div "Medicare" at bounding box center [743, 191] width 357 height 35
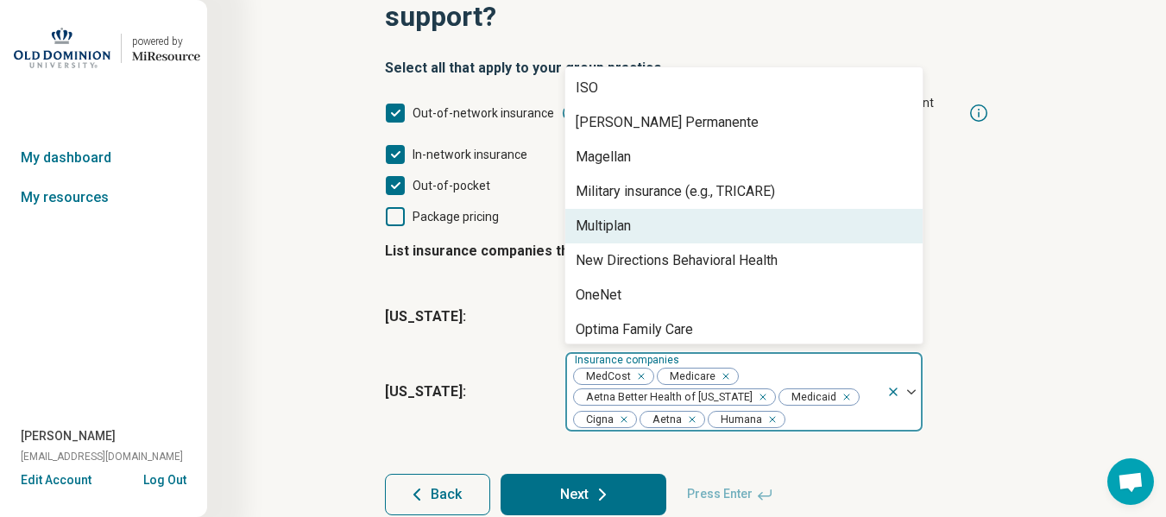
click at [660, 209] on div "Multiplan" at bounding box center [743, 226] width 357 height 35
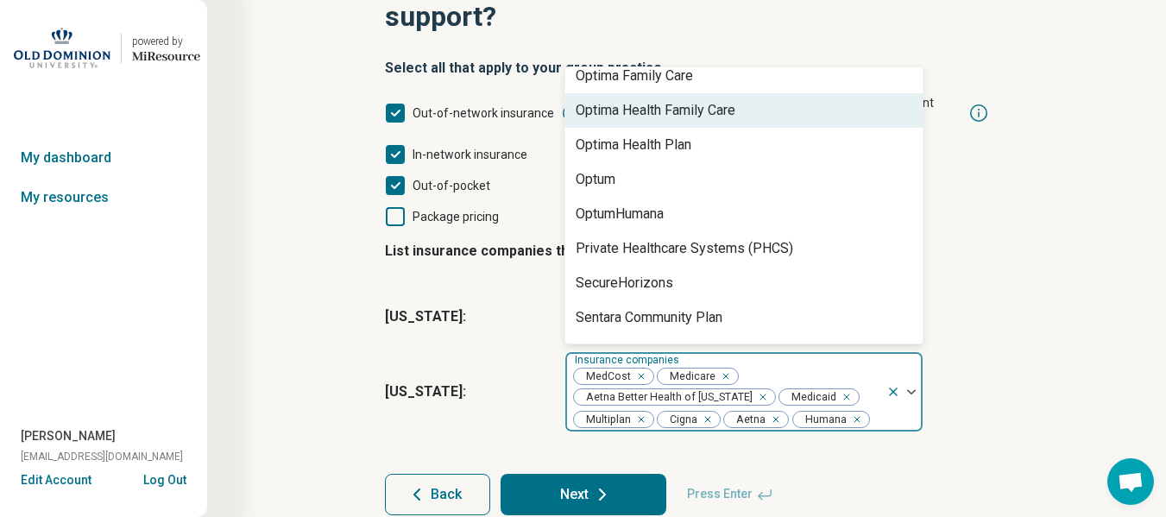
scroll to position [725, 0]
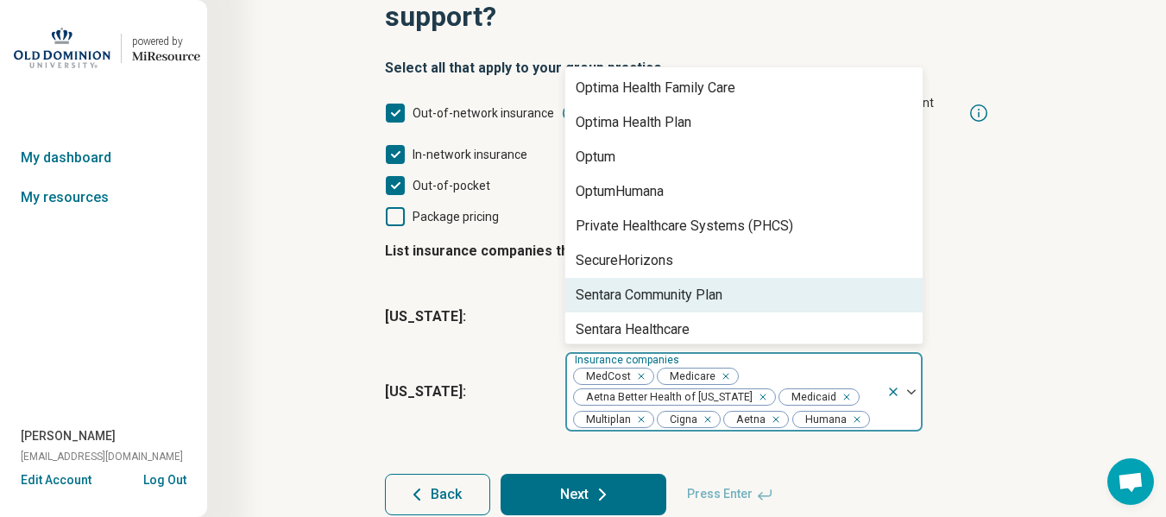
click at [687, 285] on div "Sentara Community Plan" at bounding box center [648, 295] width 147 height 21
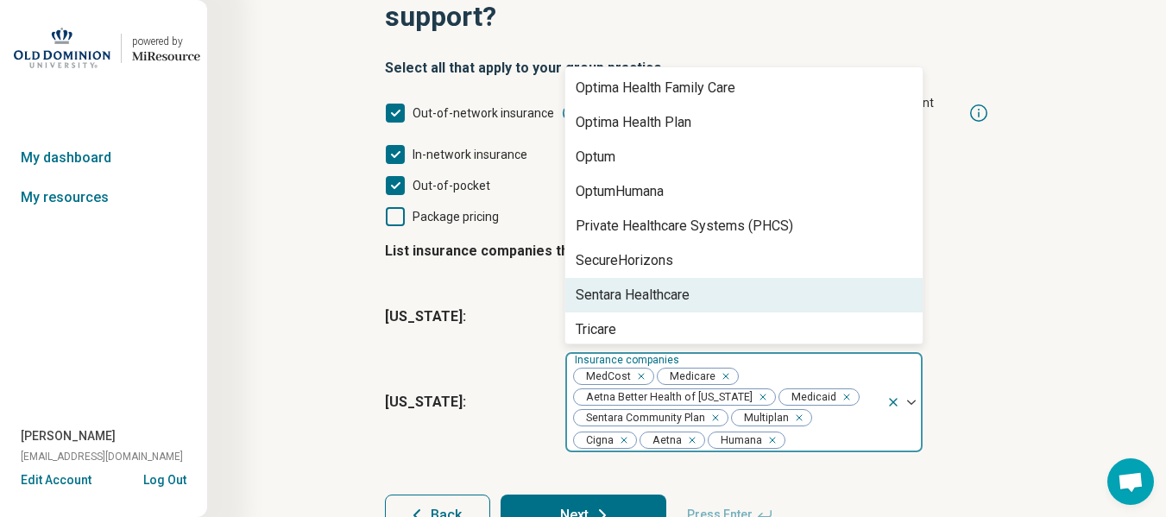
click at [623, 285] on div "Sentara Healthcare" at bounding box center [632, 295] width 114 height 21
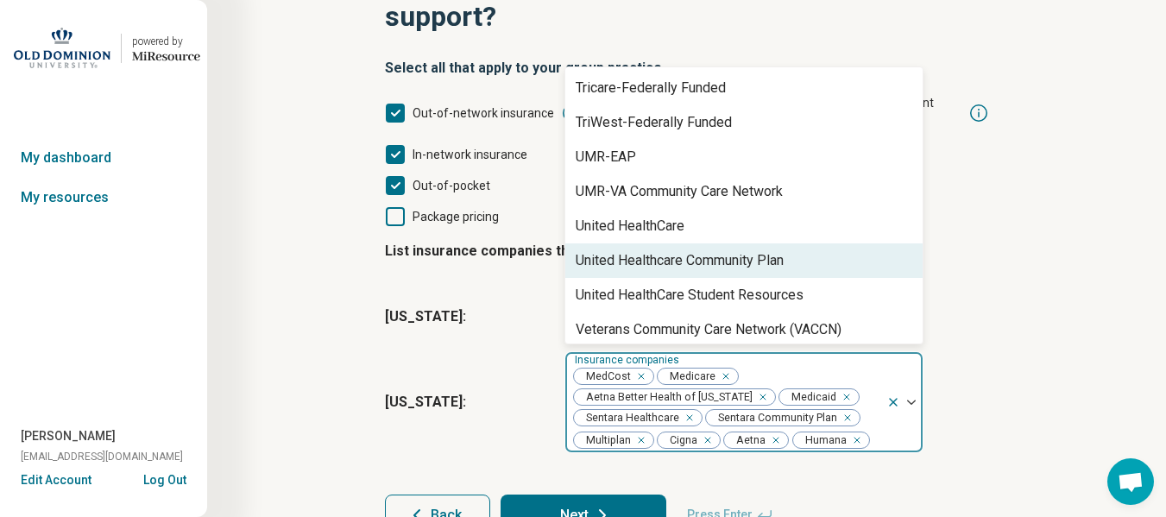
click at [640, 250] on div "United Healthcare Community Plan" at bounding box center [679, 260] width 208 height 21
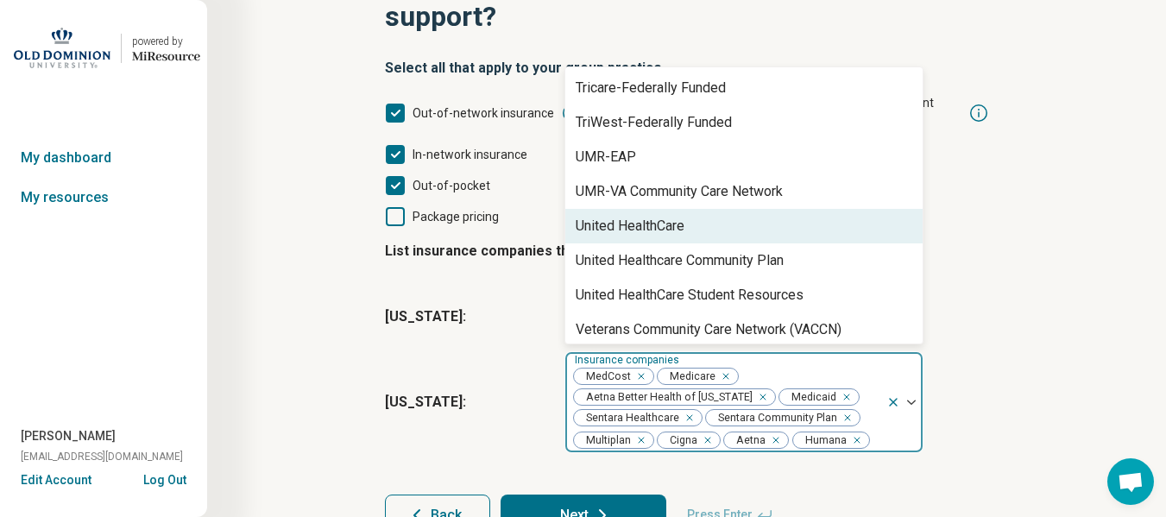
click at [639, 216] on div "United HealthCare" at bounding box center [629, 226] width 109 height 21
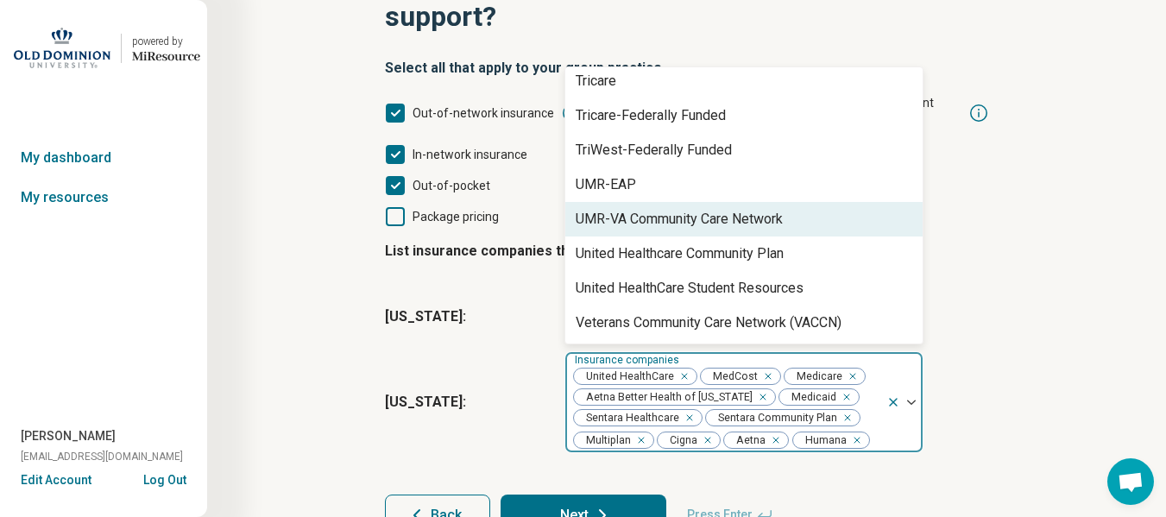
scroll to position [939, 0]
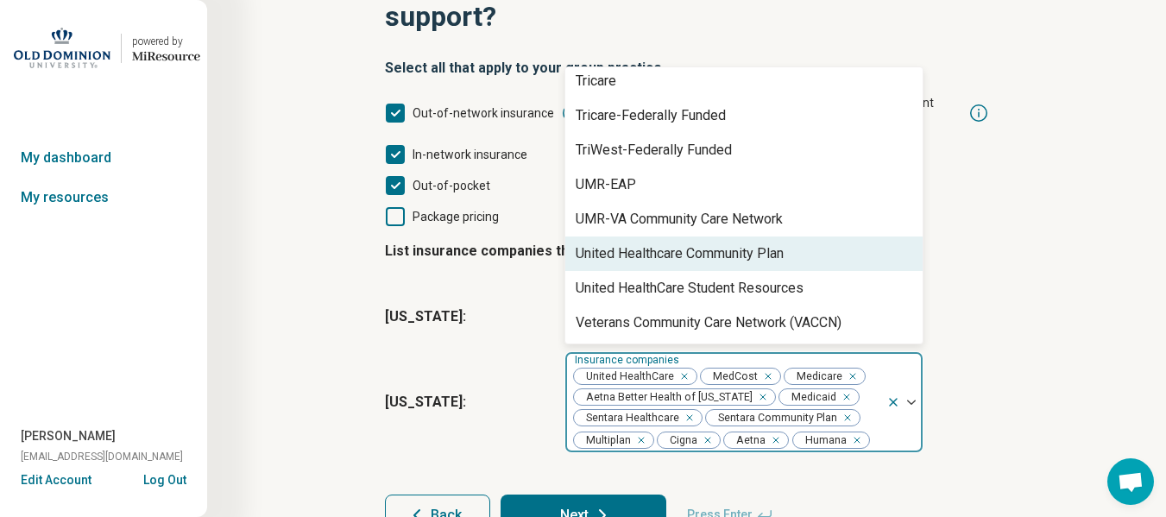
click at [641, 243] on div "United Healthcare Community Plan" at bounding box center [679, 253] width 208 height 21
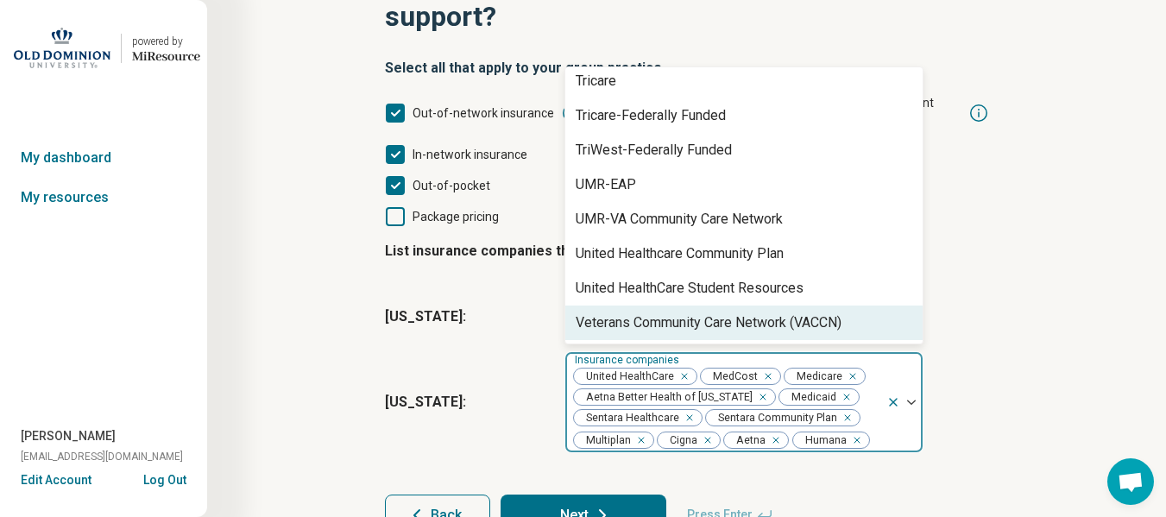
click at [565, 494] on button "Next" at bounding box center [583, 514] width 166 height 41
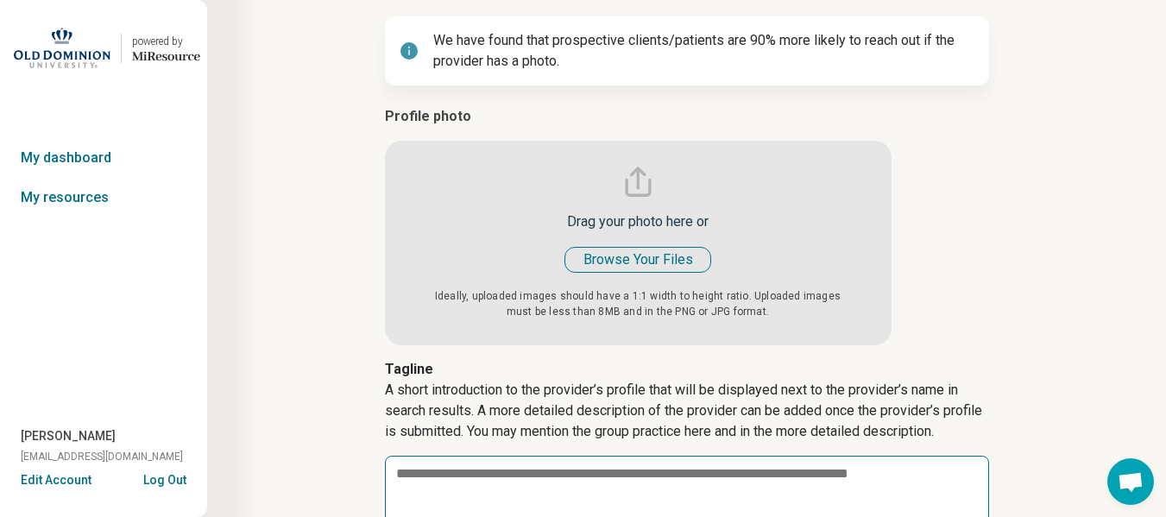
type textarea "*"
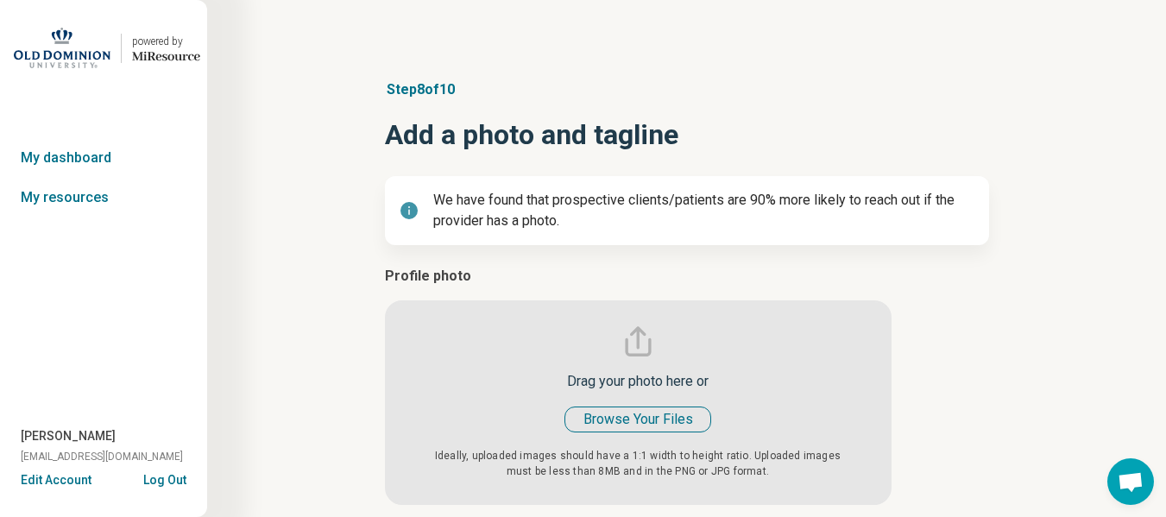
scroll to position [336, 0]
